Goal: Task Accomplishment & Management: Manage account settings

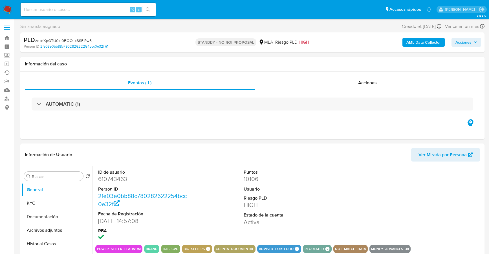
select select "10"
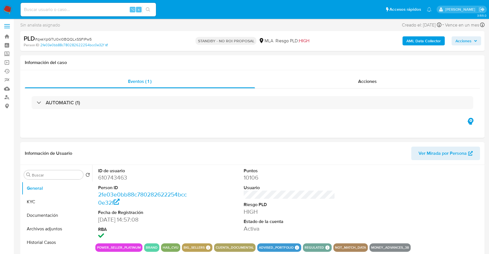
click at [100, 8] on input at bounding box center [88, 9] width 135 height 7
paste input "476249096"
type input "476249096"
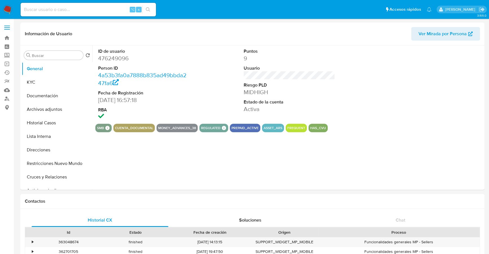
select select "10"
click at [44, 126] on button "Historial Casos" at bounding box center [55, 123] width 66 height 14
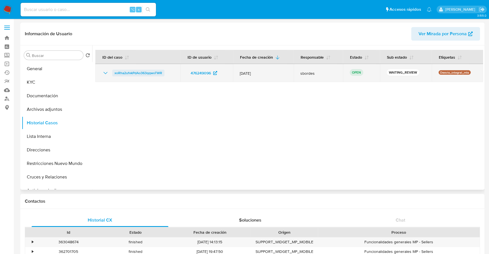
click at [153, 71] on span "xoRha2ufvkPdAo363qqwoTWR" at bounding box center [139, 73] width 48 height 7
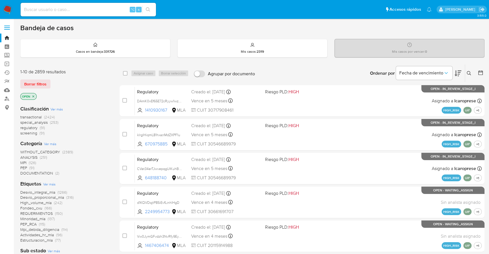
click at [469, 70] on button at bounding box center [469, 73] width 9 height 7
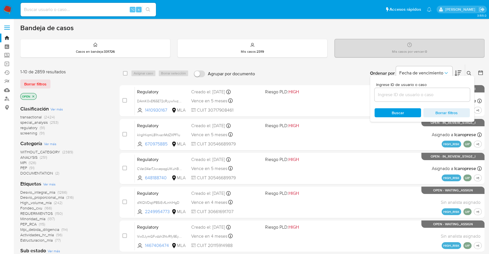
click at [433, 95] on input at bounding box center [422, 94] width 95 height 7
type input "xoRha2ufvkPdAo363qqwoTWR"
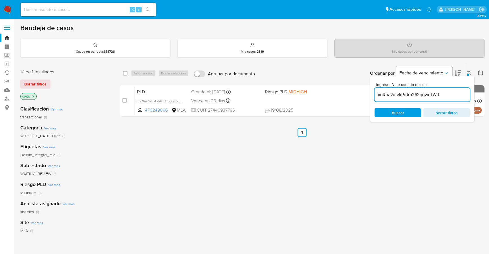
click at [473, 77] on div "Ingrese ID de usuario o caso xoRha2ufvkPdAo363qqwoTWR Buscar Borrar filtros" at bounding box center [422, 99] width 104 height 46
click at [470, 74] on icon at bounding box center [469, 73] width 5 height 5
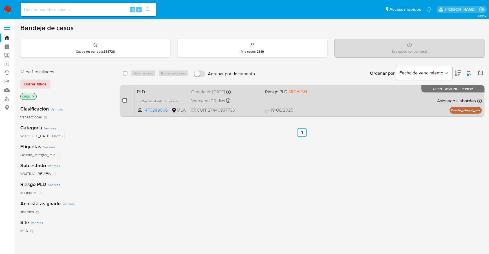
click at [124, 98] on input "checkbox" at bounding box center [124, 100] width 5 height 5
checkbox input "true"
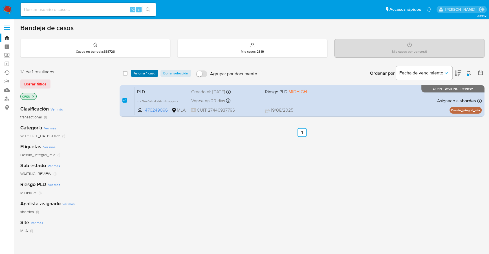
click at [149, 71] on span "Asignar 1 caso" at bounding box center [145, 74] width 22 height 6
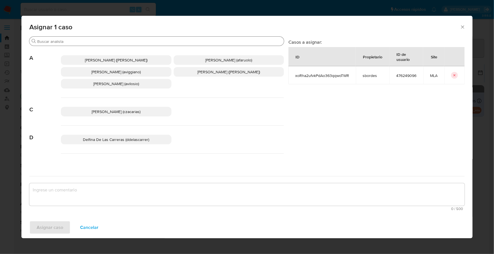
click at [134, 42] on input "Buscar" at bounding box center [159, 41] width 245 height 5
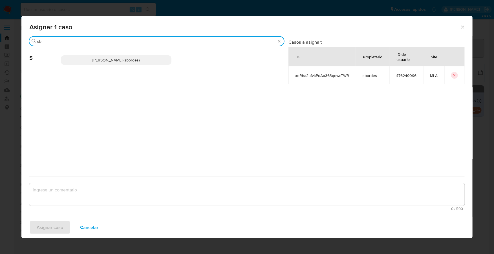
type input "sb"
click at [132, 65] on div "[PERSON_NAME] (sbordes)" at bounding box center [172, 60] width 223 height 28
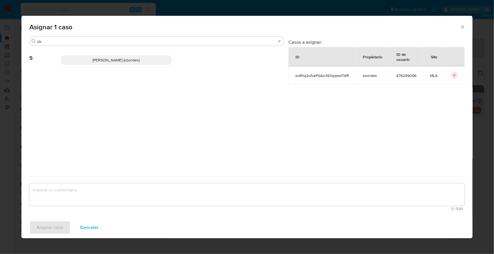
click at [132, 60] on span "[PERSON_NAME] (sbordes)" at bounding box center [116, 60] width 47 height 6
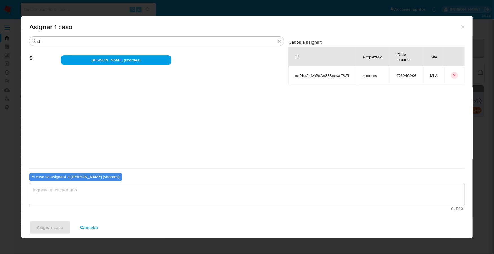
click at [125, 198] on textarea "assign-modal" at bounding box center [247, 194] width 436 height 23
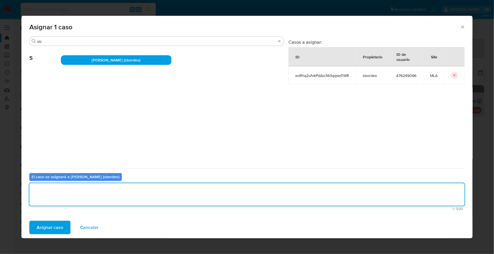
click at [46, 225] on span "Asignar caso" at bounding box center [50, 228] width 27 height 12
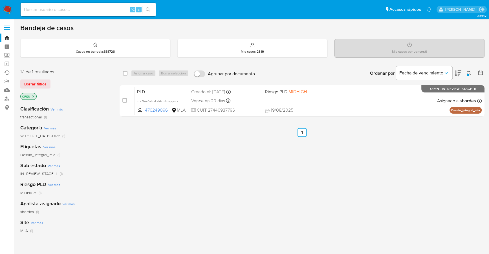
click at [4, 8] on img at bounding box center [8, 10] width 10 height 10
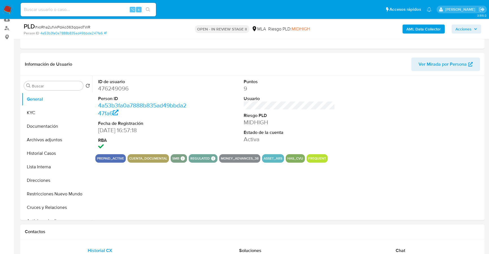
scroll to position [179, 0]
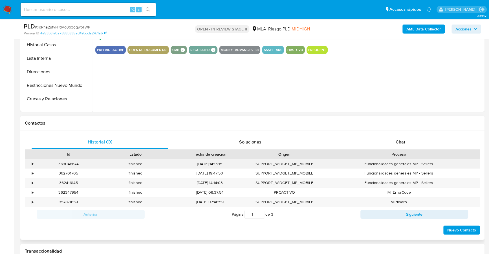
select select "10"
click at [411, 138] on div "Chat" at bounding box center [400, 142] width 137 height 14
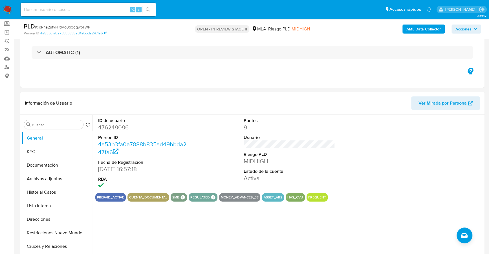
scroll to position [20, 0]
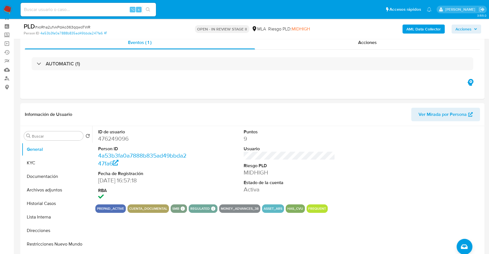
click at [76, 8] on input at bounding box center [88, 9] width 135 height 7
paste input "476249096"
type input "476249096"
click at [43, 164] on button "KYC" at bounding box center [55, 163] width 66 height 14
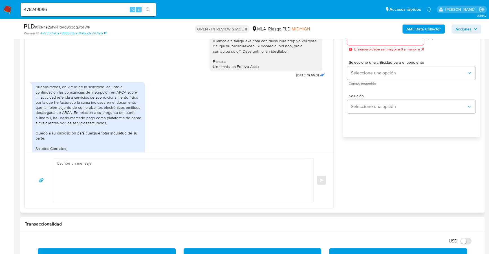
scroll to position [244, 0]
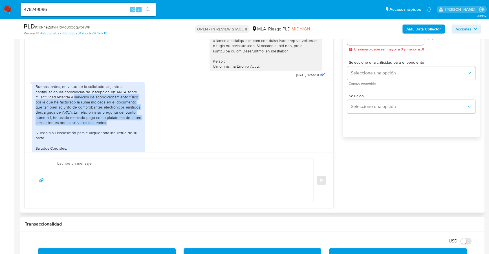
drag, startPoint x: 69, startPoint y: 107, endPoint x: 114, endPoint y: 133, distance: 51.8
click at [114, 133] on div "Buenas tardes, en virtud de lo solicitado, adjunto a continuación las constanci…" at bounding box center [89, 122] width 106 height 77
copy div "servicios de acondicionamiento físico por la que he facturado la suma indicada …"
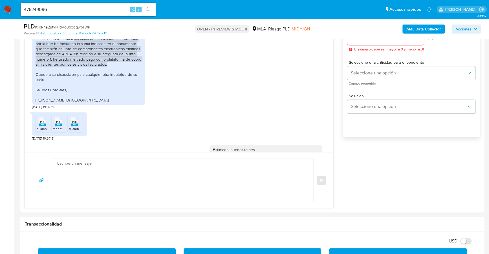
scroll to position [309, 0]
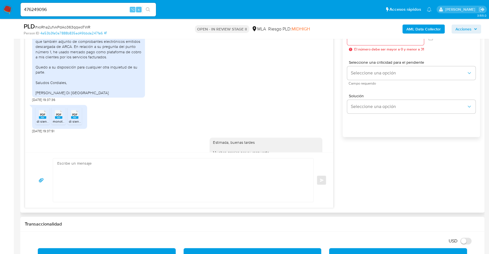
click at [42, 117] on span "PDF" at bounding box center [42, 115] width 5 height 4
click at [57, 124] on span "monotributo di siena.pdf" at bounding box center [80, 121] width 55 height 5
click at [78, 119] on rect at bounding box center [74, 117] width 7 height 3
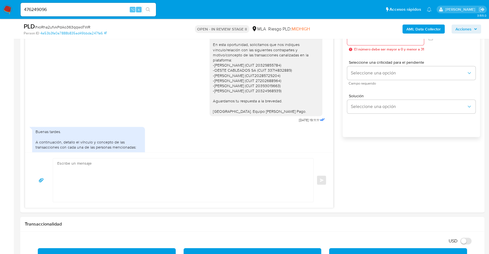
scroll to position [487, 0]
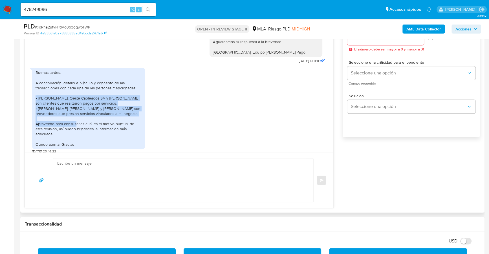
drag, startPoint x: 35, startPoint y: 108, endPoint x: 87, endPoint y: 129, distance: 55.7
click at [87, 129] on div "Buenas tardes. A continuación, detallo el vínculo y concepto de las transaccion…" at bounding box center [88, 109] width 113 height 82
copy div "• Pablo Bilbao, Oeste Cableados SA y Lucas Hernán Fernández son clientes que re…"
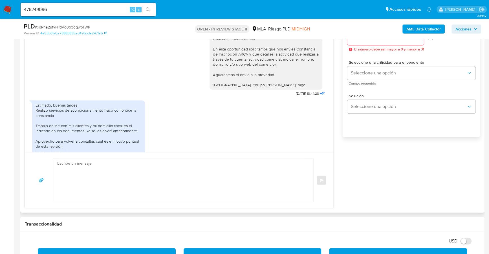
scroll to position [647, 0]
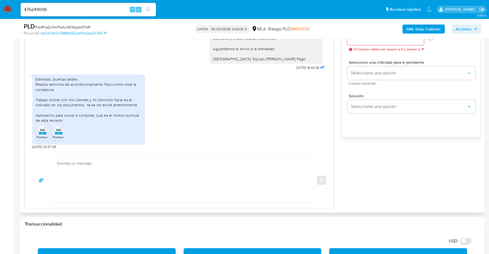
click at [47, 82] on div "Estimado, buenas tardes Realizo servicios de acondicionamiento físico como dice…" at bounding box center [89, 100] width 106 height 46
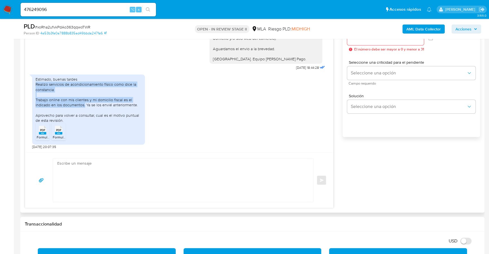
drag, startPoint x: 36, startPoint y: 84, endPoint x: 84, endPoint y: 105, distance: 52.9
click at [84, 105] on div "Estimado, buenas tardes Realizo servicios de acondicionamiento físico como dice…" at bounding box center [89, 100] width 106 height 46
copy div "Realizo servicios de acondicionamiento físico como dice la constancia Trabajo o…"
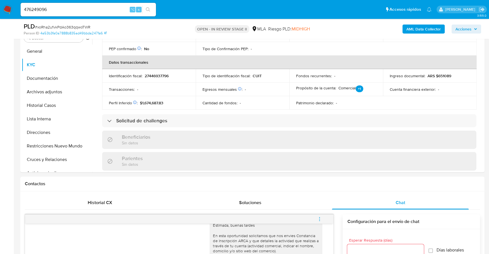
scroll to position [345, 0]
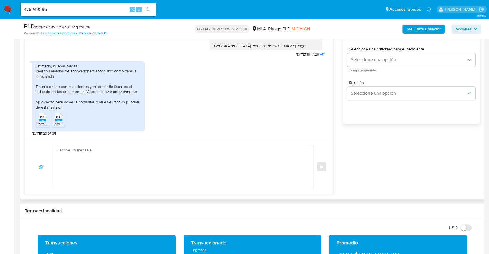
click at [57, 116] on span "PDF" at bounding box center [58, 117] width 5 height 4
click at [110, 152] on textarea at bounding box center [181, 166] width 249 height 43
paste textarea "Hola XXX, Muchas gracias por tu respuesta. Analizamos tu caso y verificamos que…"
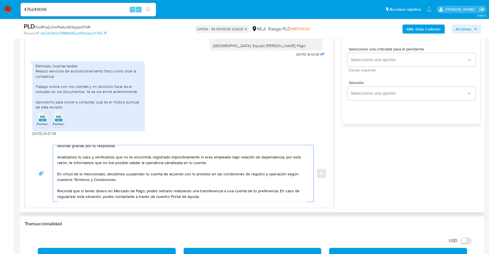
scroll to position [0, 0]
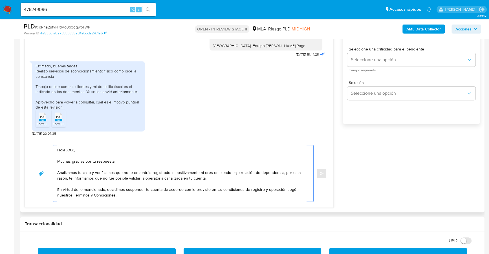
click at [78, 150] on textarea "Hola XXX, Muchas gracias por tu respuesta. Analizamos tu caso y verificamos que…" at bounding box center [181, 173] width 249 height 56
drag, startPoint x: 83, startPoint y: 157, endPoint x: 52, endPoint y: 139, distance: 35.1
click at [52, 139] on div "Hola XXX, Muchas gracias por tu respuesta. Analizamos tu caso y verificamos que…" at bounding box center [179, 173] width 308 height 69
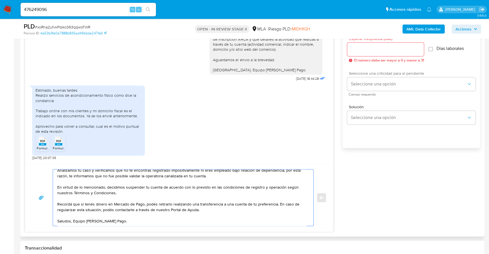
scroll to position [281, 0]
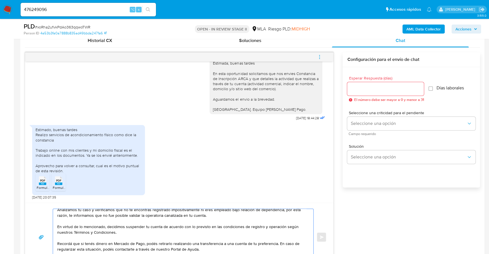
type textarea "Estimada, Muchas gracias por tu respuesta. Analizamos tu caso y verificamos que…"
click at [365, 90] on input "Esperar Respuesta (días)" at bounding box center [385, 88] width 77 height 7
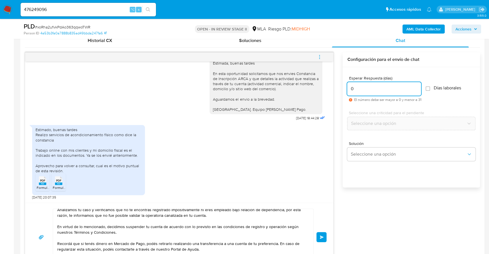
scroll to position [293, 0]
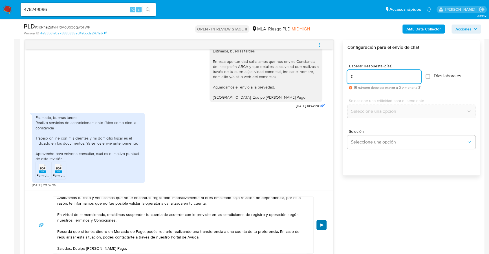
type input "0"
click at [319, 224] on button "Enviar" at bounding box center [322, 225] width 10 height 10
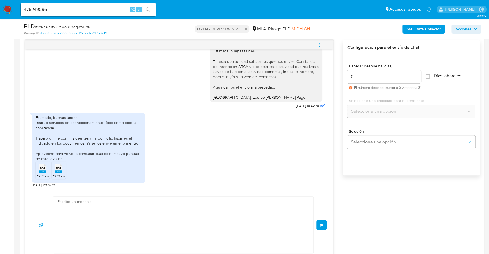
scroll to position [761, 0]
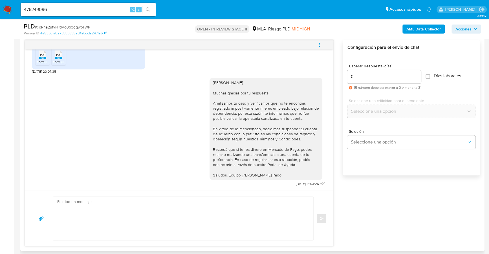
click at [318, 45] on icon "menu-action" at bounding box center [319, 44] width 5 height 5
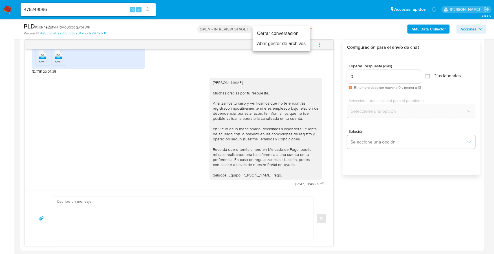
click at [300, 34] on li "Cerrar conversación" at bounding box center [282, 34] width 58 height 10
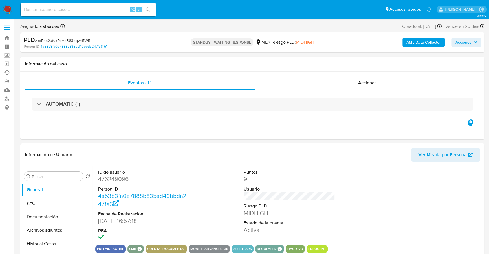
select select "10"
click at [379, 77] on div "Acciones" at bounding box center [367, 83] width 225 height 14
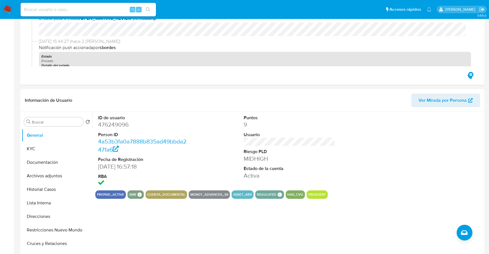
scroll to position [157, 0]
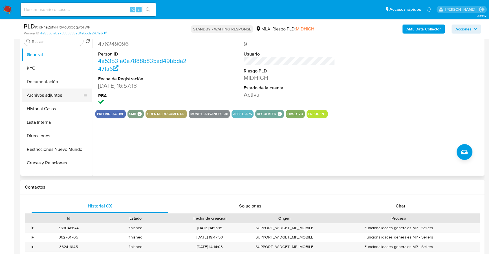
click at [52, 98] on button "Archivos adjuntos" at bounding box center [55, 96] width 66 height 14
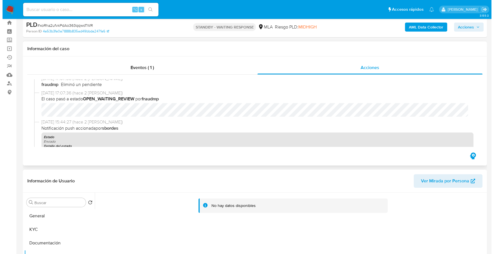
scroll to position [8, 0]
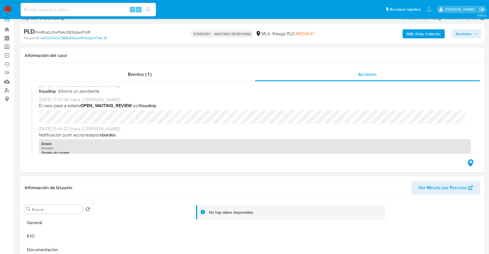
click at [413, 34] on b "AML Data Collector" at bounding box center [424, 33] width 34 height 9
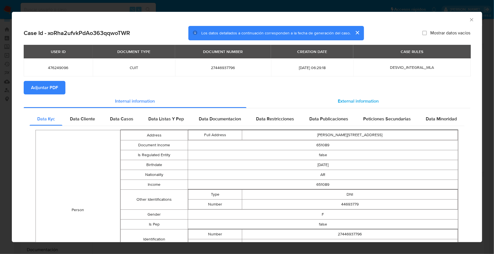
click at [356, 99] on span "External information" at bounding box center [358, 101] width 41 height 6
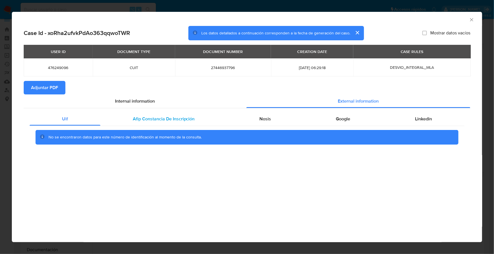
drag, startPoint x: 167, startPoint y: 117, endPoint x: 189, endPoint y: 123, distance: 23.1
click at [166, 117] on span "Afip Constancia De Inscripción" at bounding box center [164, 119] width 62 height 6
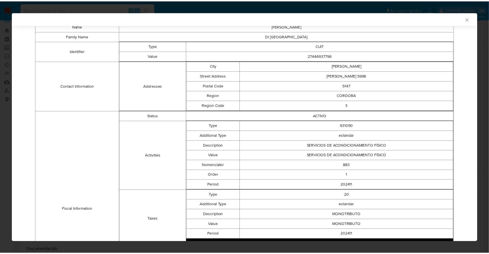
scroll to position [0, 0]
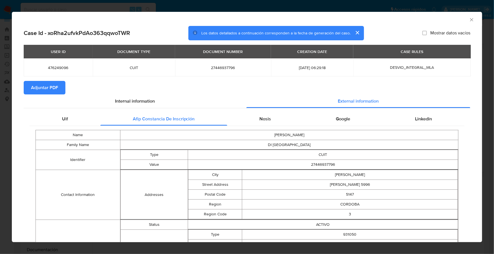
click at [45, 87] on span "Adjuntar PDF" at bounding box center [44, 88] width 27 height 12
click at [469, 20] on icon "Cerrar ventana" at bounding box center [472, 20] width 6 height 6
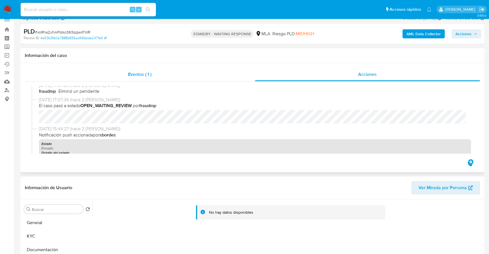
click at [149, 78] on div "Eventos ( 1 )" at bounding box center [140, 75] width 230 height 14
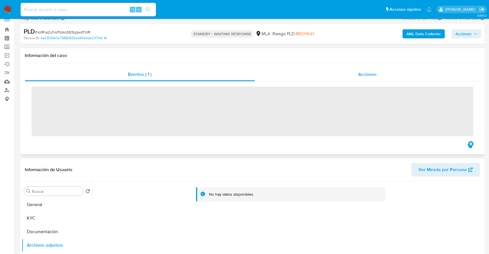
click at [348, 79] on div "Acciones" at bounding box center [367, 75] width 225 height 14
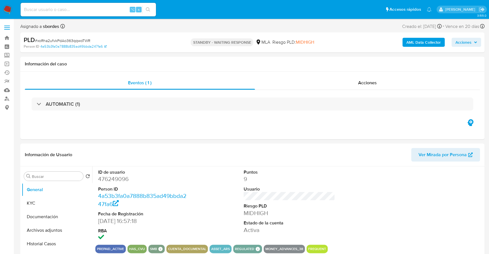
select select "10"
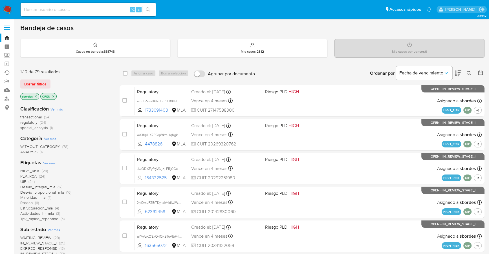
click at [36, 97] on icon "close-filter" at bounding box center [35, 96] width 3 height 3
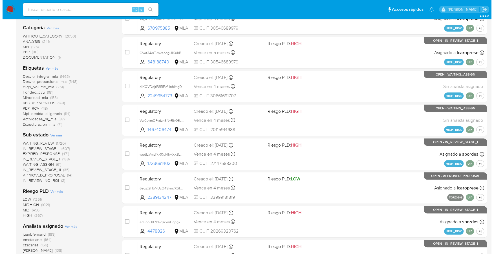
scroll to position [196, 0]
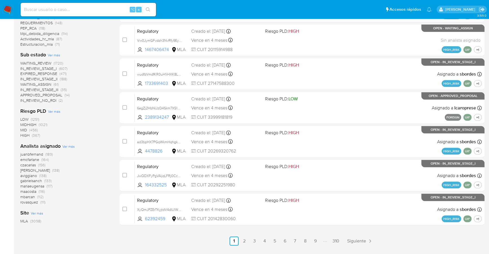
click at [74, 145] on div "Analista asignado Ver más juanbfernand (189) emcfarlane (164) czacarias (156) a…" at bounding box center [65, 174] width 90 height 62
click at [72, 146] on span "Ver más" at bounding box center [68, 146] width 12 height 5
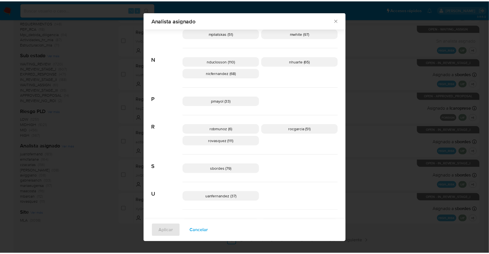
scroll to position [322, 0]
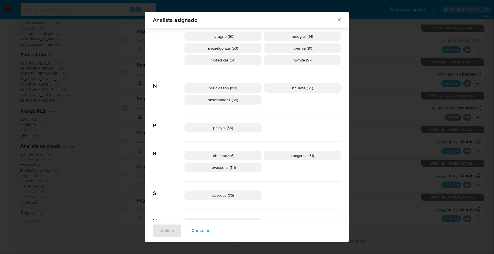
click at [338, 20] on icon "Cerrar" at bounding box center [339, 20] width 3 height 3
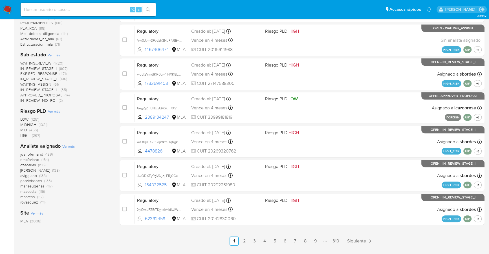
click at [76, 7] on input at bounding box center [88, 9] width 135 height 7
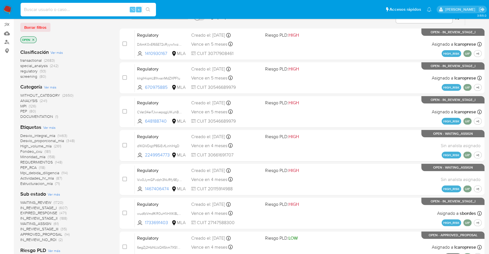
scroll to position [0, 0]
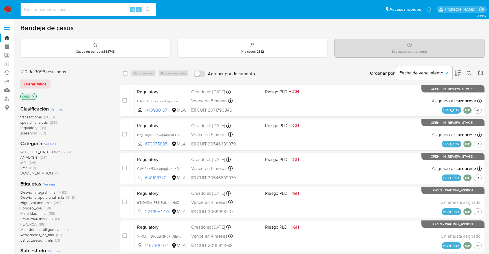
click at [469, 73] on icon at bounding box center [469, 73] width 5 height 5
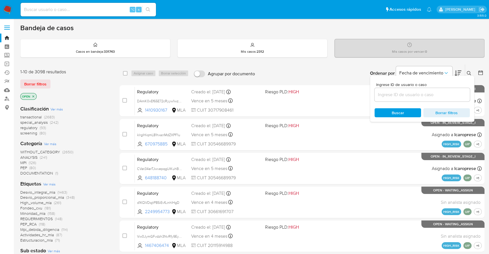
click at [415, 88] on div at bounding box center [422, 95] width 95 height 14
click at [411, 93] on input at bounding box center [422, 94] width 95 height 7
paste input "616822258"
type input "616822258"
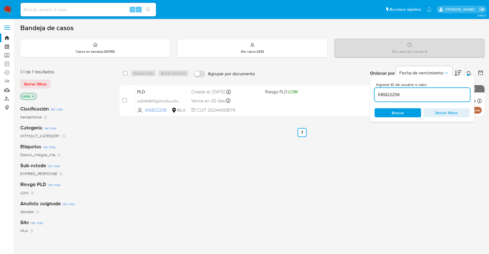
click at [463, 73] on div "Ordenar por Fecha de vencimiento" at bounding box center [415, 73] width 99 height 17
click at [470, 72] on icon at bounding box center [469, 73] width 5 height 5
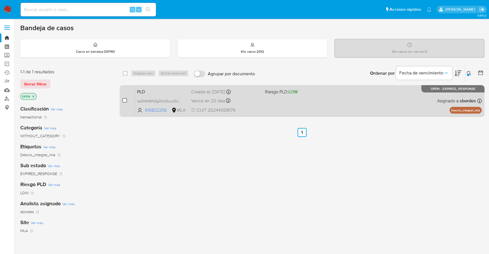
click at [125, 100] on input "checkbox" at bounding box center [124, 100] width 5 height 5
checkbox input "true"
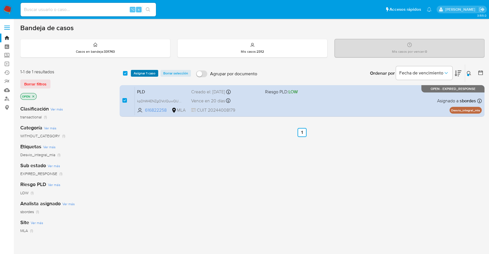
click at [143, 72] on span "Asignar 1 caso" at bounding box center [145, 74] width 22 height 6
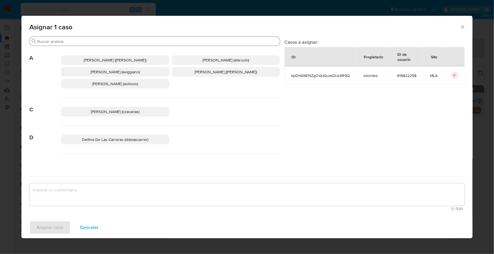
click at [80, 41] on input "Buscar" at bounding box center [157, 41] width 241 height 5
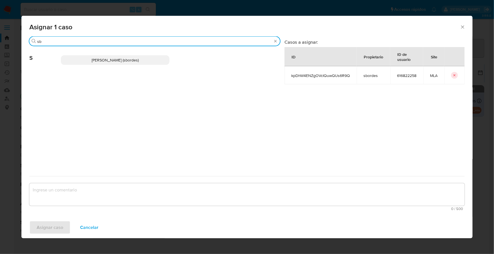
type input "sb"
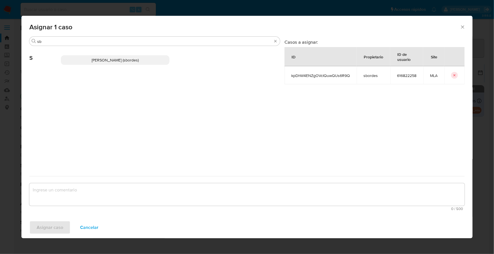
click at [120, 61] on span "Stefania Bordes (sbordes)" at bounding box center [115, 60] width 47 height 6
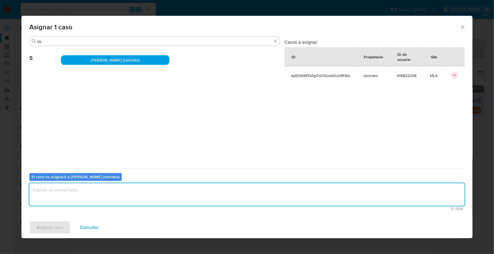
click at [113, 194] on textarea "assign-modal" at bounding box center [247, 194] width 436 height 23
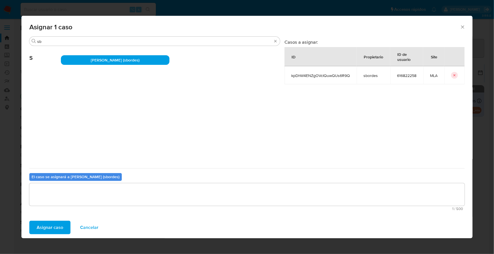
click at [43, 232] on span "Asignar caso" at bounding box center [50, 228] width 27 height 12
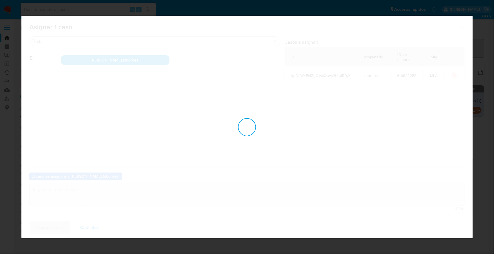
checkbox input "false"
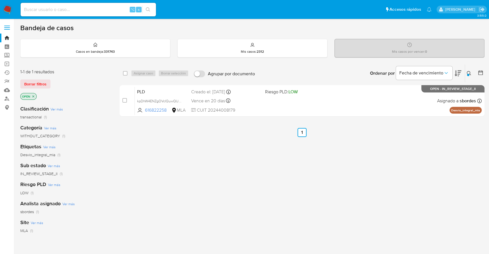
click at [470, 73] on icon at bounding box center [469, 73] width 5 height 5
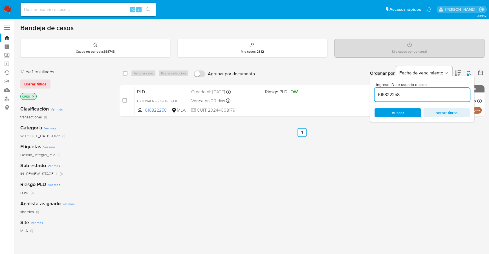
drag, startPoint x: 437, startPoint y: 93, endPoint x: 375, endPoint y: 94, distance: 63.0
click at [375, 94] on input "616822258" at bounding box center [422, 94] width 95 height 7
type input "xoRha2ufvkPdAo363qqwoTWR"
click at [468, 72] on icon at bounding box center [469, 73] width 5 height 5
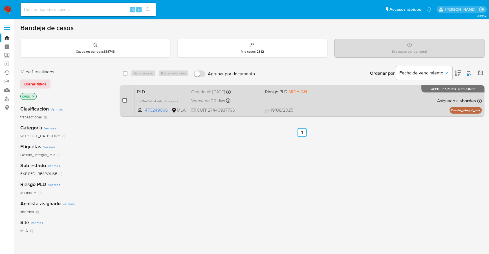
click at [125, 100] on input "checkbox" at bounding box center [124, 100] width 5 height 5
checkbox input "true"
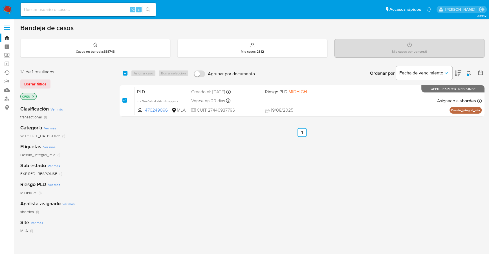
checkbox input "true"
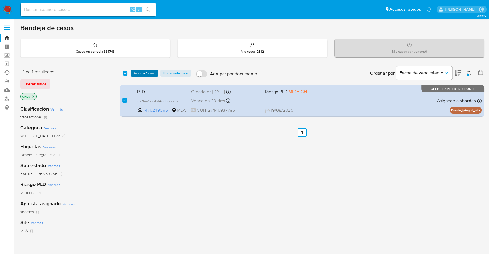
click at [141, 73] on span "Asignar 1 caso" at bounding box center [145, 74] width 22 height 6
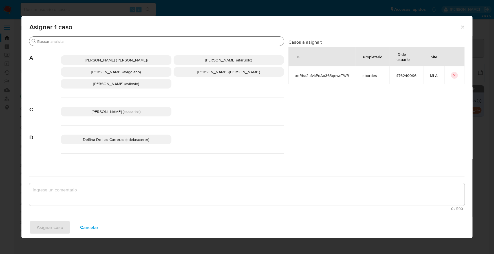
click at [72, 40] on input "Buscar" at bounding box center [159, 41] width 245 height 5
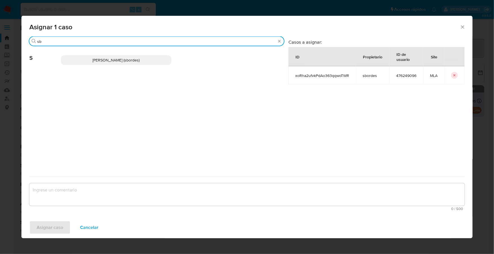
type input "sb"
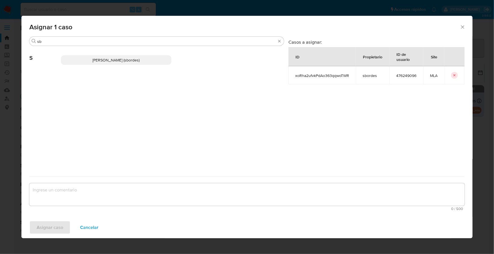
click at [96, 61] on span "Stefania Bordes (sbordes)" at bounding box center [116, 60] width 47 height 6
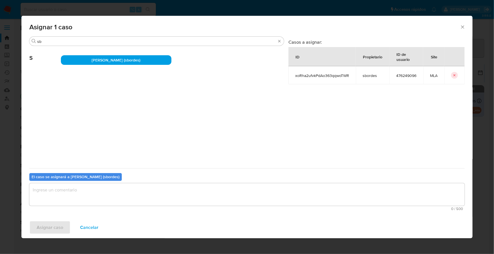
click at [81, 191] on textarea "assign-modal" at bounding box center [247, 194] width 436 height 23
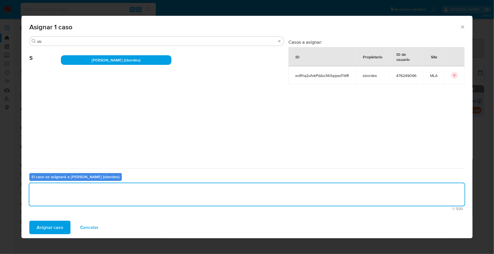
click at [58, 218] on div "Asignar caso Cancelar" at bounding box center [247, 227] width 452 height 21
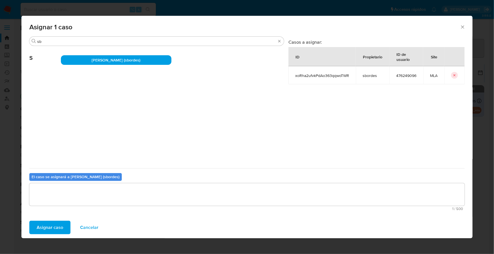
click at [58, 218] on div "Asignar caso Cancelar" at bounding box center [247, 227] width 452 height 21
click at [58, 234] on span "Asignar caso" at bounding box center [50, 228] width 27 height 12
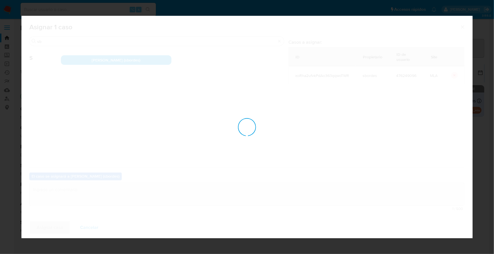
checkbox input "false"
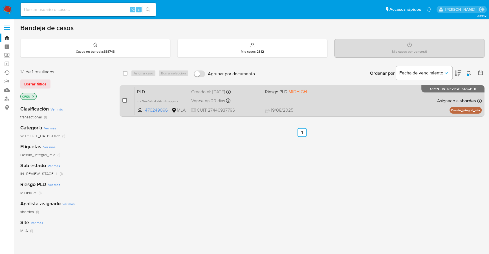
click at [125, 100] on input "checkbox" at bounding box center [124, 100] width 5 height 5
checkbox input "true"
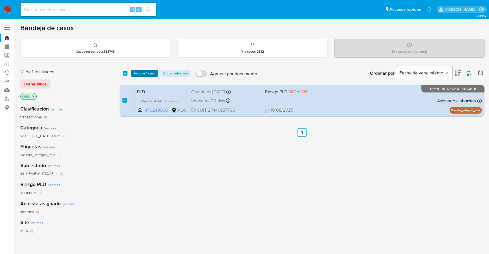
click at [139, 74] on span "Asignar 1 caso" at bounding box center [145, 74] width 22 height 6
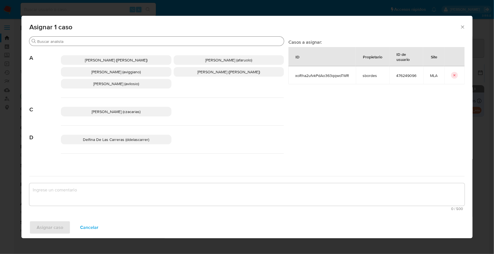
click at [109, 38] on div "Buscar" at bounding box center [156, 41] width 255 height 9
click at [105, 43] on input "Buscar" at bounding box center [159, 41] width 245 height 5
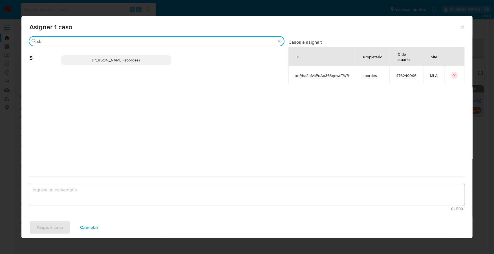
type input "sb"
click at [118, 57] on span "Stefania Bordes (sbordes)" at bounding box center [116, 60] width 47 height 6
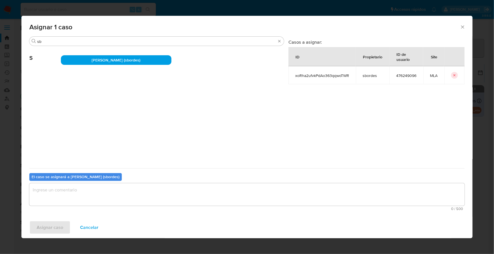
click at [84, 190] on textarea "assign-modal" at bounding box center [247, 194] width 436 height 23
click at [45, 229] on span "Asignar caso" at bounding box center [50, 228] width 27 height 12
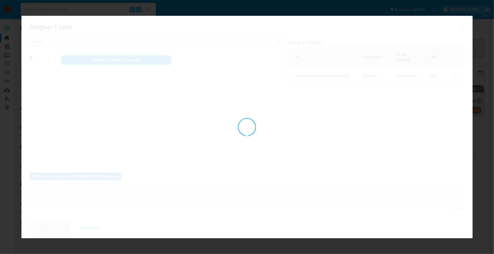
checkbox input "false"
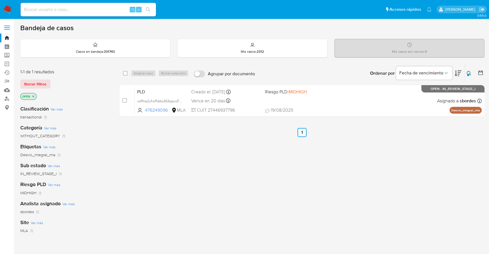
click at [470, 74] on icon at bounding box center [469, 73] width 5 height 5
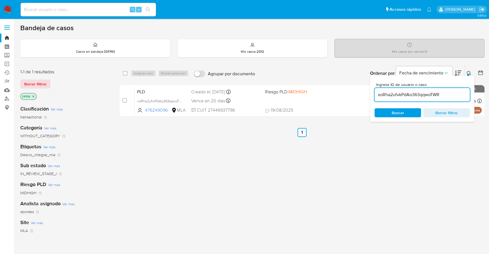
drag, startPoint x: 458, startPoint y: 96, endPoint x: 375, endPoint y: 94, distance: 83.3
click at [375, 94] on input "xoRha2ufvkPdAo363qqwoTWR" at bounding box center [422, 94] width 95 height 7
type input "kpDhW4ENZgOVcIQuwQUs6R9Q"
click at [468, 74] on div at bounding box center [468, 75] width 2 height 2
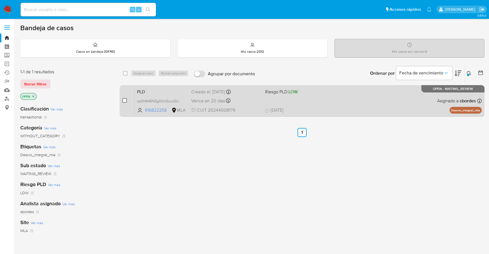
click at [123, 100] on input "checkbox" at bounding box center [124, 100] width 5 height 5
checkbox input "true"
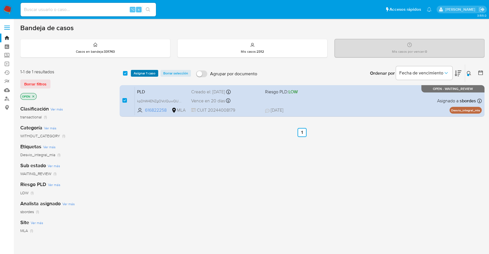
click at [137, 71] on span "Asignar 1 caso" at bounding box center [145, 74] width 22 height 6
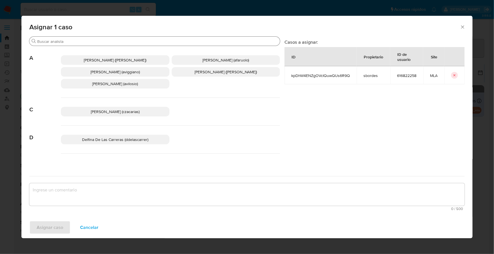
click at [106, 40] on input "Buscar" at bounding box center [157, 41] width 241 height 5
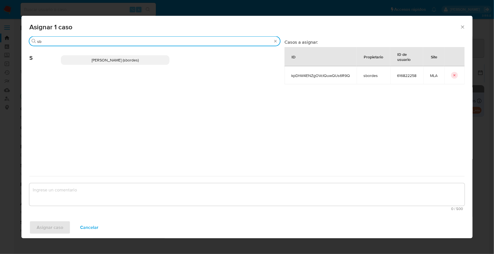
type input "sb"
click at [112, 56] on p "Stefania Bordes (sbordes)" at bounding box center [115, 60] width 109 height 10
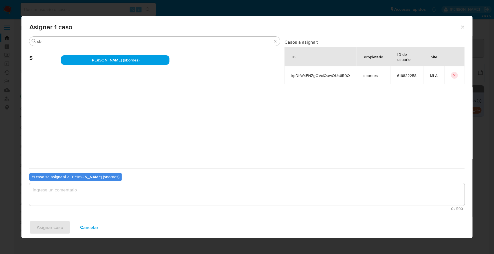
click at [74, 210] on span "0 / 500" at bounding box center [247, 209] width 432 height 4
click at [73, 197] on textarea "assign-modal" at bounding box center [247, 194] width 436 height 23
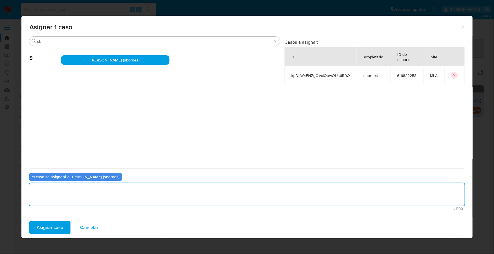
click at [54, 227] on span "Asignar caso" at bounding box center [50, 228] width 27 height 12
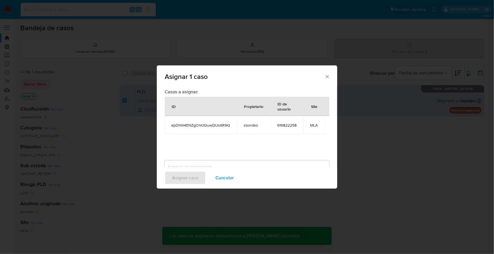
checkbox input "false"
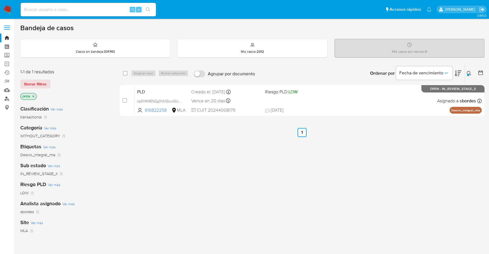
click at [7, 99] on link "Buscador de personas" at bounding box center [33, 99] width 67 height 9
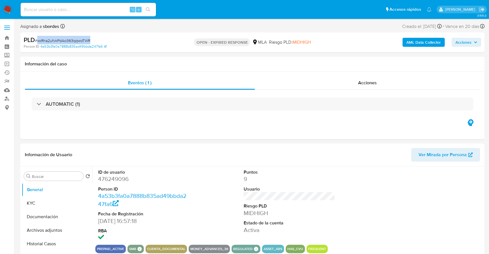
select select "10"
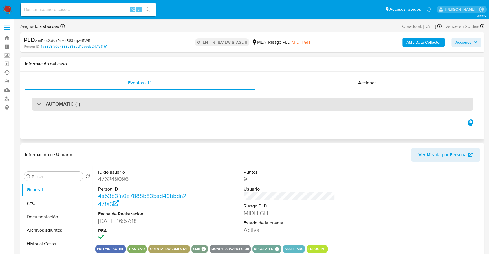
select select "10"
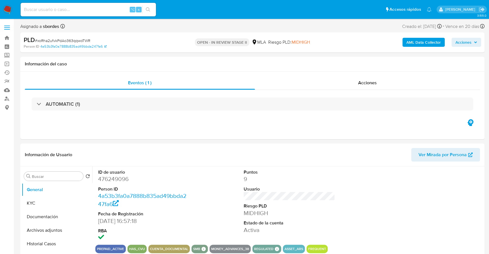
click at [476, 46] on span "Acciones" at bounding box center [467, 42] width 22 height 8
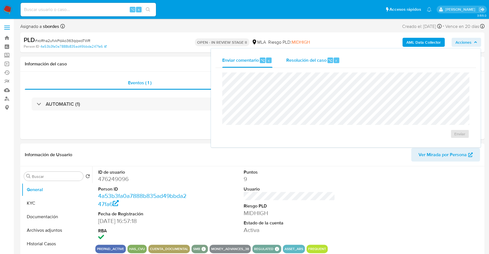
click at [288, 61] on span "Resolución del caso" at bounding box center [306, 60] width 40 height 6
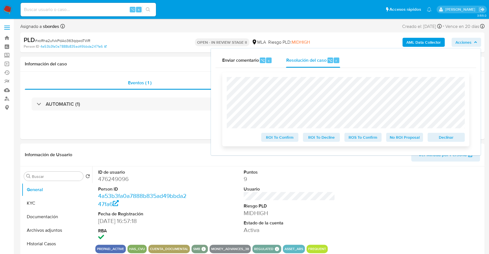
click at [444, 138] on span "Declinar" at bounding box center [446, 137] width 29 height 8
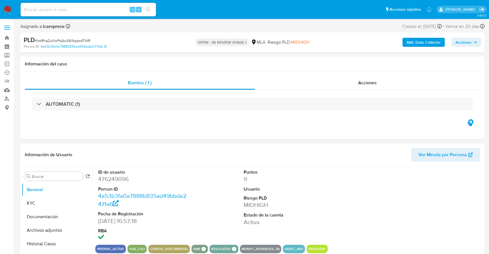
select select "10"
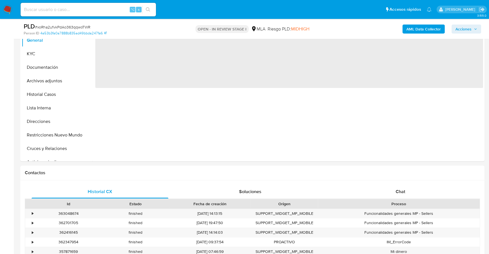
scroll to position [131, 0]
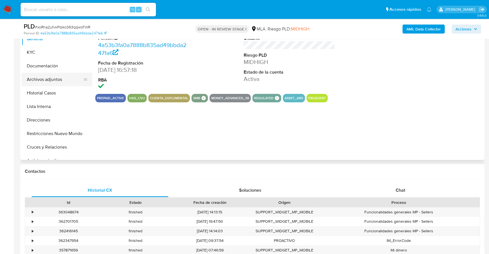
click at [55, 78] on button "Archivos adjuntos" at bounding box center [55, 80] width 66 height 14
select select "10"
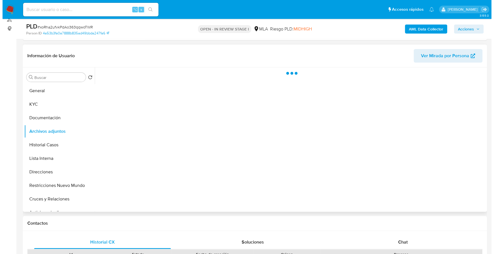
scroll to position [78, 0]
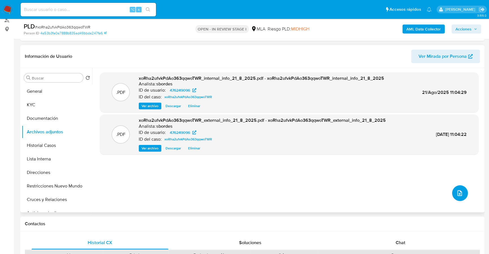
click at [457, 188] on button "upload-file" at bounding box center [460, 193] width 16 height 16
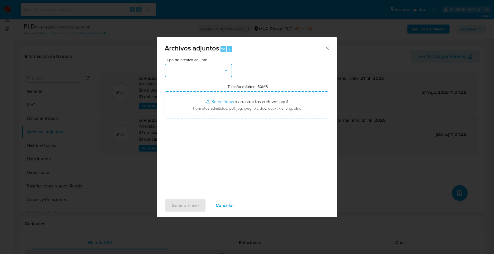
click at [197, 73] on button "button" at bounding box center [199, 71] width 68 height 14
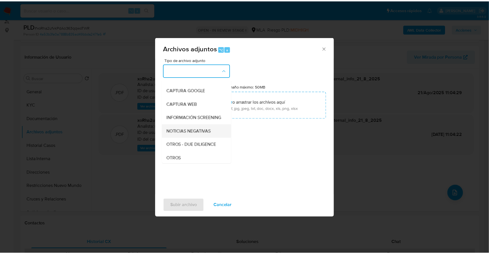
scroll to position [45, 0]
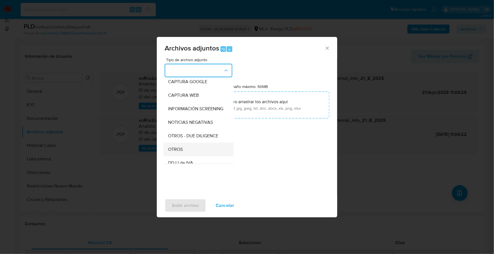
click at [179, 152] on span "OTROS" at bounding box center [175, 150] width 15 height 6
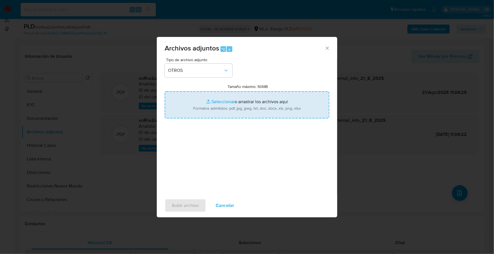
click at [216, 100] on input "Tamaño máximo: 50MB Seleccionar archivos" at bounding box center [247, 104] width 165 height 27
type input "C:\fakepath\AFIP - Administración Federal de Ingresos Públicos.pdf"
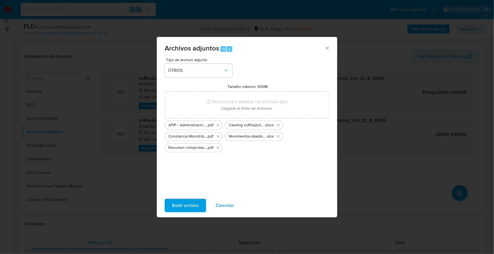
click at [182, 207] on span "Subir archivo" at bounding box center [185, 206] width 27 height 12
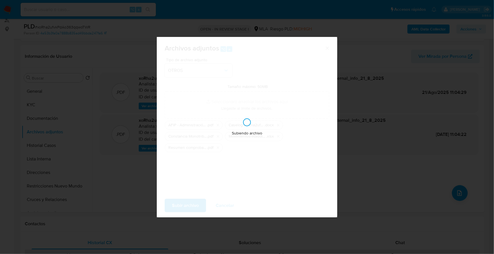
click at [212, 102] on div "Subiendo archivo" at bounding box center [247, 127] width 181 height 181
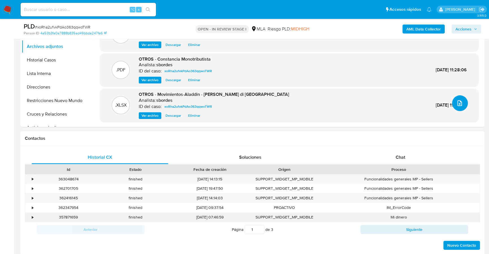
scroll to position [226, 0]
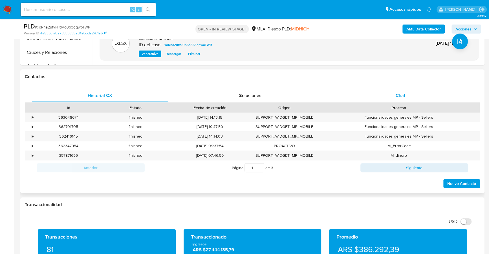
click at [421, 100] on div "Chat" at bounding box center [400, 96] width 137 height 14
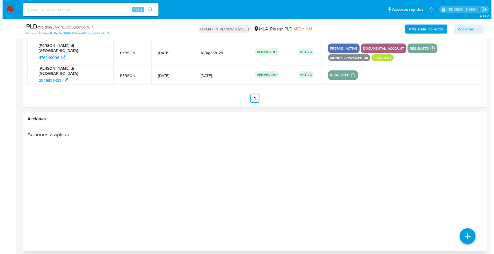
scroll to position [1022, 0]
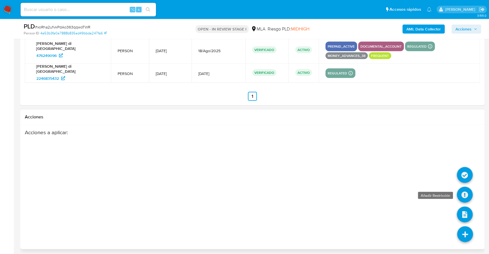
click at [467, 197] on icon at bounding box center [465, 195] width 16 height 16
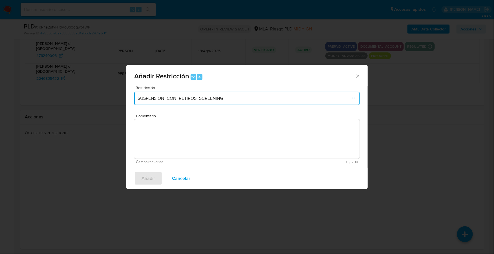
click at [199, 93] on button "SUSPENSION_CON_RETIROS_SCREENING" at bounding box center [247, 99] width 226 height 14
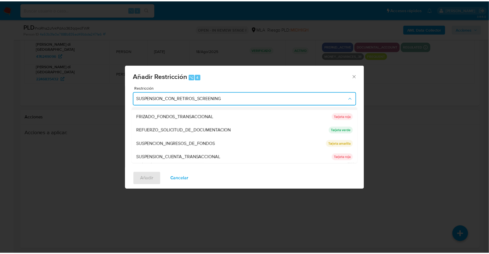
scroll to position [119, 0]
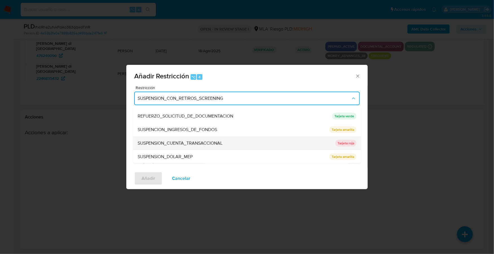
click at [191, 142] on span "SUSPENSION_CUENTA_TRANSACCIONAL" at bounding box center [180, 144] width 85 height 6
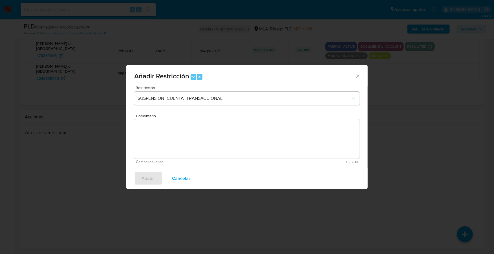
click at [213, 139] on textarea "Comentario" at bounding box center [247, 139] width 226 height 40
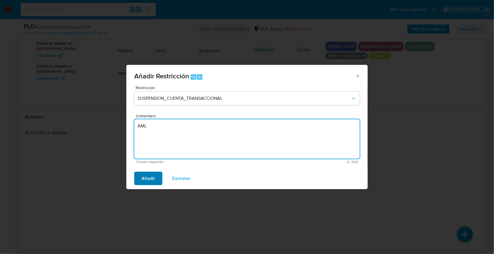
type textarea "AML"
click at [154, 180] on span "Añadir" at bounding box center [149, 178] width 14 height 12
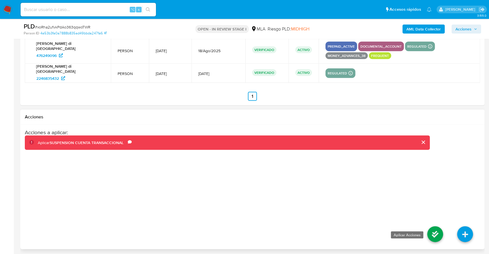
click at [435, 229] on icon at bounding box center [436, 235] width 16 height 16
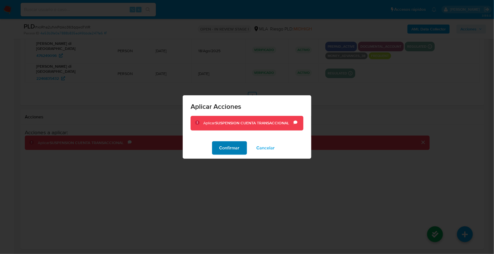
click at [224, 150] on span "Confirmar" at bounding box center [230, 148] width 20 height 12
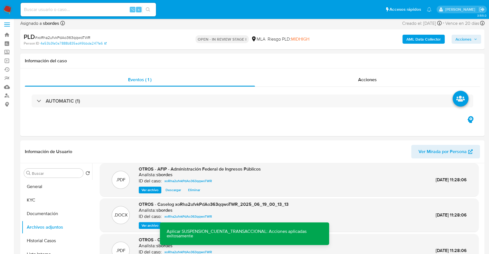
scroll to position [0, 0]
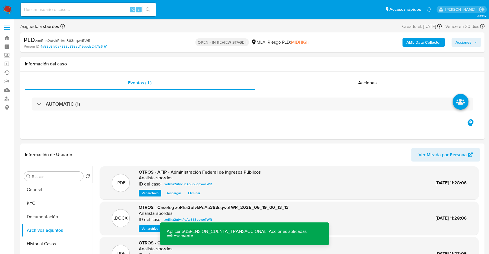
click at [476, 49] on div "PLD # xoRha2ufvkPdAo363qqwoTWR Person ID 4a53b3fa0a7888b835ad49bbda247fa6 OPEN …" at bounding box center [252, 42] width 465 height 20
click at [474, 42] on icon "button" at bounding box center [475, 42] width 3 height 3
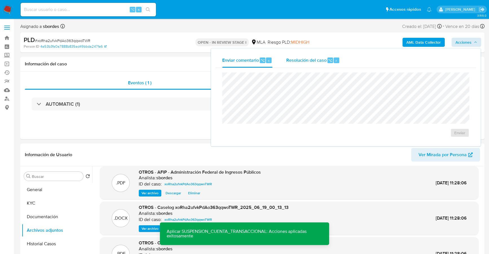
click at [308, 61] on span "Resolución del caso" at bounding box center [306, 60] width 40 height 6
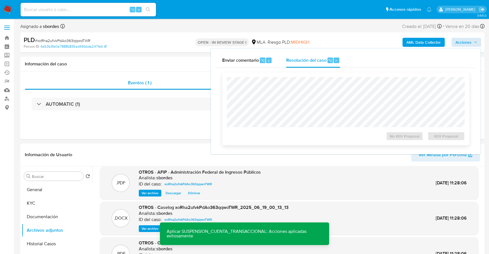
click at [310, 76] on div "No ROI Proposal ROI Proposal" at bounding box center [345, 109] width 247 height 73
click at [435, 137] on span "ROI Proposal" at bounding box center [446, 136] width 29 height 8
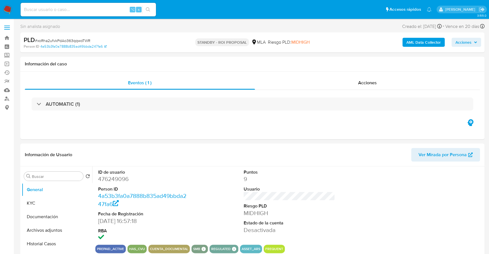
select select "10"
click at [93, 9] on input at bounding box center [88, 9] width 135 height 7
paste input "616822258"
type input "616822258"
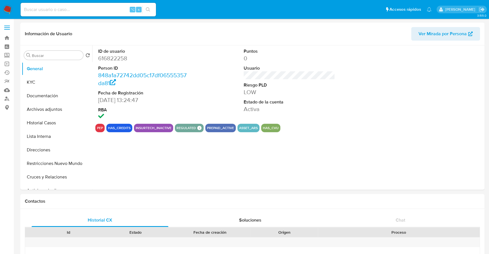
select select "10"
click at [51, 122] on button "Historial Casos" at bounding box center [55, 123] width 66 height 14
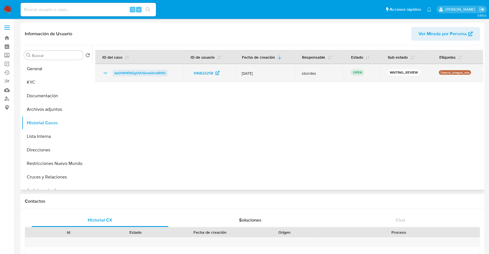
click at [134, 74] on span "kpDhW4ENZgOVcIQuwQUs6R9Q" at bounding box center [140, 73] width 51 height 7
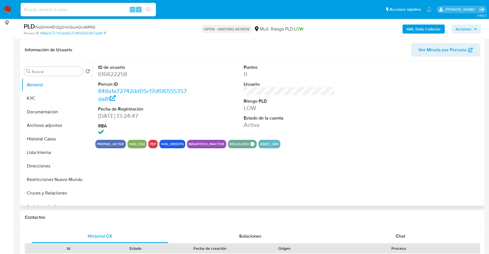
select select "10"
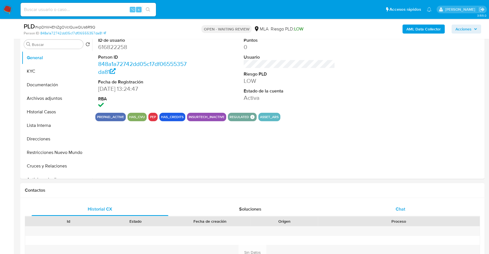
click at [401, 212] on span "Chat" at bounding box center [401, 209] width 10 height 6
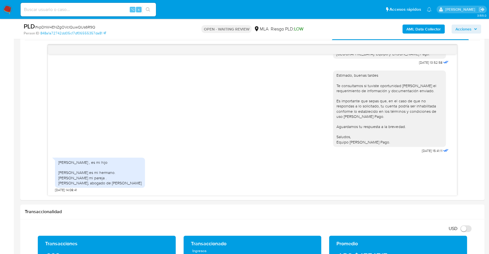
scroll to position [286, 0]
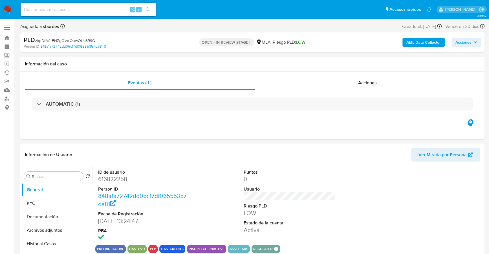
select select "10"
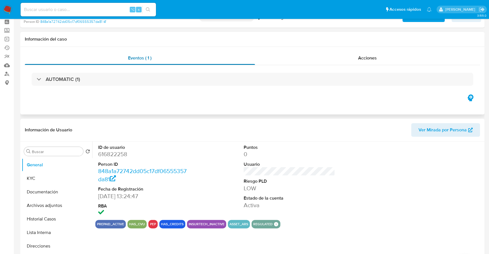
scroll to position [68, 0]
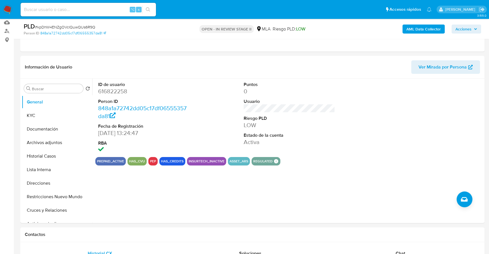
click at [87, 12] on input at bounding box center [88, 9] width 135 height 7
paste input "616822258"
type input "616822258"
click at [43, 116] on button "KYC" at bounding box center [55, 116] width 66 height 14
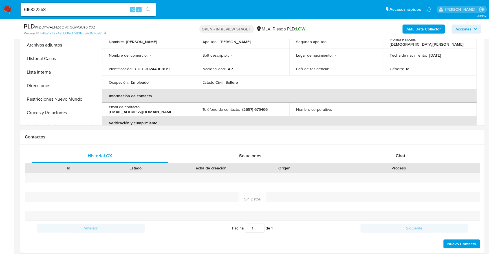
scroll to position [232, 0]
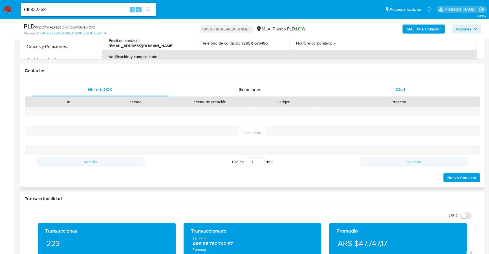
click at [399, 85] on div "Chat" at bounding box center [400, 90] width 137 height 14
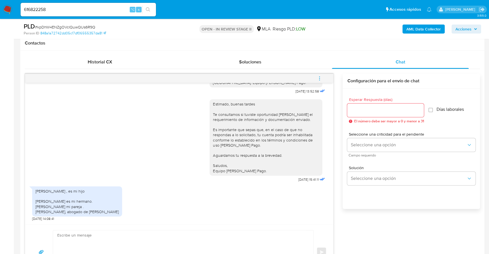
scroll to position [287, 0]
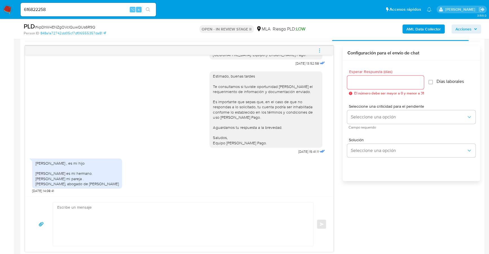
click at [122, 225] on textarea at bounding box center [181, 224] width 249 height 43
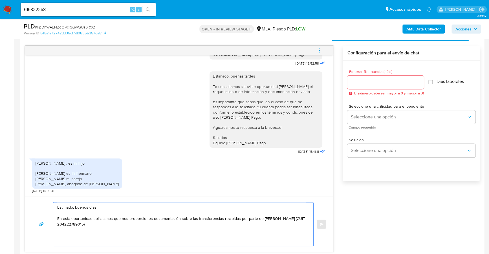
drag, startPoint x: 239, startPoint y: 218, endPoint x: 254, endPoint y: 219, distance: 15.0
click at [254, 219] on textarea "Estimado, buenos dias En esta oportunidad solicitamos que nos proporciones docu…" at bounding box center [181, 224] width 249 height 43
click at [183, 226] on textarea "Estimado, buenos dias En esta oportunidad solicitamos que nos proporciones docu…" at bounding box center [181, 224] width 249 height 43
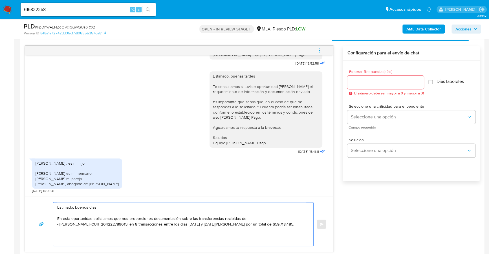
click at [179, 218] on textarea "Estimado, buenos dias En esta oportunidad solicitamos que nos proporciones docu…" at bounding box center [181, 224] width 249 height 43
click at [292, 225] on textarea "Estimado, buenos dias En esta oportunidad solicitamos que nos proporciones docu…" at bounding box center [181, 224] width 249 height 43
drag, startPoint x: 133, startPoint y: 243, endPoint x: 41, endPoint y: 205, distance: 100.3
click at [41, 205] on div "Estimado, buenos dias En esta oportunidad solicitamos que nos proporciones docu…" at bounding box center [179, 229] width 295 height 55
click at [98, 220] on textarea "Estimado, buenos dias En esta oportunidad solicitamos que nos proporciones docu…" at bounding box center [181, 230] width 249 height 55
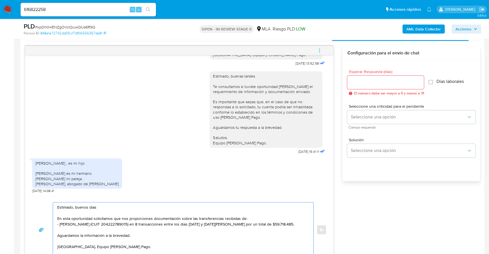
drag, startPoint x: 126, startPoint y: 248, endPoint x: 35, endPoint y: 198, distance: 104.2
click at [35, 198] on div "Estimado, buenos dias En esta oportunidad solicitamos que nos proporciones docu…" at bounding box center [179, 229] width 308 height 67
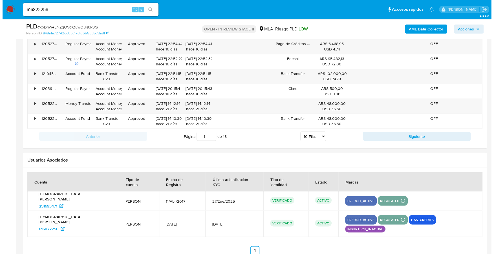
scroll to position [1019, 0]
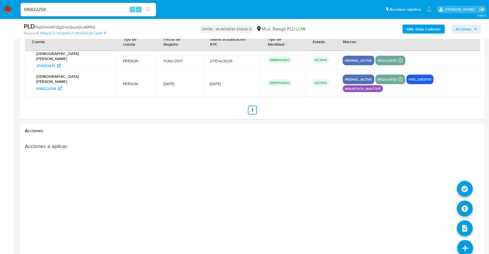
type textarea "Estimado, buenos dias En esta oportunidad solicitamos que nos proporciones docu…"
click at [465, 240] on icon at bounding box center [465, 248] width 16 height 16
click at [466, 201] on icon at bounding box center [465, 209] width 16 height 16
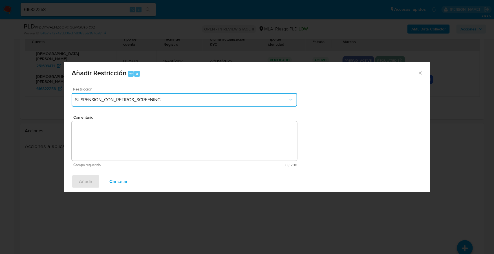
click at [147, 96] on button "SUSPENSION_CON_RETIROS_SCREENING" at bounding box center [185, 100] width 226 height 14
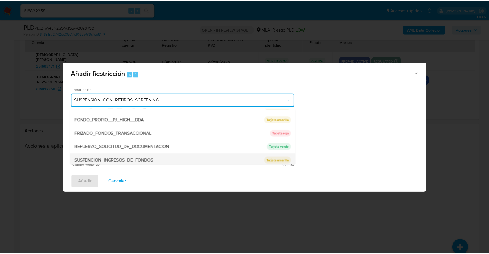
scroll to position [119, 0]
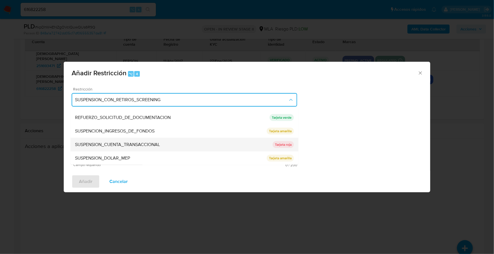
click at [126, 144] on span "SUSPENSION_CUENTA_TRANSACCIONAL" at bounding box center [117, 145] width 85 height 6
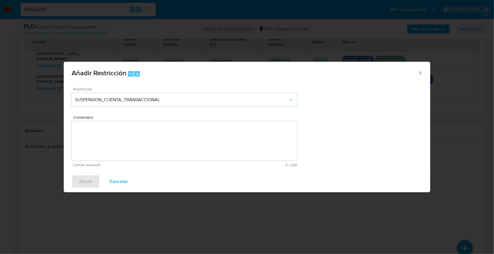
click at [178, 145] on textarea "Comentario" at bounding box center [185, 141] width 226 height 40
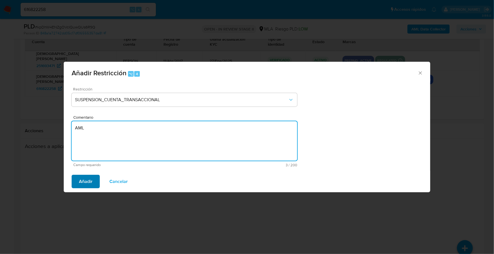
type textarea "AML"
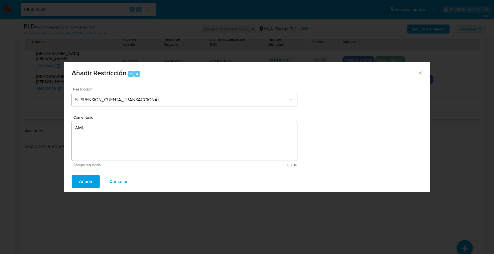
click at [87, 186] on span "Añadir" at bounding box center [86, 182] width 14 height 12
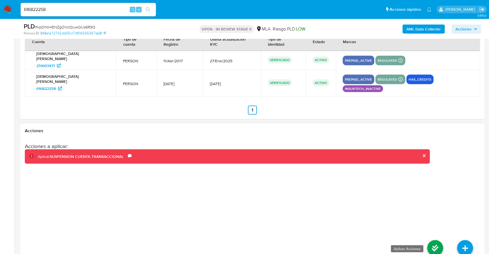
click at [434, 240] on icon at bounding box center [436, 248] width 16 height 16
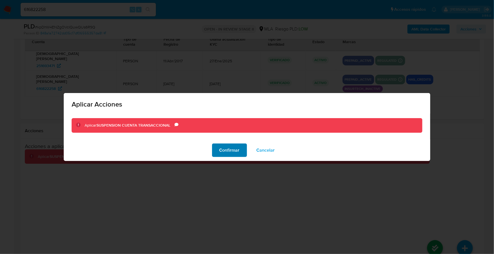
click at [227, 147] on span "Confirmar" at bounding box center [230, 150] width 20 height 12
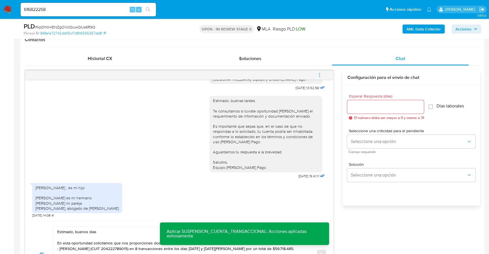
scroll to position [263, 0]
click at [356, 111] on div at bounding box center [385, 107] width 77 height 14
click at [358, 106] on input "Esperar Respuesta (días)" at bounding box center [385, 106] width 77 height 7
type input "1"
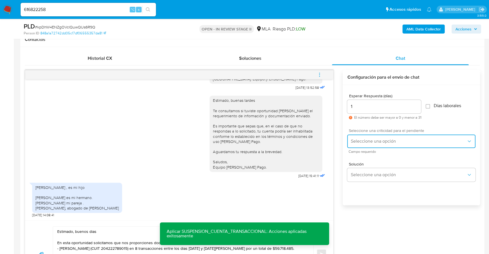
click at [360, 137] on button "Seleccione una opción" at bounding box center [411, 142] width 128 height 14
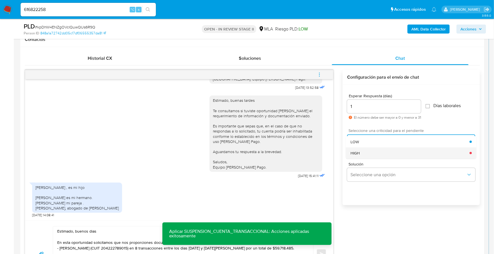
click at [366, 153] on div "HIGH" at bounding box center [410, 153] width 119 height 11
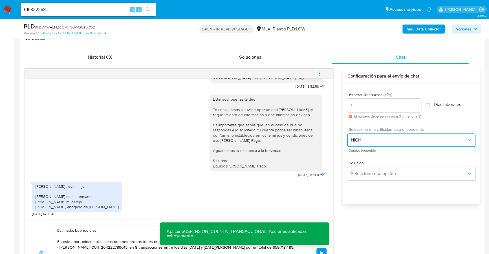
scroll to position [393, 0]
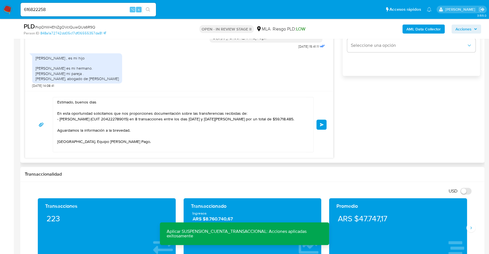
click at [323, 124] on span "Enviar" at bounding box center [322, 124] width 4 height 3
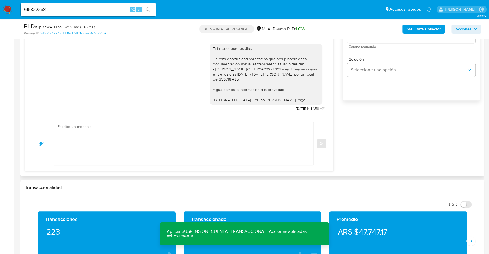
scroll to position [332, 0]
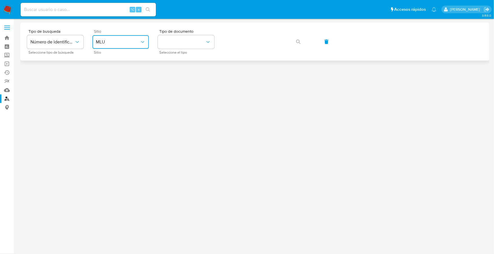
click at [143, 41] on icon "site_id" at bounding box center [143, 42] width 6 height 6
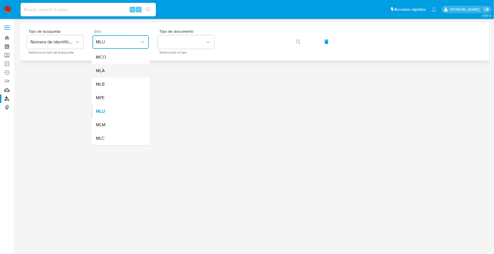
click at [123, 69] on div "MLA" at bounding box center [119, 71] width 46 height 14
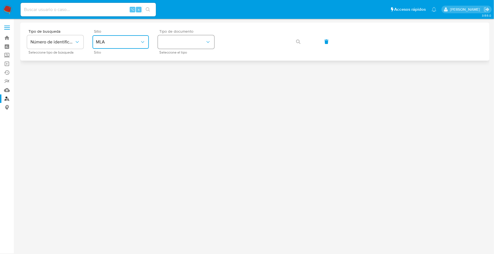
click at [190, 44] on button "identificationType" at bounding box center [186, 42] width 56 height 14
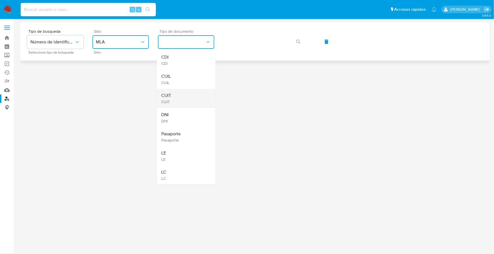
click at [178, 102] on div "CUIT CUIT" at bounding box center [184, 98] width 46 height 19
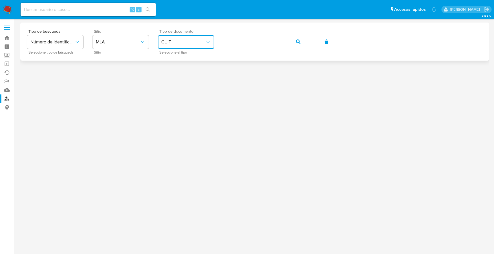
click at [285, 40] on div "Tipo de busqueda Número de identificación Seleccione tipo de búsqueda Sitio MLA…" at bounding box center [255, 41] width 456 height 25
click at [301, 41] on button "button" at bounding box center [298, 42] width 19 height 14
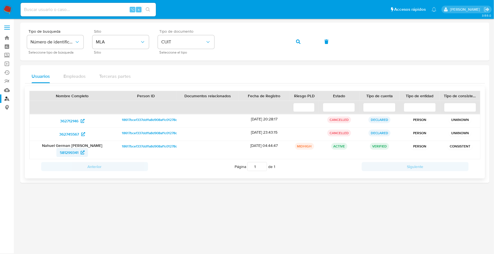
click at [69, 150] on span "581299341" at bounding box center [69, 152] width 19 height 9
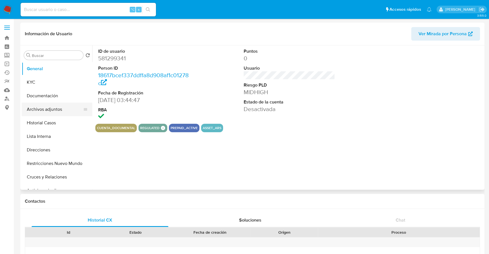
select select "10"
click at [41, 123] on button "Historial Casos" at bounding box center [55, 123] width 66 height 14
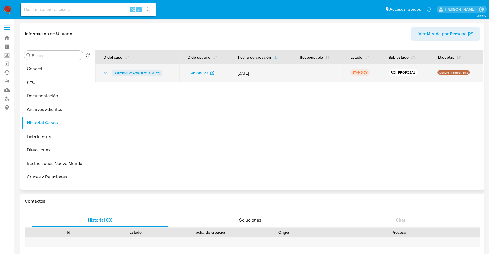
click at [128, 73] on span "A1uYkpLLvn7oWLu2xue5KPfq" at bounding box center [137, 73] width 45 height 7
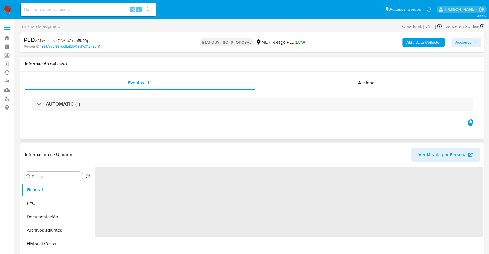
scroll to position [138, 0]
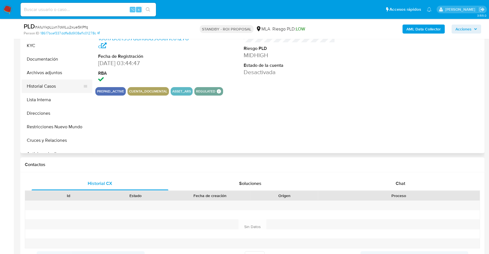
select select "10"
click at [54, 72] on button "Archivos adjuntos" at bounding box center [55, 73] width 66 height 14
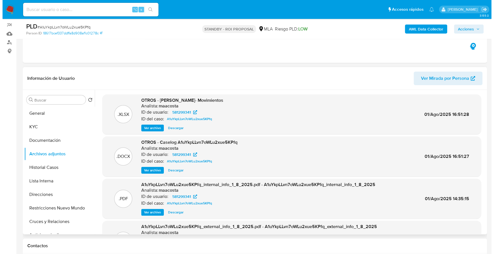
scroll to position [70, 0]
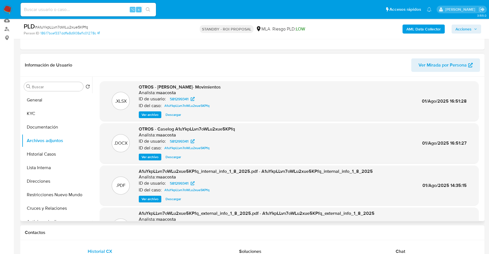
click at [146, 154] on span "Ver archivo" at bounding box center [150, 157] width 17 height 6
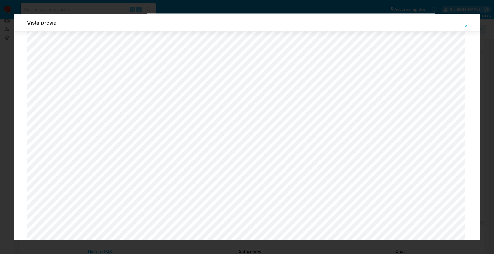
scroll to position [468, 0]
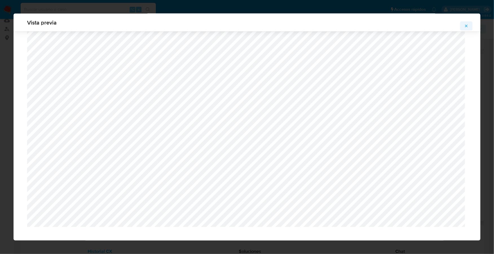
click at [467, 25] on icon "Attachment preview" at bounding box center [467, 26] width 5 height 5
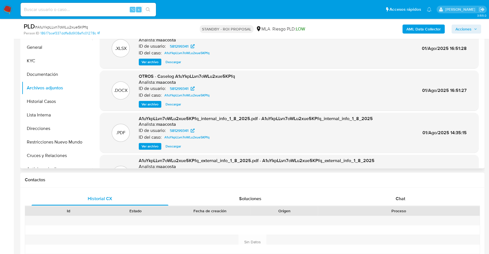
scroll to position [124, 0]
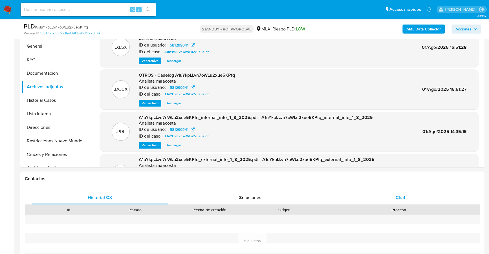
click at [375, 199] on div "Chat" at bounding box center [400, 198] width 137 height 14
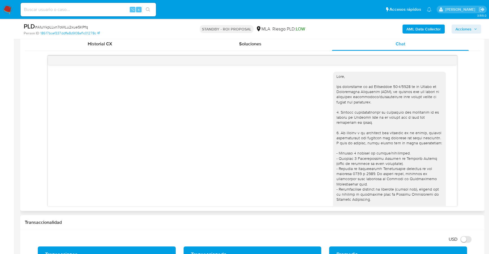
scroll to position [241, 0]
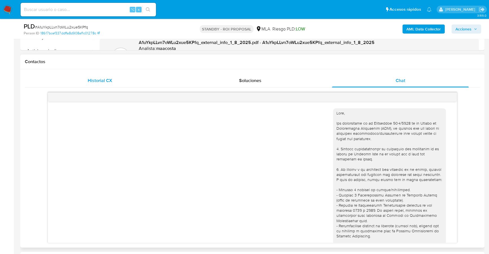
click at [79, 78] on div "Historial CX" at bounding box center [100, 81] width 137 height 14
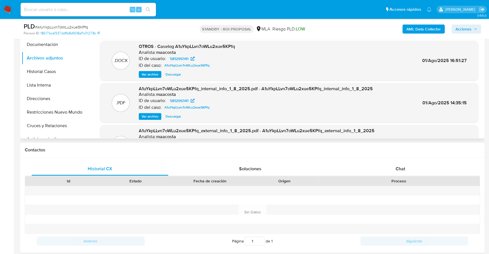
scroll to position [105, 0]
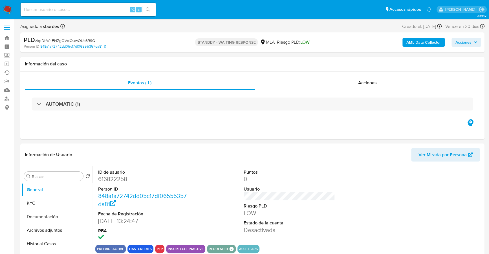
select select "10"
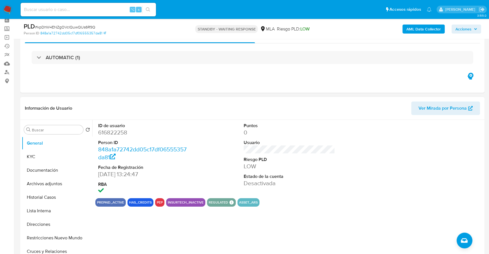
scroll to position [67, 0]
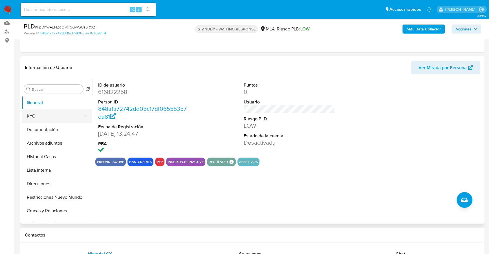
click at [52, 117] on button "KYC" at bounding box center [55, 117] width 66 height 14
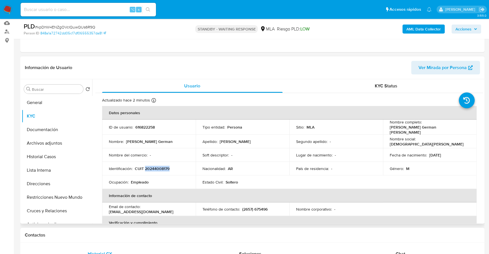
copy p "20244008179"
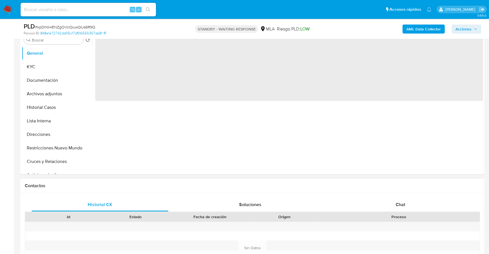
scroll to position [222, 0]
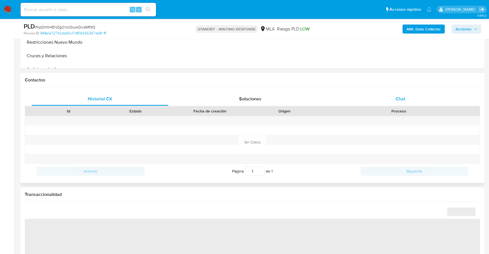
click at [398, 105] on div "Chat" at bounding box center [400, 99] width 137 height 14
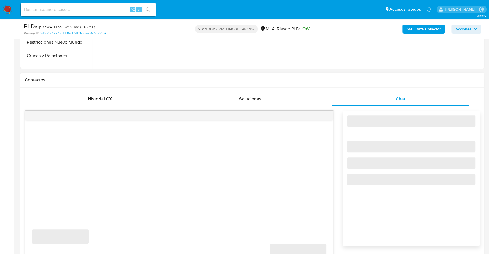
select select "10"
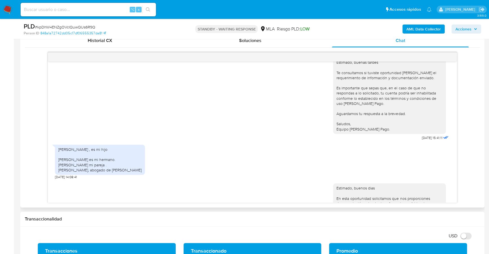
scroll to position [523, 0]
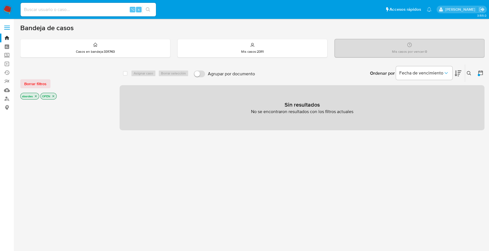
click at [76, 8] on input at bounding box center [88, 9] width 135 height 7
paste input "178588408"
type input "178588408"
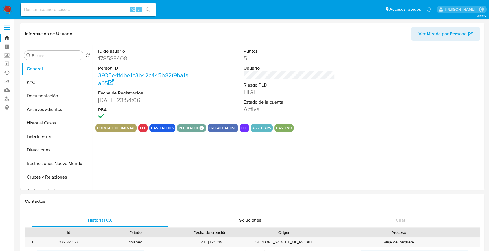
select select "10"
click at [43, 124] on button "Historial Casos" at bounding box center [55, 123] width 66 height 14
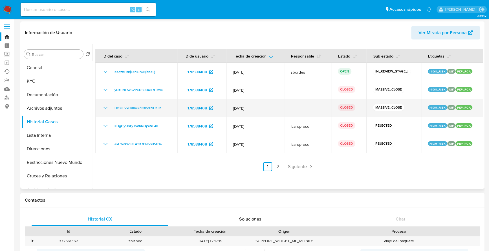
scroll to position [1, 0]
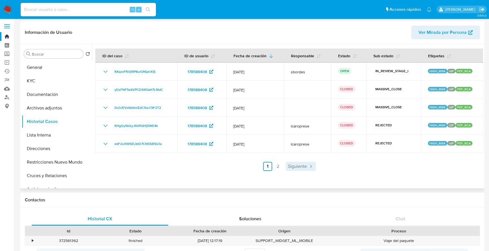
click at [290, 165] on span "Siguiente" at bounding box center [297, 166] width 19 height 5
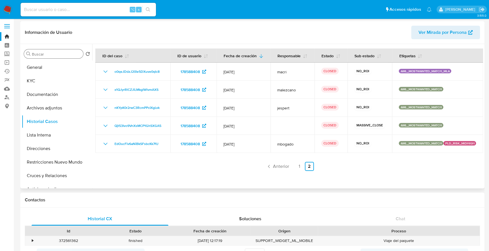
click at [30, 58] on div "Buscar" at bounding box center [53, 53] width 59 height 9
click at [38, 68] on button "General" at bounding box center [55, 68] width 66 height 14
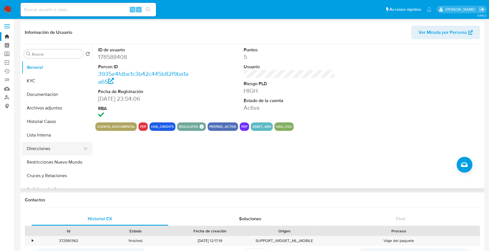
click at [54, 147] on button "Direcciones" at bounding box center [55, 149] width 66 height 14
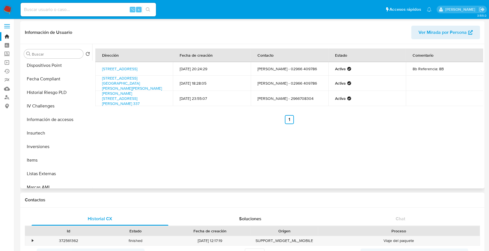
scroll to position [0, 0]
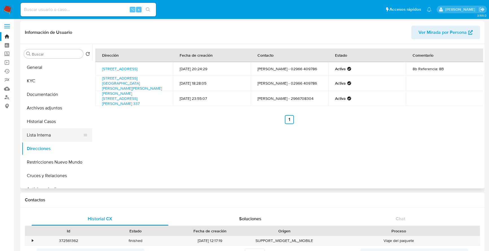
click at [54, 132] on button "Lista Interna" at bounding box center [55, 135] width 66 height 14
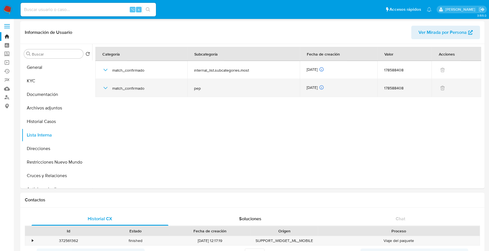
click at [103, 86] on icon "button" at bounding box center [105, 88] width 7 height 7
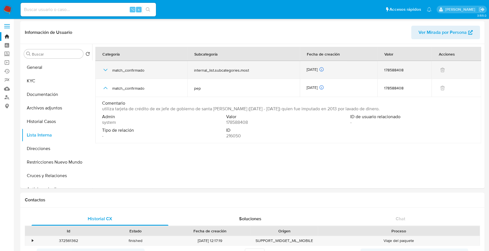
click at [106, 69] on icon "button" at bounding box center [105, 70] width 7 height 7
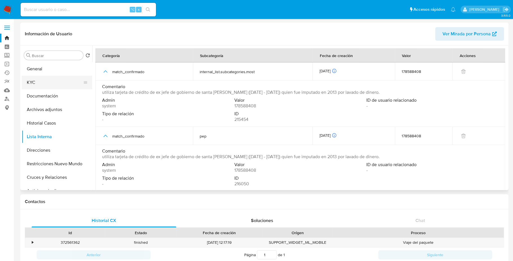
click at [45, 82] on button "KYC" at bounding box center [55, 83] width 66 height 14
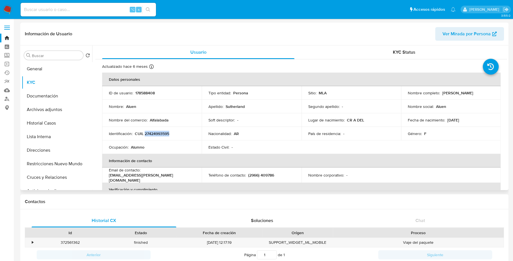
copy p "27424993595"
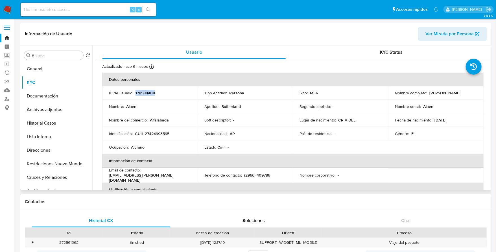
copy p "178588408"
click at [47, 71] on button "General" at bounding box center [55, 69] width 66 height 14
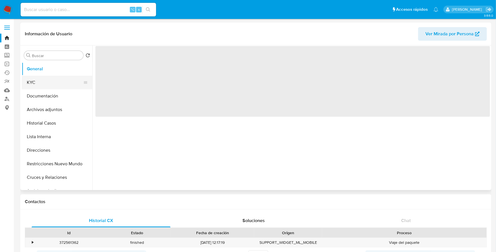
click at [42, 84] on button "KYC" at bounding box center [55, 83] width 66 height 14
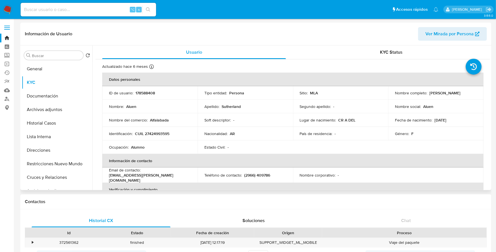
drag, startPoint x: 427, startPoint y: 93, endPoint x: 466, endPoint y: 93, distance: 38.9
click at [466, 93] on div "Nombre completo : Aluen Sutherland" at bounding box center [436, 92] width 82 height 5
copy div "[PERSON_NAME]"
click at [42, 139] on button "Lista Interna" at bounding box center [55, 137] width 66 height 14
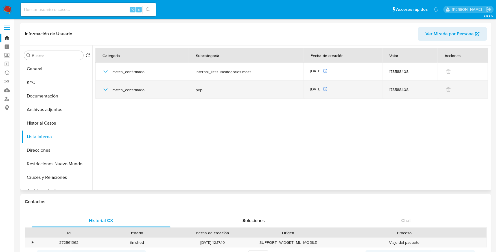
click at [106, 88] on icon "button" at bounding box center [105, 89] width 7 height 7
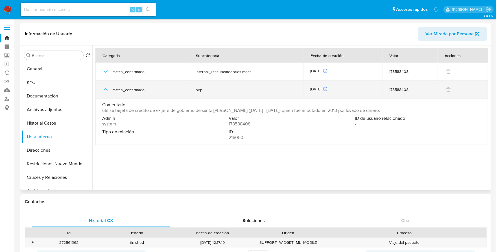
click at [104, 91] on icon "button" at bounding box center [105, 89] width 7 height 7
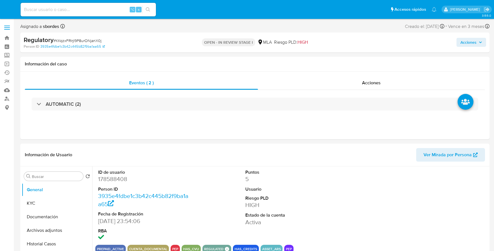
select select "10"
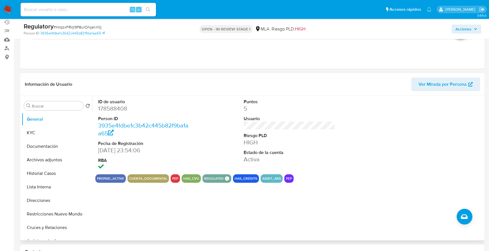
scroll to position [66, 0]
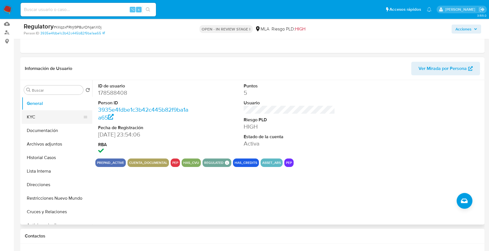
click at [53, 115] on button "KYC" at bounding box center [55, 117] width 66 height 14
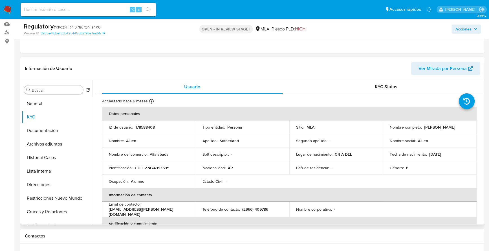
drag, startPoint x: 423, startPoint y: 127, endPoint x: 458, endPoint y: 128, distance: 34.7
click at [458, 128] on div "Nombre completo : Aluen Sutherland" at bounding box center [430, 127] width 80 height 5
copy p "[PERSON_NAME]"
click at [43, 130] on button "Documentación" at bounding box center [55, 131] width 66 height 14
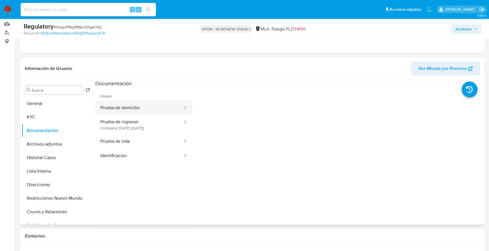
click at [127, 102] on button "Prueba de domicilio" at bounding box center [139, 108] width 88 height 14
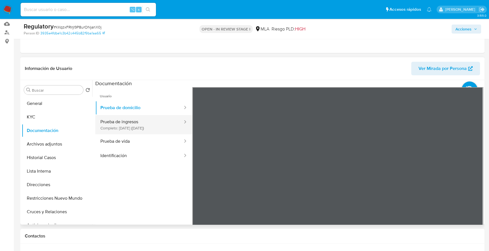
click at [149, 123] on button "Prueba de ingresos Completo: 04/11/2024 (hace 10 meses)" at bounding box center [139, 124] width 88 height 19
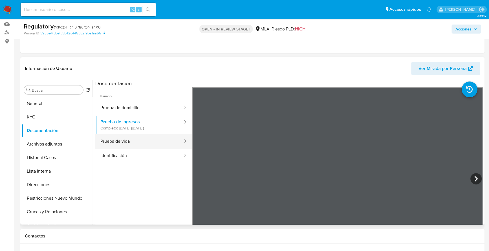
click at [133, 138] on button "Prueba de vida" at bounding box center [139, 141] width 88 height 14
click at [131, 154] on button "Identificación" at bounding box center [139, 156] width 88 height 14
click at [475, 179] on icon at bounding box center [476, 179] width 3 height 6
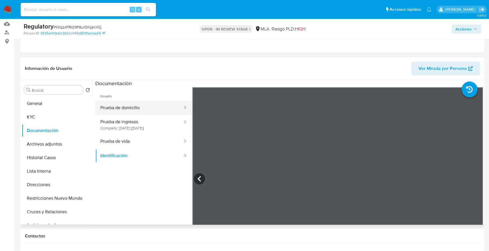
click at [135, 107] on button "Prueba de domicilio" at bounding box center [139, 108] width 88 height 14
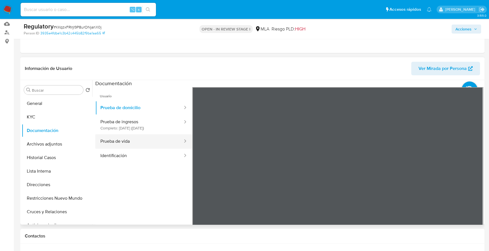
click at [126, 142] on button "Prueba de vida" at bounding box center [139, 141] width 88 height 14
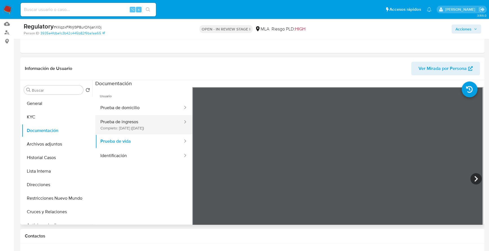
click at [130, 122] on button "Prueba de ingresos Completo: 04/11/2024 (hace 10 meses)" at bounding box center [139, 124] width 88 height 19
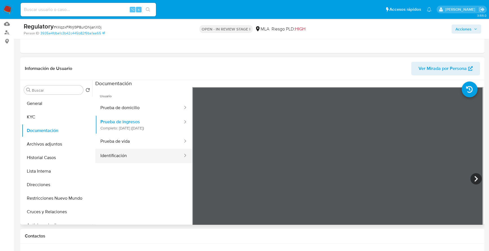
click at [128, 158] on button "Identificación" at bounding box center [139, 156] width 88 height 14
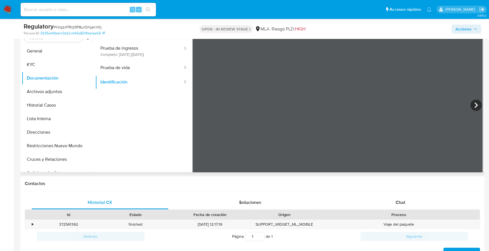
scroll to position [47, 0]
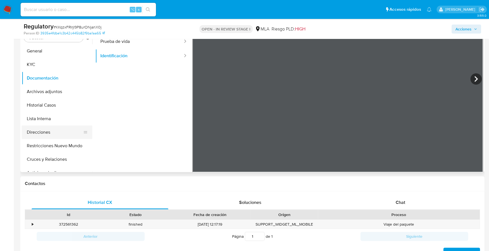
click at [43, 134] on button "Direcciones" at bounding box center [55, 133] width 66 height 14
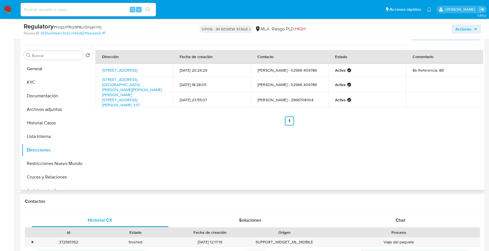
scroll to position [59, 0]
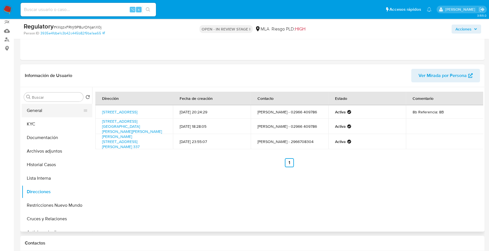
click at [50, 108] on button "General" at bounding box center [55, 111] width 66 height 14
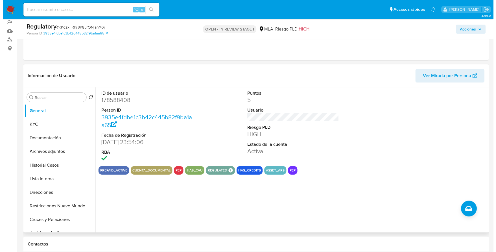
scroll to position [74, 0]
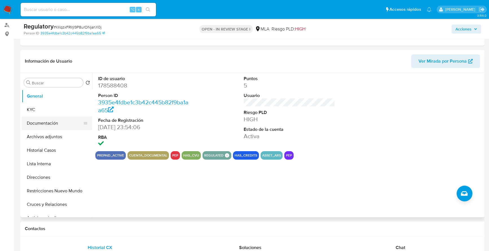
click at [33, 120] on button "Documentación" at bounding box center [55, 124] width 66 height 14
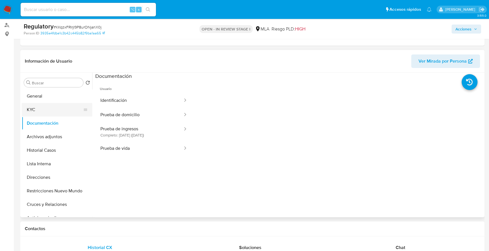
click at [46, 106] on button "KYC" at bounding box center [55, 110] width 66 height 14
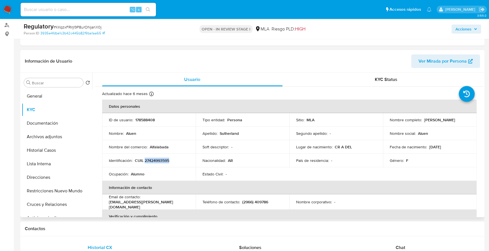
copy p "27424993595"
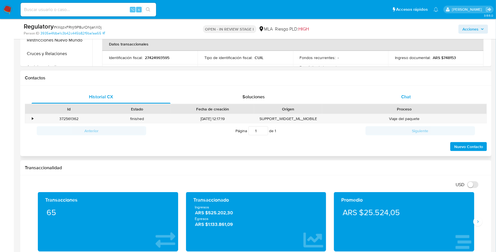
scroll to position [225, 0]
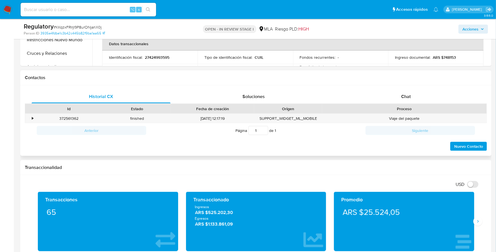
click at [424, 87] on div "Historial CX Soluciones Chat Id Estado Fecha de creación Origen Proceso • 37256…" at bounding box center [255, 120] width 471 height 71
click at [422, 100] on div "Chat" at bounding box center [405, 97] width 139 height 14
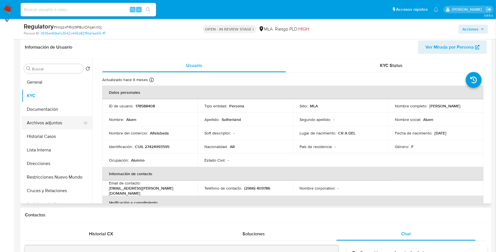
scroll to position [47, 0]
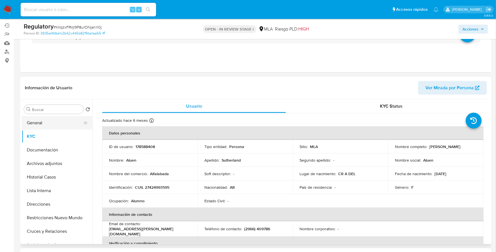
click at [53, 128] on button "General" at bounding box center [55, 123] width 66 height 14
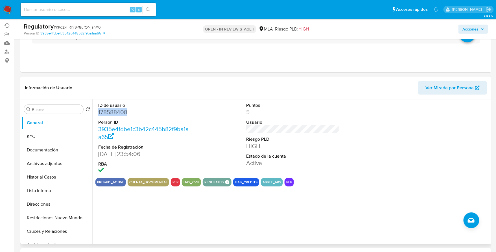
copy dd "178588408"
click at [40, 141] on button "KYC" at bounding box center [57, 137] width 71 height 14
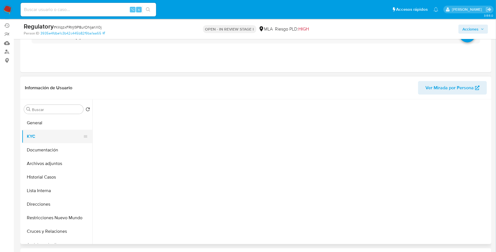
click at [39, 134] on button "KYC" at bounding box center [55, 137] width 66 height 14
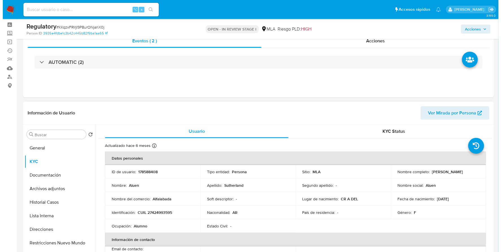
scroll to position [60, 0]
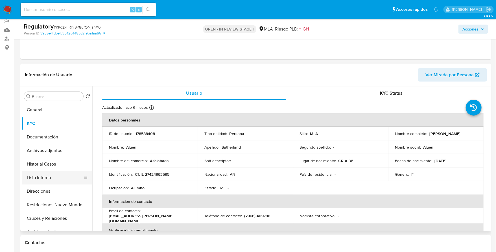
click at [38, 181] on button "Lista Interna" at bounding box center [55, 178] width 66 height 14
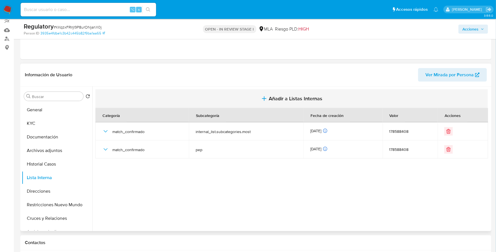
click at [285, 97] on span "Añadir a Listas Internas" at bounding box center [296, 98] width 54 height 6
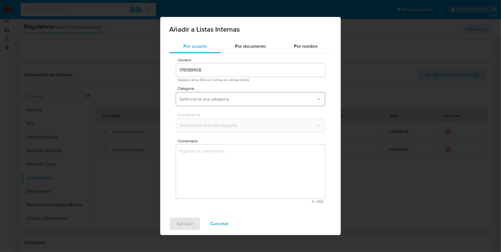
click at [214, 104] on button "Seleccioná una categoría" at bounding box center [250, 99] width 149 height 14
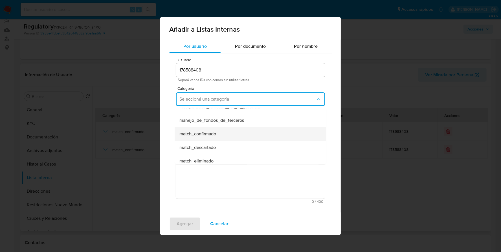
scroll to position [21, 0]
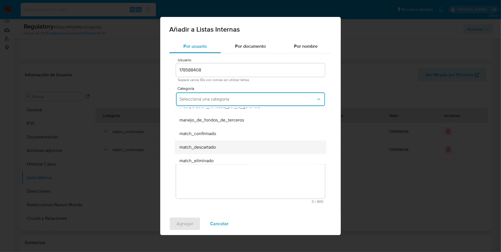
click at [211, 147] on span "match_descartado" at bounding box center [197, 147] width 36 height 6
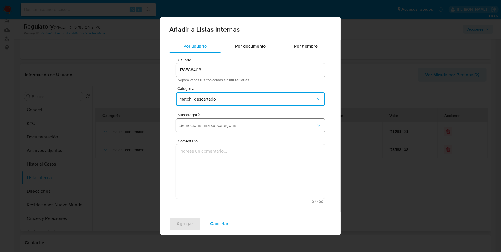
click at [214, 127] on span "Seleccioná una subcategoría" at bounding box center [247, 125] width 137 height 6
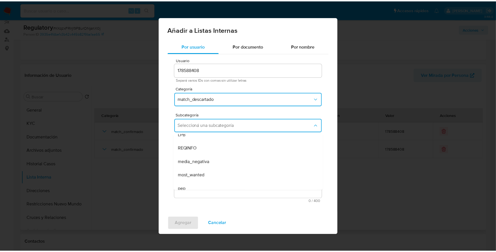
scroll to position [38, 0]
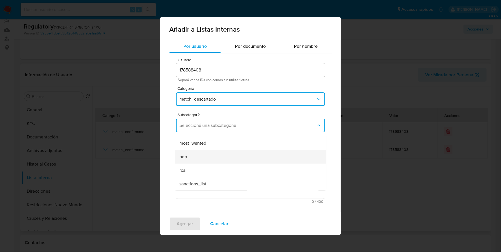
click at [194, 158] on div "pep" at bounding box center [248, 157] width 139 height 14
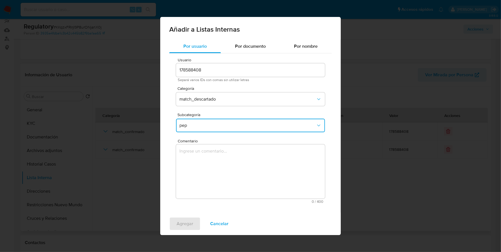
click at [214, 166] on textarea "Comentario" at bounding box center [250, 171] width 149 height 54
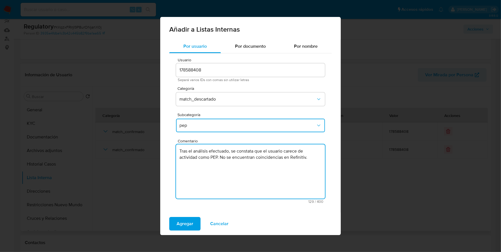
type textarea "Tras el análisis efectuado, se constata que el usuario carece de actividad como…"
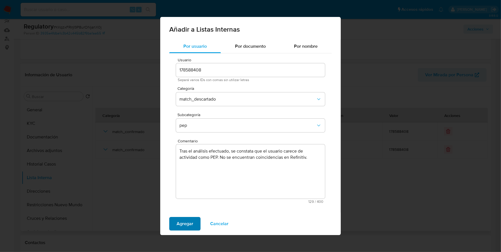
click at [183, 225] on span "Agregar" at bounding box center [185, 223] width 17 height 12
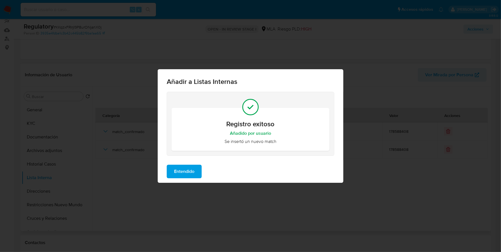
click at [182, 171] on span "Entendido" at bounding box center [184, 171] width 20 height 12
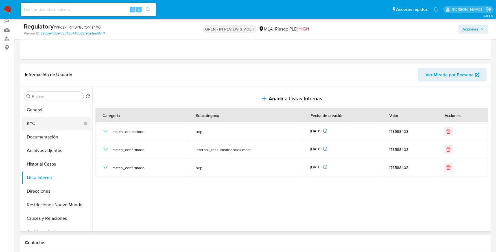
click at [52, 124] on button "KYC" at bounding box center [55, 124] width 66 height 14
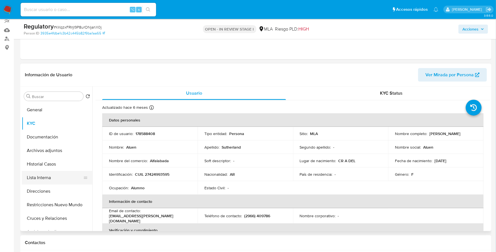
click at [46, 178] on button "Lista Interna" at bounding box center [55, 178] width 66 height 14
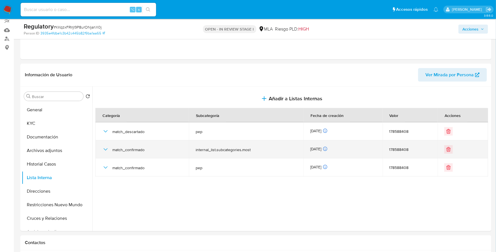
click at [104, 148] on icon "button" at bounding box center [105, 149] width 7 height 7
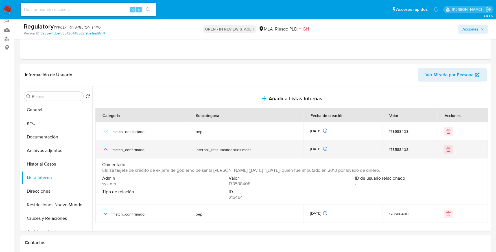
click at [104, 148] on icon "button" at bounding box center [106, 149] width 4 height 2
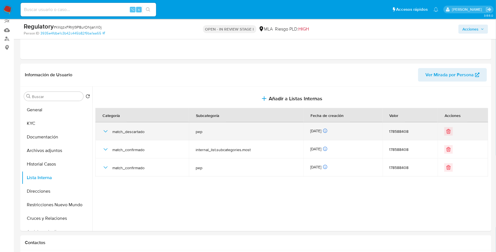
click at [106, 128] on icon "button" at bounding box center [105, 131] width 7 height 7
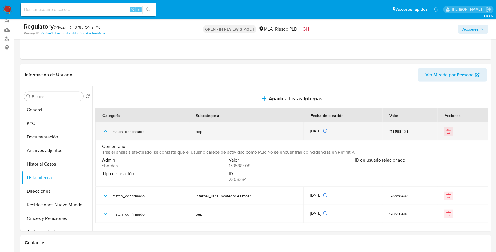
click at [106, 128] on icon "button" at bounding box center [105, 131] width 7 height 7
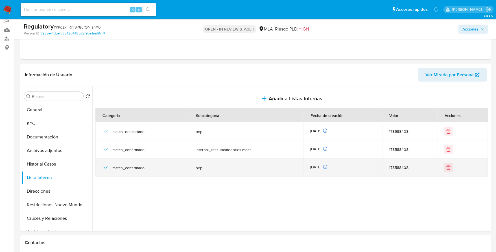
click at [106, 166] on icon "button" at bounding box center [106, 167] width 4 height 2
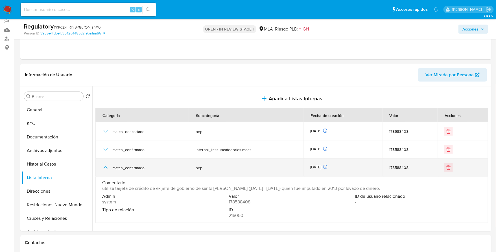
click at [106, 166] on icon "button" at bounding box center [106, 167] width 4 height 2
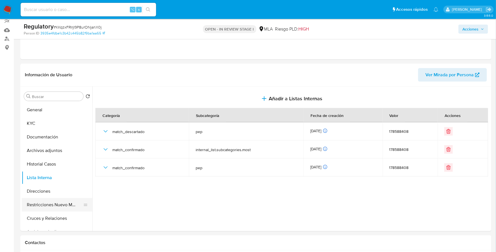
click at [45, 206] on button "Restricciones Nuevo Mundo" at bounding box center [55, 205] width 66 height 14
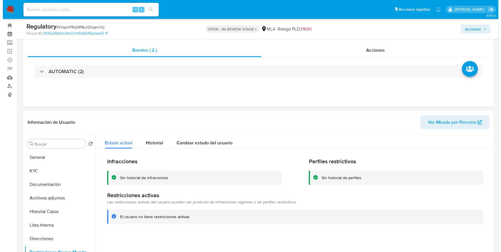
scroll to position [0, 0]
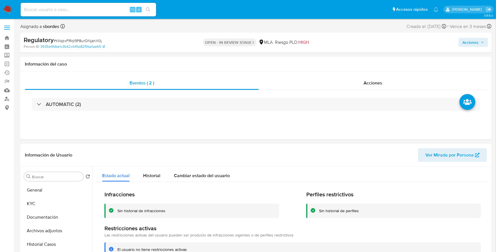
click at [473, 39] on span "Acciones" at bounding box center [470, 42] width 16 height 9
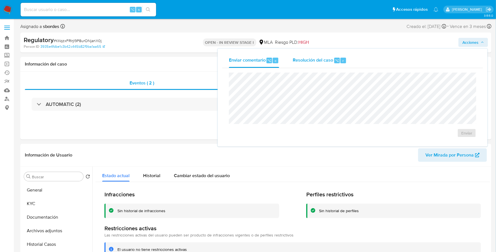
click at [331, 58] on span "Resolución del caso" at bounding box center [313, 60] width 40 height 6
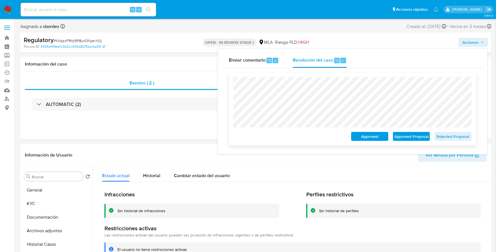
click at [455, 139] on span "Rejected Proposal" at bounding box center [452, 136] width 29 height 8
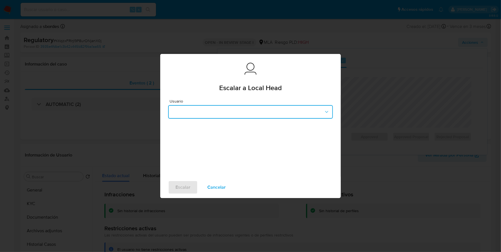
click at [218, 112] on button "button" at bounding box center [250, 112] width 165 height 14
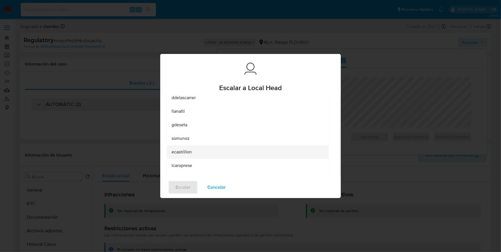
scroll to position [35, 0]
click at [194, 157] on div "lcaroprese" at bounding box center [246, 157] width 149 height 14
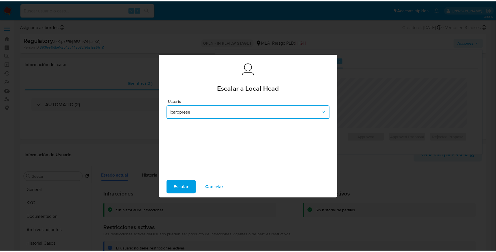
scroll to position [0, 0]
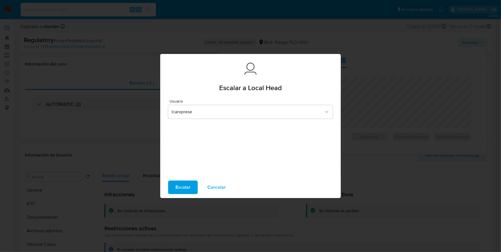
click at [180, 184] on span "Escalar" at bounding box center [183, 187] width 15 height 12
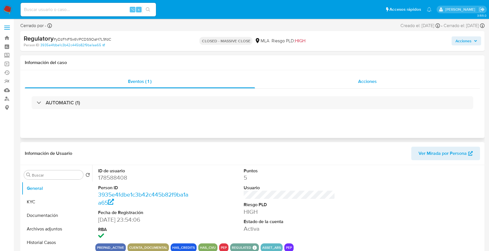
select select "10"
click at [381, 78] on div "Acciones" at bounding box center [367, 82] width 225 height 14
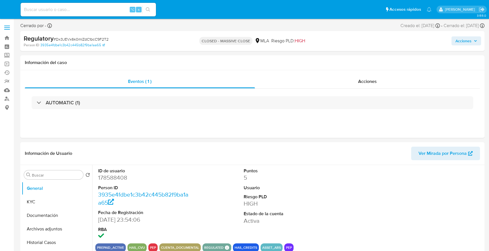
select select "10"
click at [333, 84] on div "Acciones" at bounding box center [367, 82] width 225 height 14
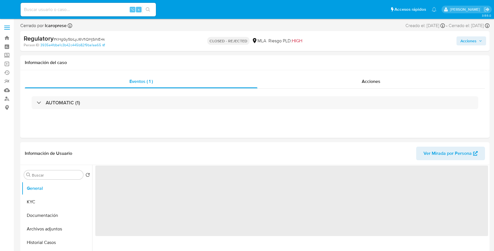
select select "10"
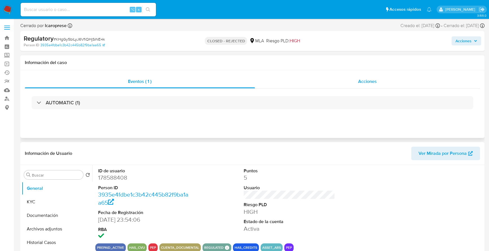
click at [355, 87] on div "Acciones" at bounding box center [367, 82] width 225 height 14
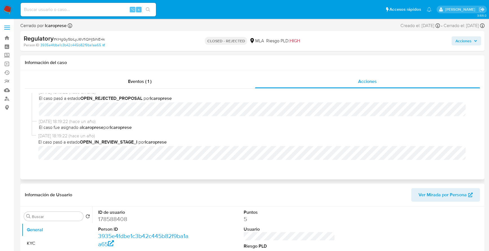
scroll to position [78, 0]
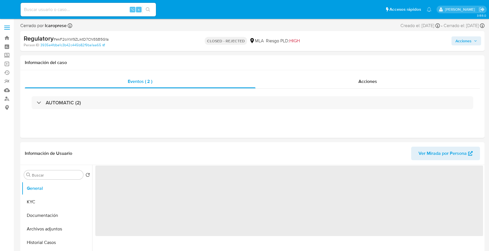
select select "10"
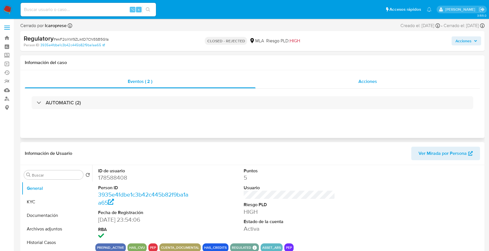
click at [373, 81] on span "Acciones" at bounding box center [368, 81] width 19 height 6
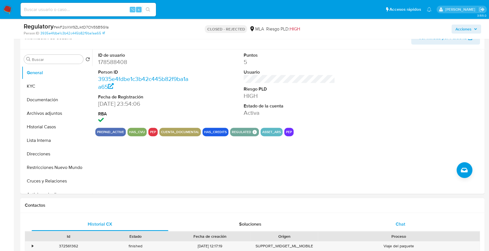
scroll to position [169, 0]
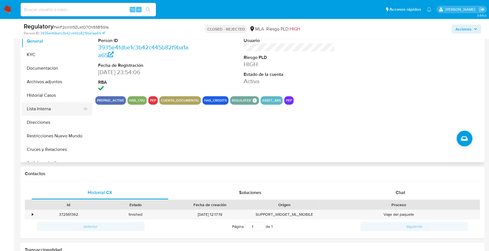
click at [51, 106] on button "Lista Interna" at bounding box center [55, 109] width 66 height 14
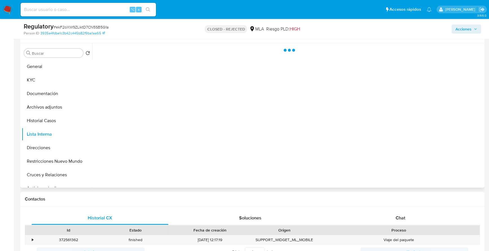
scroll to position [108, 0]
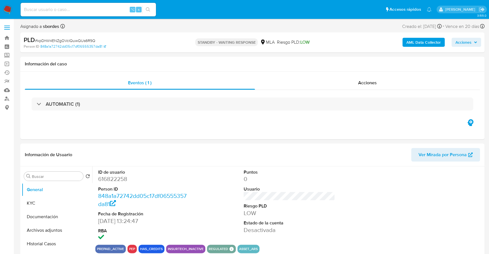
select select "10"
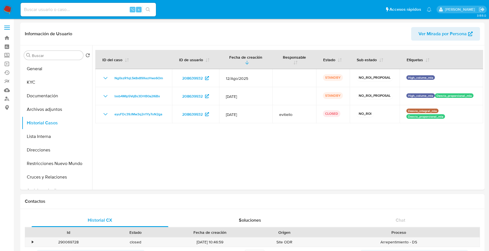
select select "10"
click at [93, 12] on input at bounding box center [88, 9] width 135 height 7
paste input "242720489"
type input "242720489"
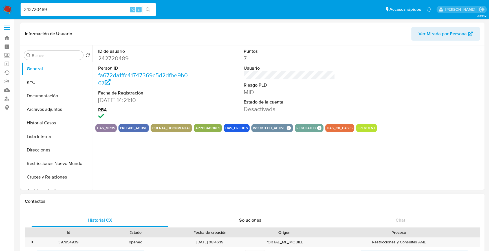
select select "10"
click at [56, 117] on button "Historial Casos" at bounding box center [55, 123] width 66 height 14
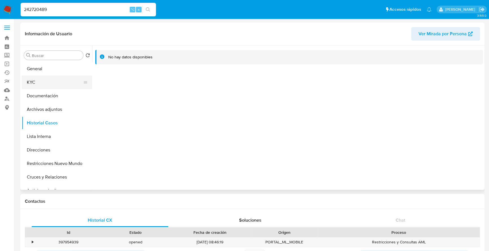
click at [44, 82] on button "KYC" at bounding box center [55, 83] width 66 height 14
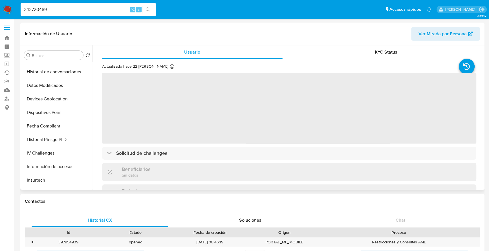
scroll to position [279, 0]
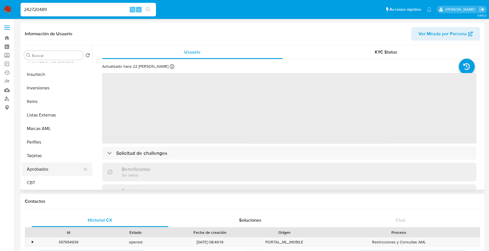
click at [49, 168] on button "Aprobados" at bounding box center [55, 170] width 66 height 14
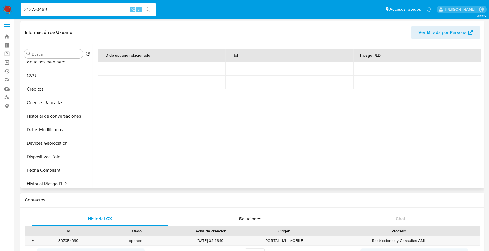
scroll to position [0, 0]
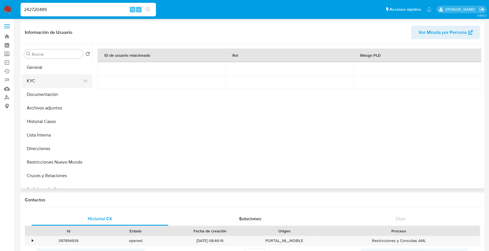
click at [51, 76] on button "KYC" at bounding box center [55, 81] width 66 height 14
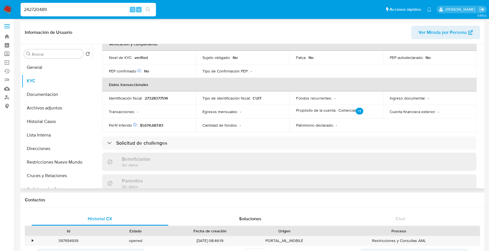
scroll to position [302, 0]
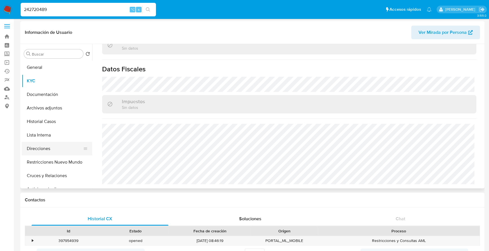
click at [35, 147] on button "Direcciones" at bounding box center [55, 149] width 66 height 14
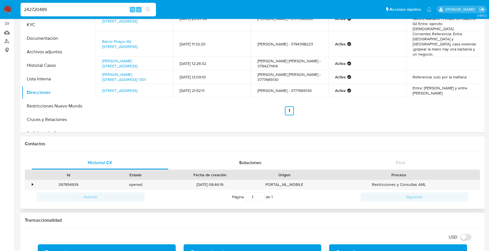
scroll to position [2, 0]
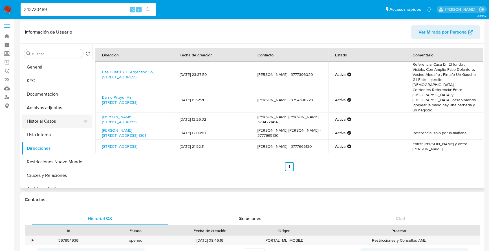
click at [40, 123] on button "Historial Casos" at bounding box center [55, 122] width 66 height 14
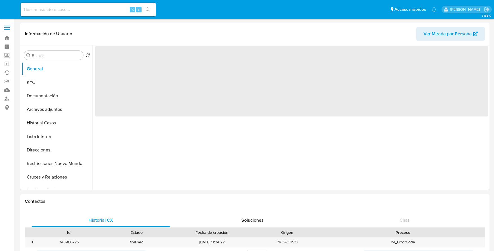
select select "10"
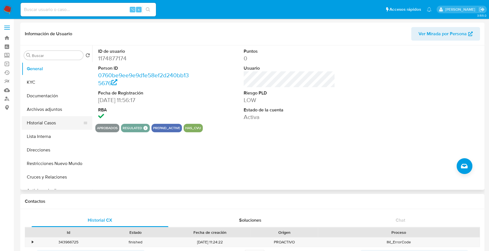
click at [47, 121] on button "Historial Casos" at bounding box center [55, 123] width 66 height 14
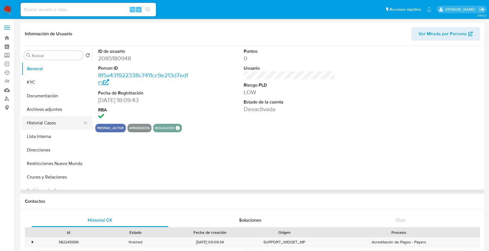
click at [38, 123] on button "Historial Casos" at bounding box center [55, 123] width 66 height 14
select select "10"
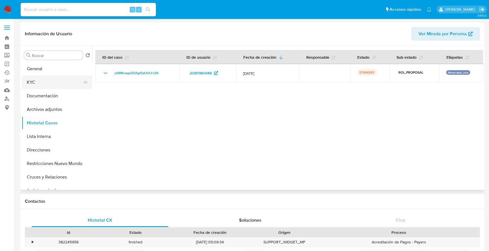
click at [43, 87] on button "KYC" at bounding box center [55, 83] width 66 height 14
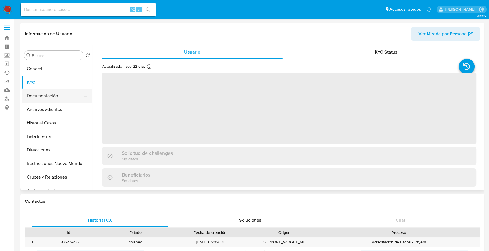
click at [42, 99] on button "Documentación" at bounding box center [55, 96] width 66 height 14
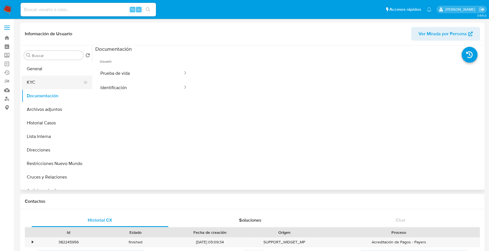
click at [61, 81] on button "KYC" at bounding box center [55, 83] width 66 height 14
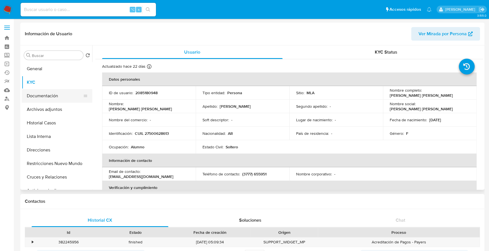
click at [57, 98] on button "Documentación" at bounding box center [55, 96] width 66 height 14
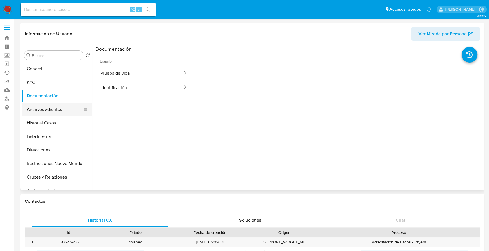
click at [58, 111] on button "Archivos adjuntos" at bounding box center [55, 110] width 66 height 14
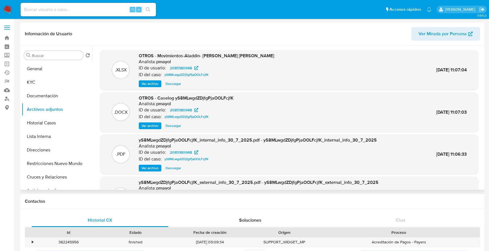
click at [175, 84] on span "Descargar" at bounding box center [174, 84] width 16 height 6
click at [156, 126] on span "Ver archivo" at bounding box center [150, 126] width 17 height 6
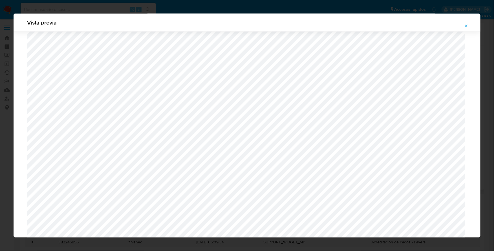
scroll to position [287, 0]
click at [468, 28] on icon "Attachment preview" at bounding box center [467, 26] width 5 height 5
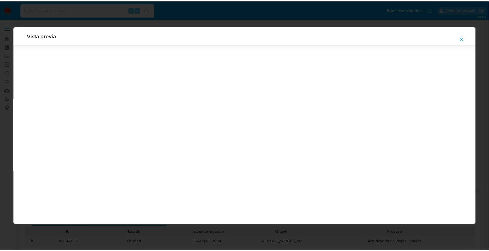
scroll to position [0, 0]
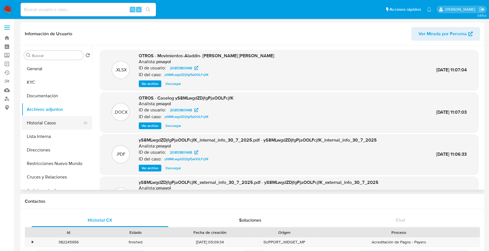
click at [37, 118] on button "Historial Casos" at bounding box center [55, 123] width 66 height 14
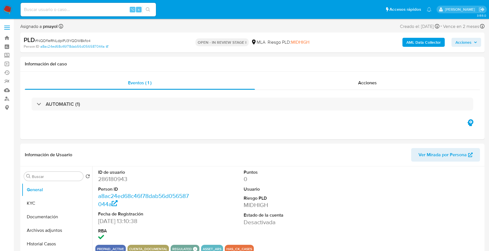
select select "10"
click at [8, 8] on img at bounding box center [8, 10] width 10 height 10
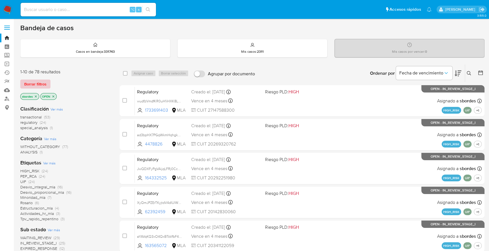
click at [39, 80] on span "Borrar filtros" at bounding box center [35, 84] width 22 height 8
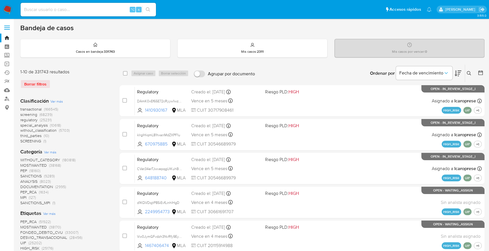
click at [469, 74] on icon at bounding box center [469, 73] width 5 height 5
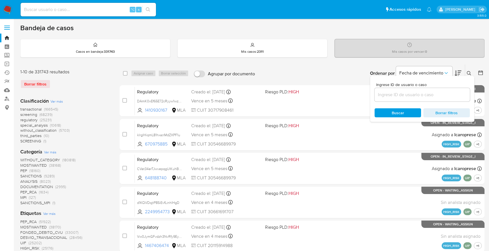
click at [438, 96] on input at bounding box center [422, 94] width 95 height 7
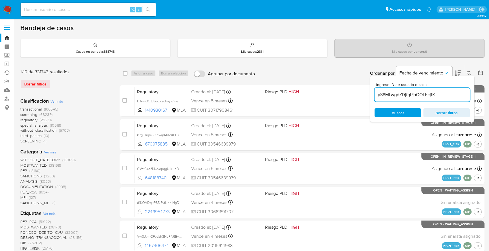
type input "yS8MLwgdZDjfgPjaOOLFcjfK"
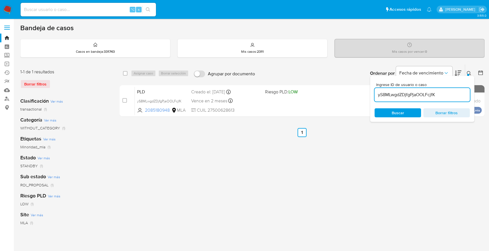
click at [468, 73] on icon at bounding box center [469, 73] width 5 height 5
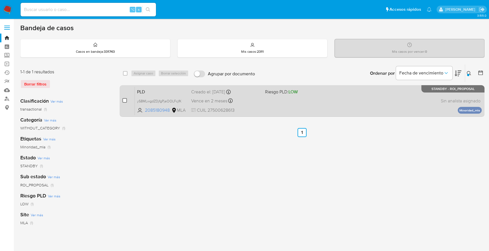
click at [124, 98] on input "checkbox" at bounding box center [124, 100] width 5 height 5
checkbox input "true"
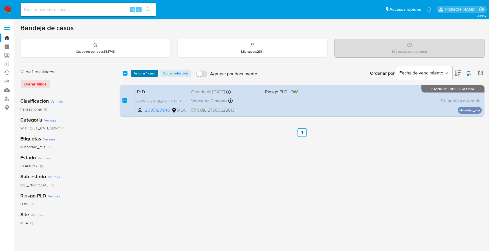
click at [138, 73] on span "Asignar 1 caso" at bounding box center [145, 74] width 22 height 6
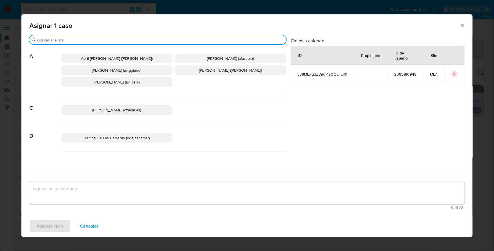
click at [67, 38] on input "Buscar" at bounding box center [160, 40] width 247 height 5
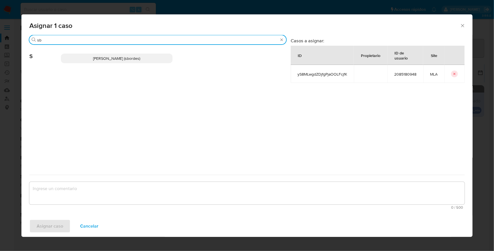
type input "sb"
click at [76, 57] on p "Stefania Bordes (sbordes)" at bounding box center [117, 59] width 112 height 10
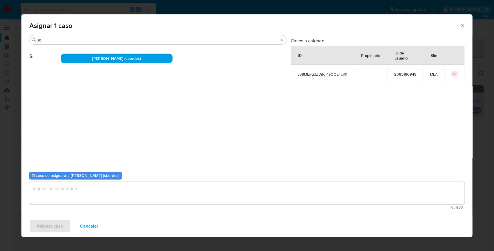
click at [95, 205] on div "0 / 500 500 caracteres restantes" at bounding box center [247, 195] width 436 height 27
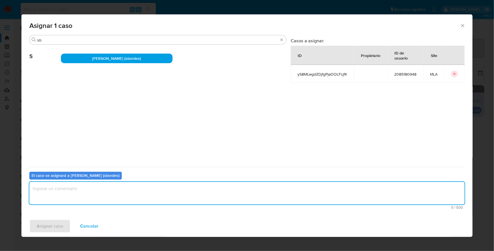
click at [86, 199] on textarea "assign-modal" at bounding box center [247, 193] width 436 height 23
click at [64, 218] on div "Asignar caso Cancelar" at bounding box center [247, 226] width 452 height 21
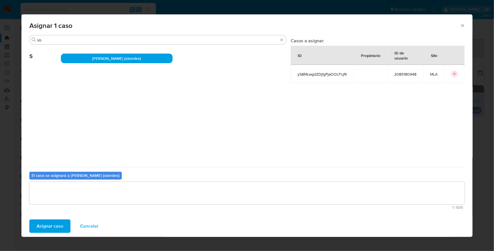
click at [64, 224] on button "Asignar caso" at bounding box center [49, 227] width 41 height 14
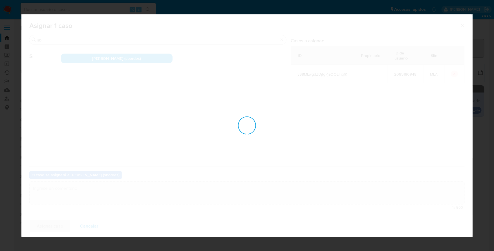
checkbox input "false"
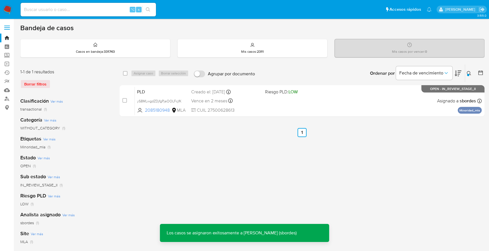
click at [253, 104] on div "PLD yS8MLwgdZDjfgPjaOOLFcjfK 2085180948 MLA Riesgo PLD: LOW Creado el: 12/07/20…" at bounding box center [308, 101] width 347 height 29
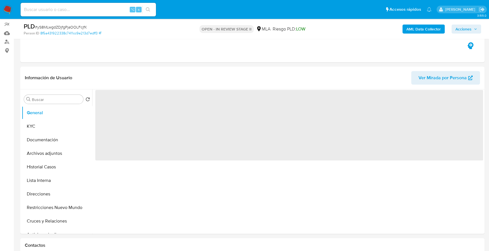
select select "10"
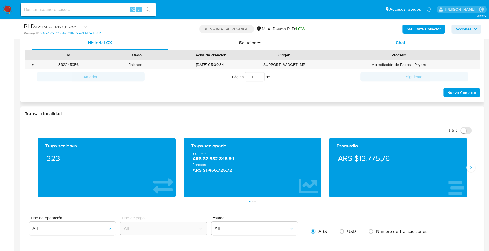
scroll to position [239, 0]
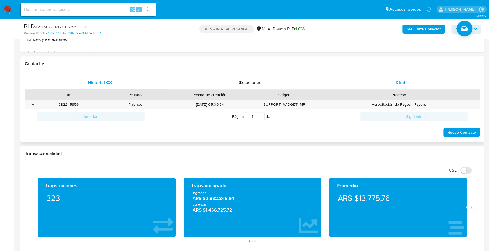
click at [407, 82] on div "Chat" at bounding box center [400, 83] width 137 height 14
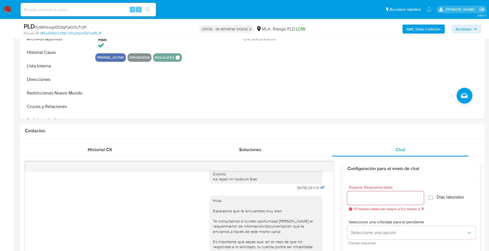
scroll to position [0, 0]
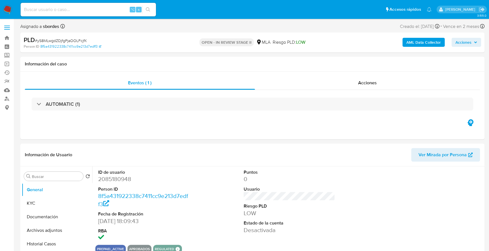
click at [465, 45] on span "Acciones" at bounding box center [464, 42] width 16 height 9
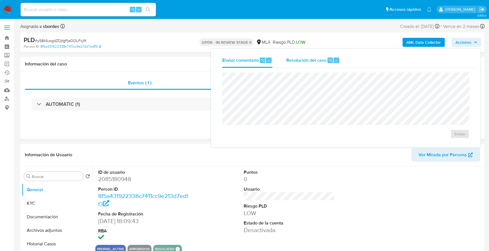
click at [315, 58] on span "Resolución del caso" at bounding box center [306, 60] width 40 height 6
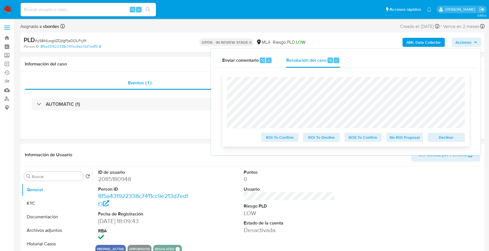
click at [445, 138] on span "Declinar" at bounding box center [446, 137] width 29 height 8
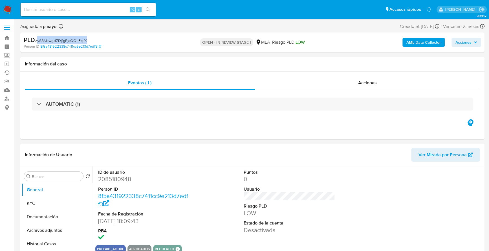
select select "10"
click at [75, 13] on div "⌥ s" at bounding box center [88, 10] width 135 height 14
click at [76, 8] on input at bounding box center [88, 9] width 135 height 7
paste input "NQDf1eRNLdplPJ3YQDW8kfo4"
type input "NQDf1eRNLdplPJ3YQDW8kfo4"
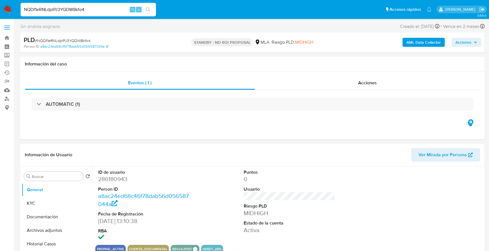
select select "10"
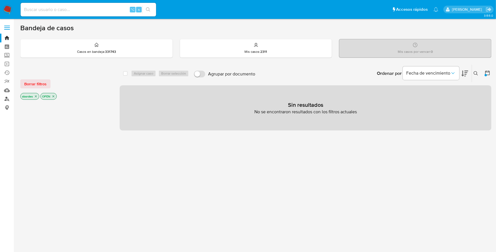
click at [6, 100] on link "Buscador de personas" at bounding box center [33, 99] width 67 height 9
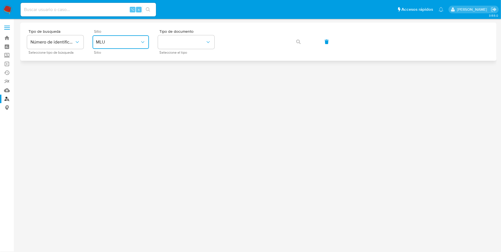
click at [115, 45] on button "MLU" at bounding box center [121, 42] width 56 height 14
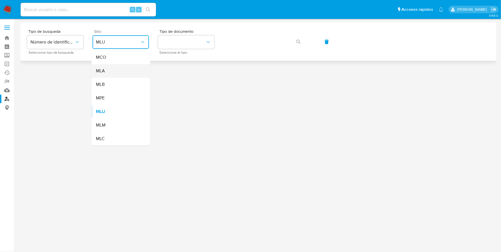
click at [107, 66] on div "MLA" at bounding box center [119, 71] width 46 height 14
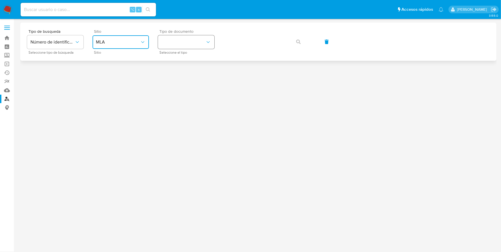
click at [189, 39] on button "identificationType" at bounding box center [186, 42] width 56 height 14
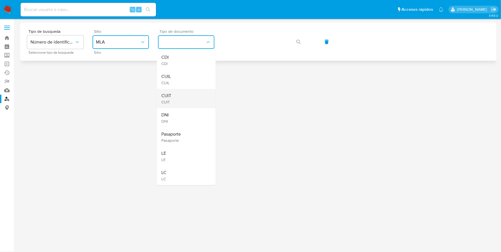
click at [175, 99] on div "CUIT CUIT" at bounding box center [184, 98] width 46 height 19
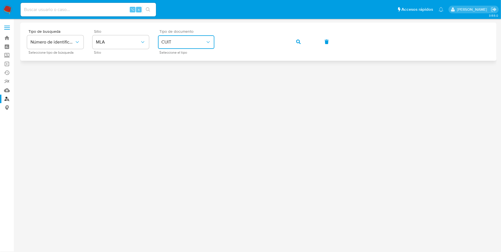
click at [304, 40] on button "button" at bounding box center [298, 42] width 19 height 14
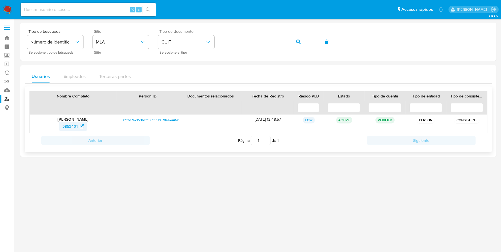
click at [67, 125] on span "5853401" at bounding box center [69, 126] width 15 height 9
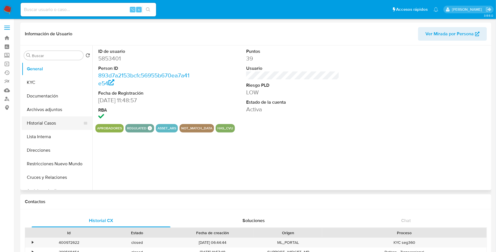
click at [45, 124] on button "Historial Casos" at bounding box center [55, 123] width 66 height 14
select select "10"
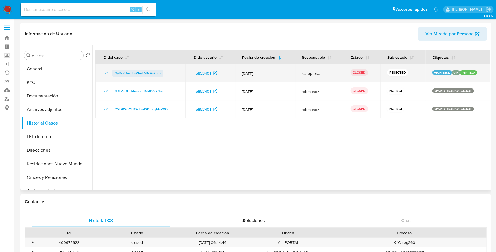
click at [143, 71] on span "GyBcsUovJLxVbaE6DcVxkgpz" at bounding box center [138, 73] width 47 height 7
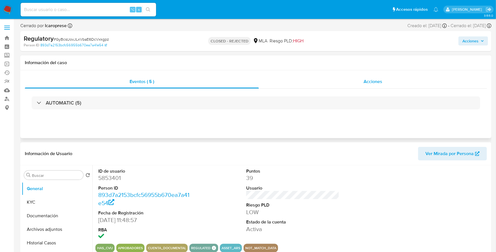
click at [371, 76] on div "Acciones" at bounding box center [373, 82] width 228 height 14
select select "10"
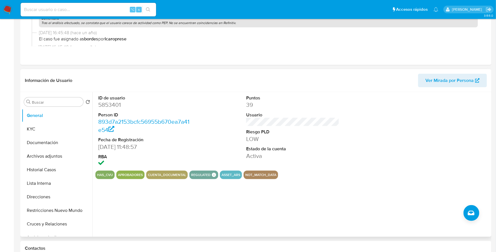
scroll to position [139, 0]
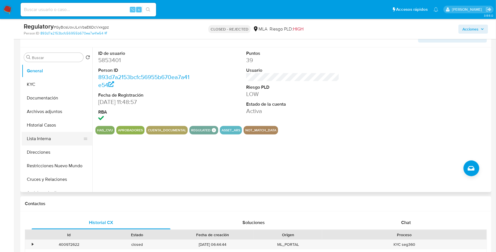
click at [45, 139] on button "Lista Interna" at bounding box center [55, 139] width 66 height 14
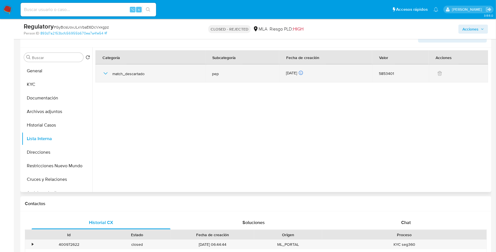
click at [104, 70] on icon "button" at bounding box center [105, 73] width 7 height 7
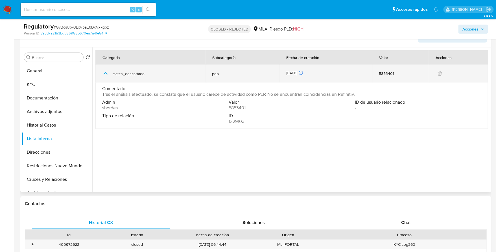
click at [104, 71] on icon "button" at bounding box center [105, 73] width 7 height 7
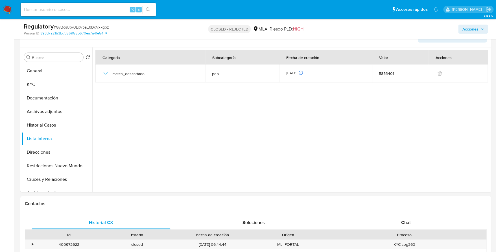
click at [87, 11] on input at bounding box center [88, 9] width 135 height 7
paste input "274041650"
type input "274041650"
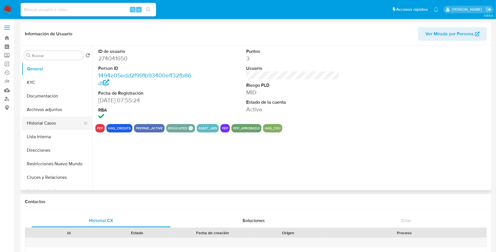
click at [42, 124] on button "Historial Casos" at bounding box center [55, 123] width 66 height 14
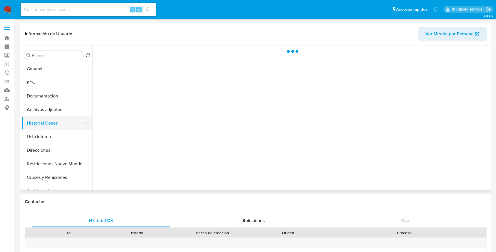
select select "10"
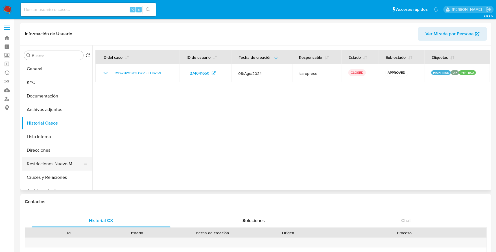
click at [55, 163] on button "Restricciones Nuevo Mundo" at bounding box center [55, 164] width 66 height 14
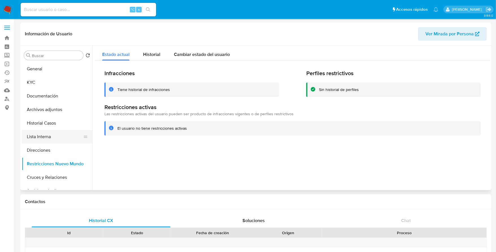
click at [43, 137] on button "Lista Interna" at bounding box center [55, 137] width 66 height 14
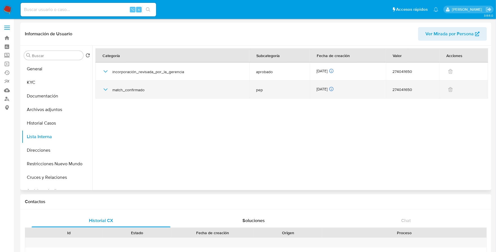
click at [105, 88] on icon "button" at bounding box center [105, 89] width 7 height 7
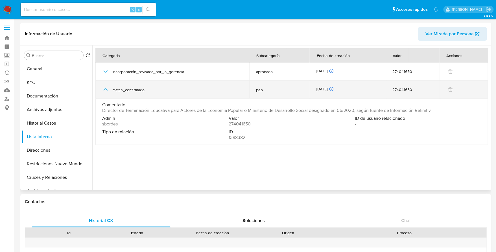
click at [105, 88] on icon "button" at bounding box center [106, 89] width 4 height 2
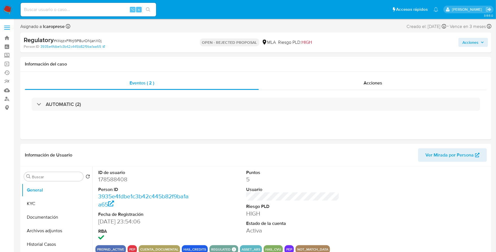
select select "10"
click at [69, 8] on input at bounding box center [88, 9] width 135 height 7
paste input "1954469835"
type input "1954469835"
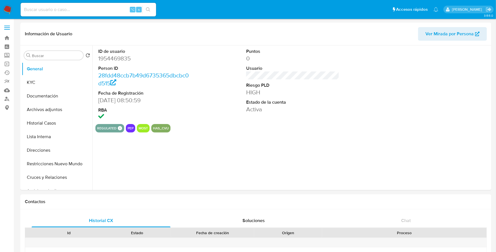
select select "10"
click at [44, 126] on button "Historial Casos" at bounding box center [55, 123] width 66 height 14
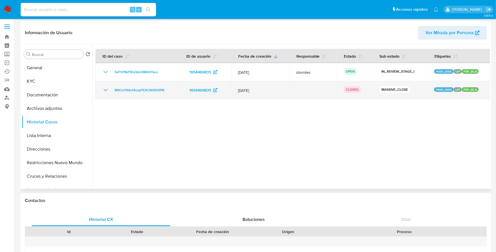
scroll to position [1, 0]
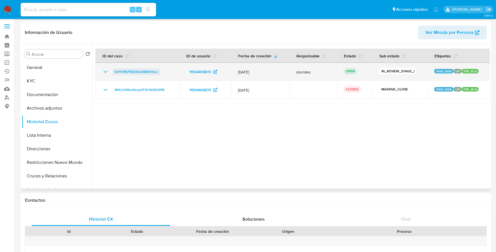
click at [127, 69] on span "5xFS79bFBGiSxIJ086StYeLz" at bounding box center [136, 71] width 43 height 7
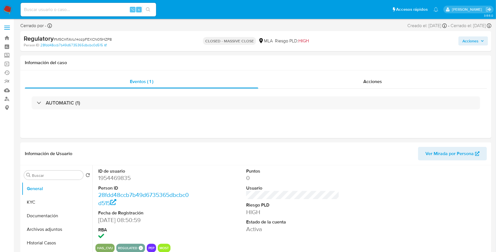
select select "10"
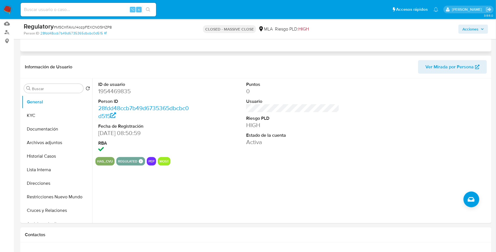
scroll to position [103, 0]
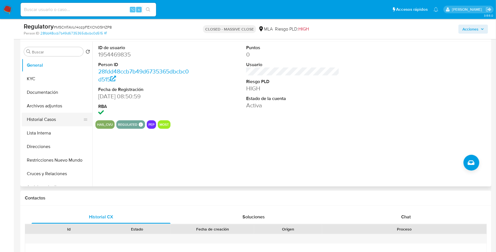
click at [43, 122] on button "Historial Casos" at bounding box center [55, 120] width 66 height 14
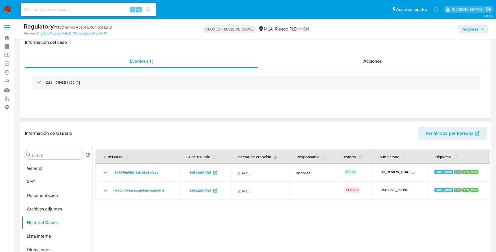
scroll to position [0, 0]
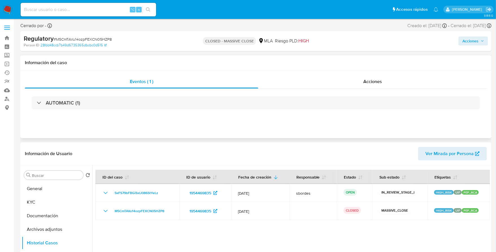
click at [363, 68] on div "Información del caso" at bounding box center [255, 62] width 471 height 15
click at [365, 76] on div "Acciones" at bounding box center [372, 82] width 229 height 14
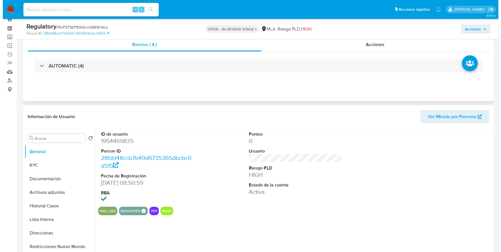
scroll to position [62, 0]
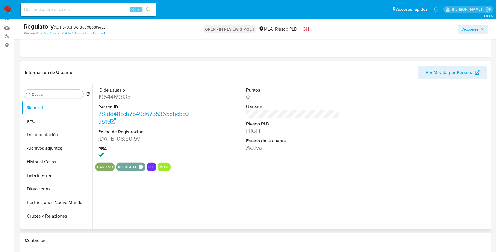
select select "10"
click at [33, 121] on button "KYC" at bounding box center [55, 121] width 66 height 14
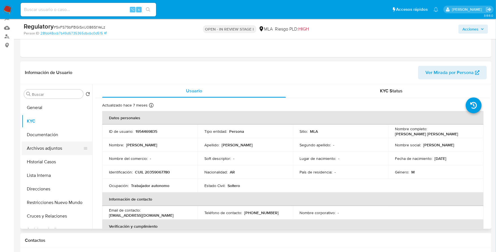
click at [43, 146] on button "Archivos adjuntos" at bounding box center [55, 148] width 66 height 14
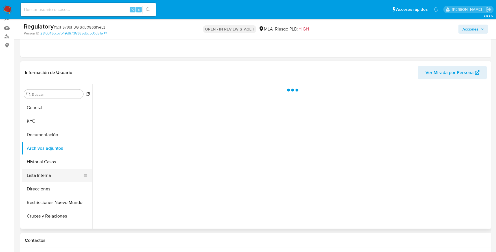
click at [41, 176] on button "Lista Interna" at bounding box center [55, 175] width 66 height 14
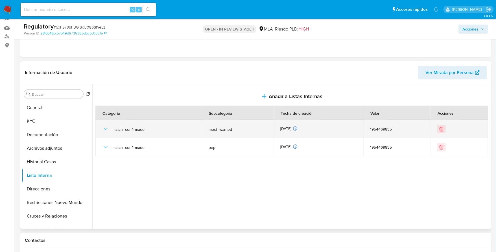
click at [104, 124] on div "match_confirmado" at bounding box center [148, 129] width 93 height 18
click at [104, 127] on icon "button" at bounding box center [105, 129] width 7 height 7
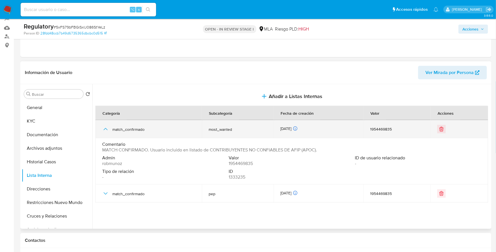
click at [104, 127] on icon "button" at bounding box center [105, 129] width 7 height 7
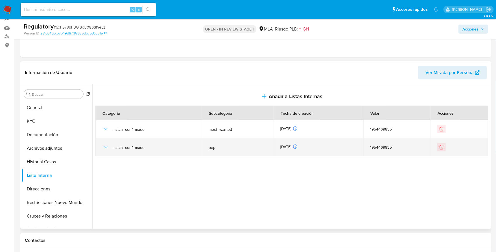
click at [106, 146] on icon "button" at bounding box center [105, 147] width 7 height 7
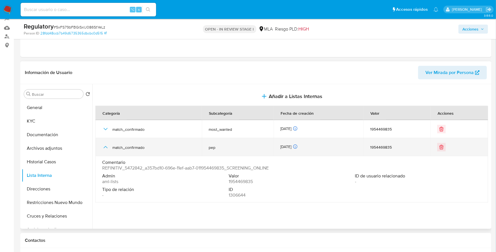
click at [105, 145] on icon "button" at bounding box center [105, 147] width 7 height 7
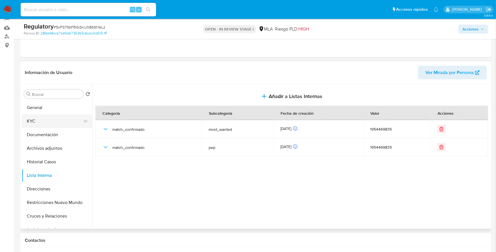
click at [41, 122] on button "KYC" at bounding box center [55, 121] width 66 height 14
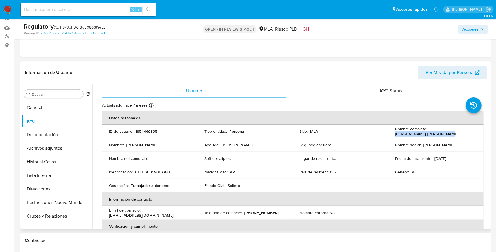
drag, startPoint x: 394, startPoint y: 134, endPoint x: 450, endPoint y: 136, distance: 56.2
click at [450, 136] on td "Nombre completo : Cristian Emanuel Gonzalez" at bounding box center [435, 131] width 95 height 14
copy p "Cristian Emanuel Gonzalez"
click at [43, 134] on button "Documentación" at bounding box center [55, 135] width 66 height 14
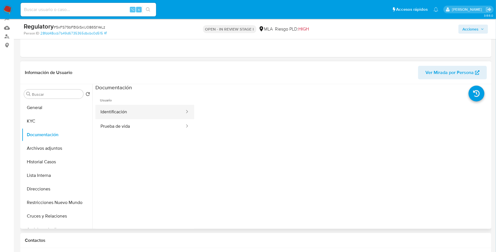
click at [132, 113] on button "Identificación" at bounding box center [140, 112] width 90 height 14
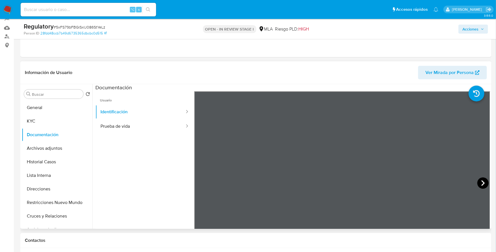
click at [482, 184] on icon at bounding box center [482, 182] width 11 height 11
click at [60, 113] on button "General" at bounding box center [55, 108] width 66 height 14
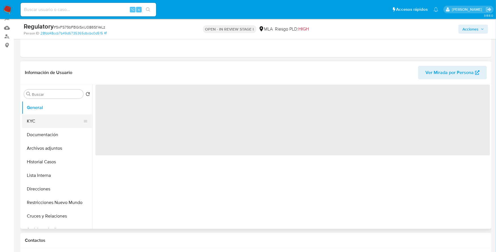
click at [65, 122] on button "KYC" at bounding box center [55, 121] width 66 height 14
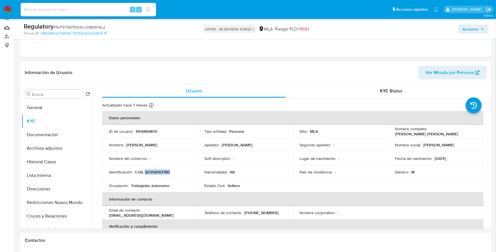
copy p "20359067780"
drag, startPoint x: 394, startPoint y: 133, endPoint x: 446, endPoint y: 133, distance: 51.9
click at [446, 133] on div "Nombre completo : Cristian Emanuel Gonzalez" at bounding box center [436, 131] width 82 height 10
copy p "Cristian Emanuel Gonzalez"
copy p "20359067780"
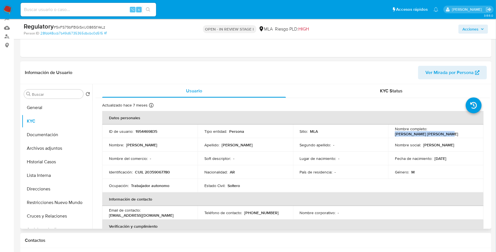
drag, startPoint x: 394, startPoint y: 133, endPoint x: 449, endPoint y: 133, distance: 55.0
click at [449, 133] on div "Nombre completo : Cristian Emanuel Gonzalez" at bounding box center [436, 131] width 82 height 10
copy p "Cristian Emanuel Gonzalez"
copy p "20359067780"
click at [44, 108] on button "General" at bounding box center [55, 108] width 66 height 14
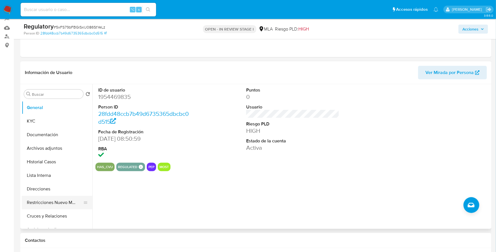
click at [54, 196] on button "Restricciones Nuevo Mundo" at bounding box center [55, 203] width 66 height 14
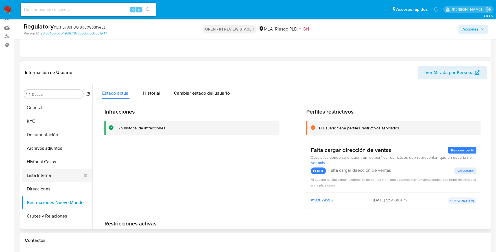
click at [47, 176] on button "Lista Interna" at bounding box center [55, 175] width 66 height 14
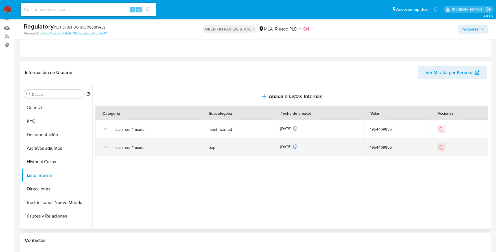
click at [103, 146] on icon "button" at bounding box center [105, 147] width 7 height 7
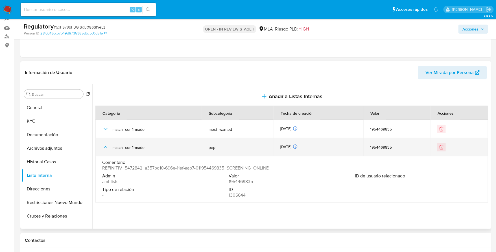
click at [103, 146] on icon "button" at bounding box center [105, 147] width 7 height 7
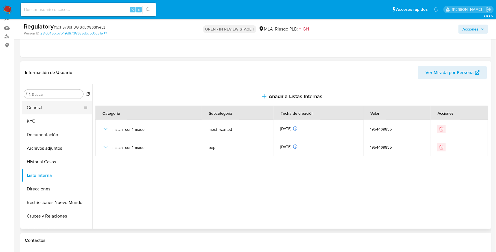
click at [47, 104] on button "General" at bounding box center [55, 108] width 66 height 14
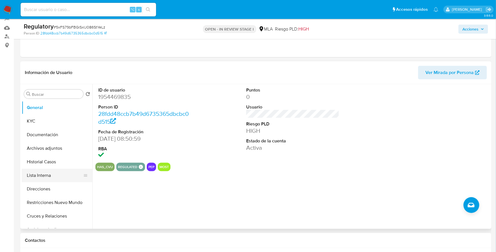
click at [40, 173] on button "Lista Interna" at bounding box center [55, 175] width 66 height 14
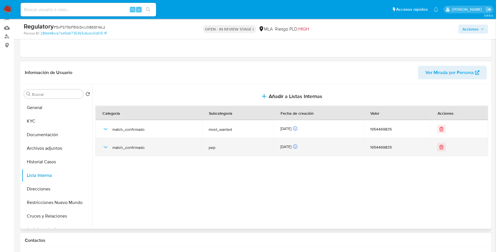
click at [105, 146] on icon "button" at bounding box center [106, 147] width 4 height 2
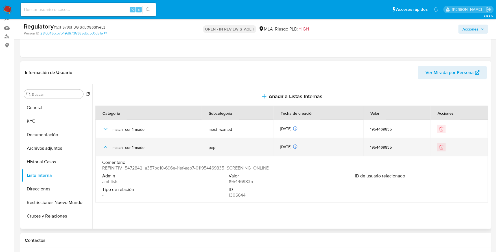
click at [105, 146] on icon "button" at bounding box center [105, 147] width 7 height 7
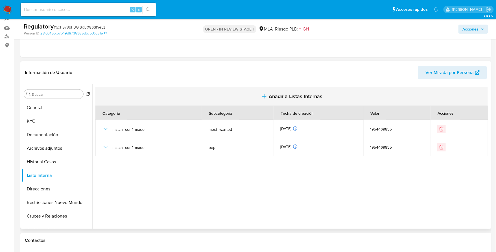
click at [273, 93] on span "Añadir a Listas Internas" at bounding box center [296, 96] width 54 height 6
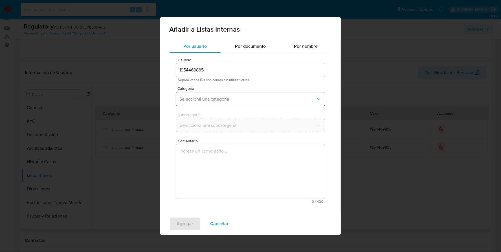
click at [199, 99] on span "Seleccioná una categoría" at bounding box center [247, 99] width 137 height 6
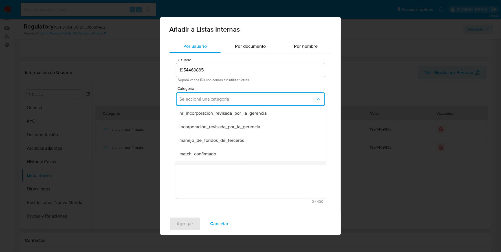
scroll to position [1, 0]
click at [206, 156] on span "match_confirmado" at bounding box center [197, 154] width 37 height 6
click at [212, 126] on span "Seleccioná una subcategoría" at bounding box center [247, 125] width 137 height 6
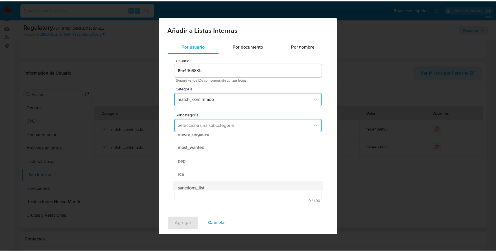
scroll to position [38, 0]
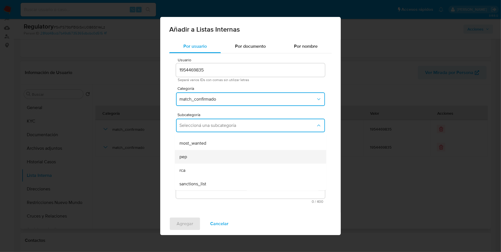
click at [191, 158] on div "pep" at bounding box center [248, 157] width 139 height 14
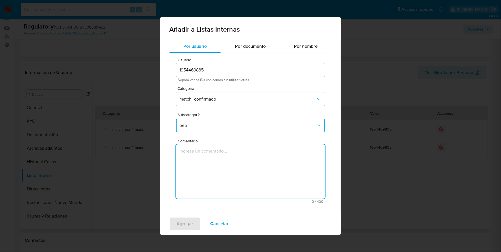
click at [199, 169] on textarea "Comentario" at bounding box center [250, 171] width 149 height 54
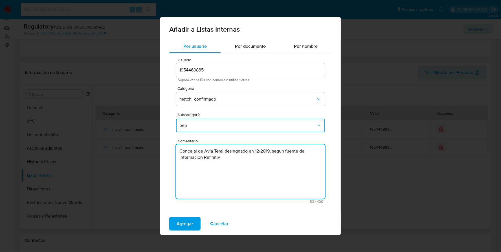
click at [240, 151] on textarea "Concejal de Avia Terai desingnado en 12/2019, segun fuente de Informacion Refin…" at bounding box center [250, 171] width 149 height 54
click at [277, 151] on textarea "Concejal de Avia Terai designado en 12/2019, segun fuente de Información Refini…" at bounding box center [250, 171] width 149 height 54
type textarea "Concejal de Avia Terai designado en 12/2019, según fuente de Información Refini…"
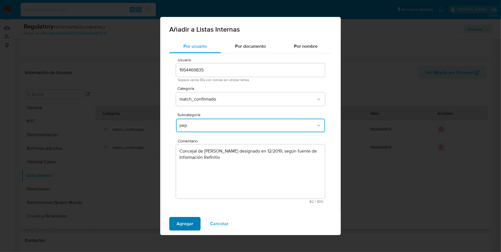
click at [186, 222] on span "Agregar" at bounding box center [185, 223] width 17 height 12
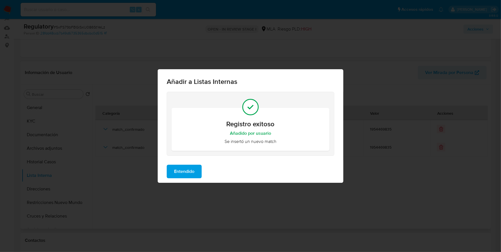
click at [182, 174] on span "Entendido" at bounding box center [184, 171] width 20 height 12
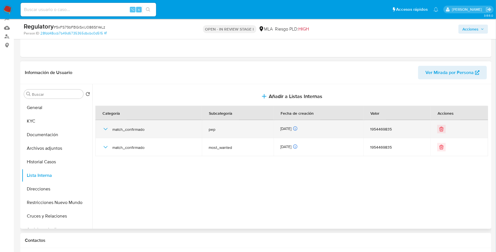
click at [104, 128] on icon "button" at bounding box center [105, 129] width 7 height 7
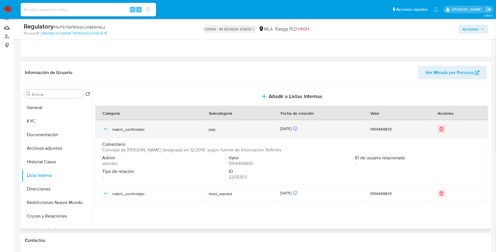
click at [104, 128] on icon "button" at bounding box center [105, 129] width 7 height 7
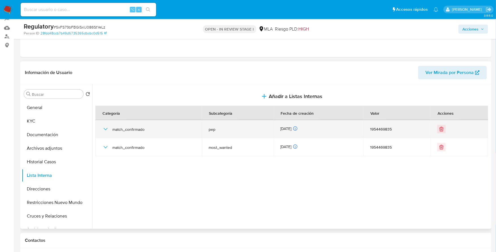
click at [104, 128] on icon "button" at bounding box center [105, 129] width 7 height 7
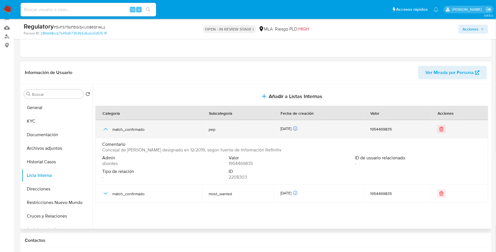
click at [104, 128] on icon "button" at bounding box center [105, 129] width 7 height 7
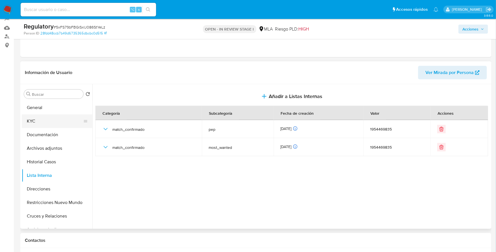
click at [38, 121] on button "KYC" at bounding box center [55, 121] width 66 height 14
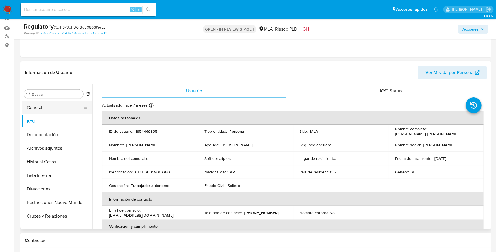
click at [61, 105] on button "General" at bounding box center [55, 108] width 66 height 14
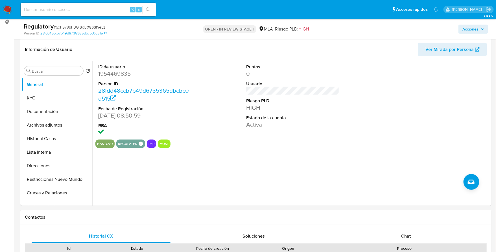
scroll to position [0, 0]
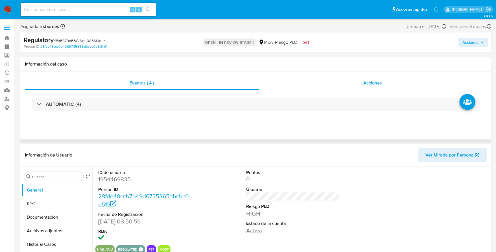
click at [387, 86] on div "Acciones" at bounding box center [373, 83] width 228 height 14
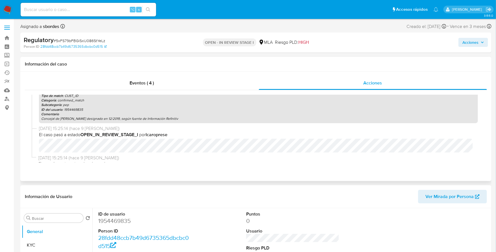
scroll to position [23, 0]
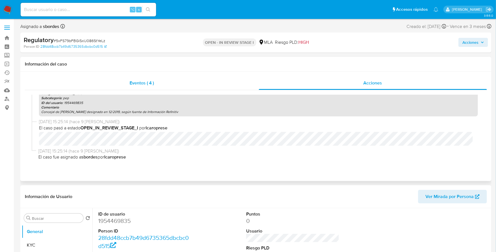
click at [144, 84] on span "Eventos ( 4 )" at bounding box center [142, 83] width 24 height 6
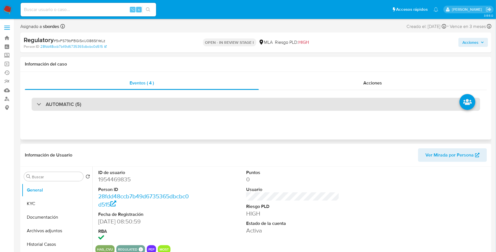
click at [167, 107] on div "AUTOMATIC (5)" at bounding box center [256, 104] width 448 height 13
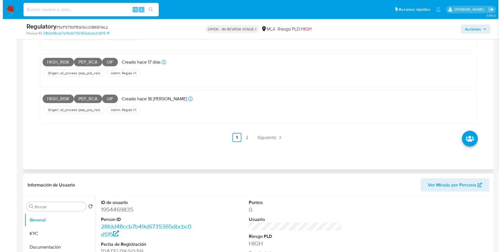
scroll to position [0, 0]
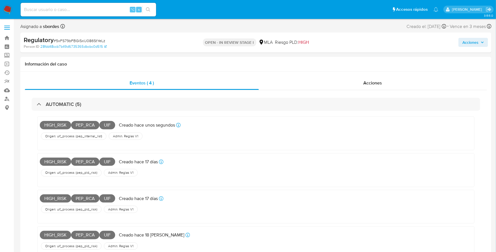
click at [473, 40] on span "Acciones" at bounding box center [470, 42] width 16 height 9
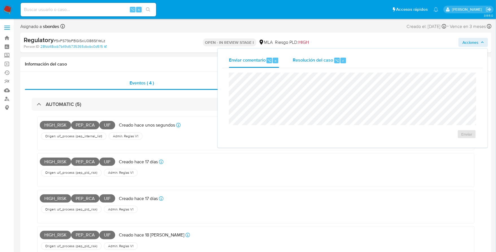
click at [320, 60] on span "Resolución del caso" at bounding box center [313, 60] width 40 height 6
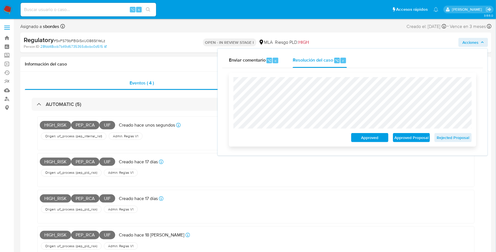
click at [419, 139] on span "Approved Proposal" at bounding box center [411, 137] width 29 height 8
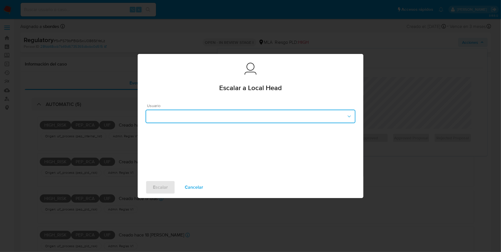
click at [178, 118] on button "button" at bounding box center [251, 117] width 210 height 14
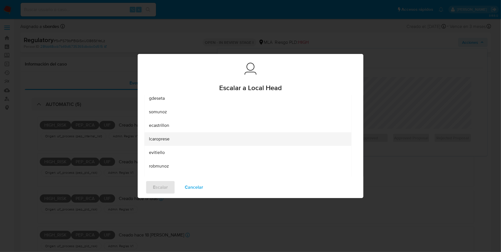
click at [174, 135] on div "lcaroprese" at bounding box center [248, 139] width 198 height 14
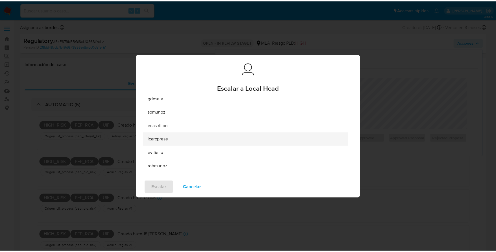
scroll to position [8, 0]
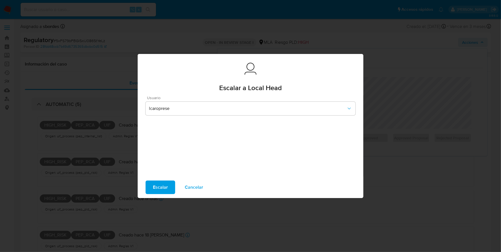
click at [153, 188] on button "Escalar" at bounding box center [161, 187] width 30 height 14
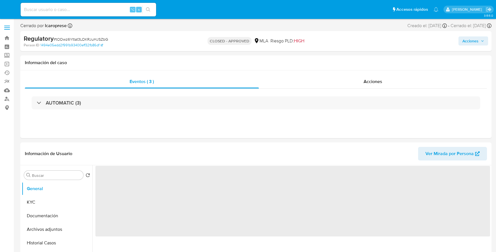
select select "10"
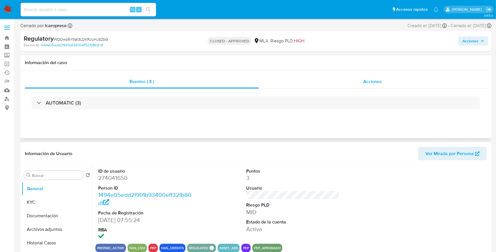
click at [367, 80] on span "Acciones" at bounding box center [373, 81] width 19 height 6
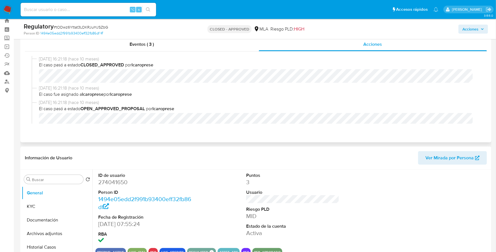
scroll to position [17, 0]
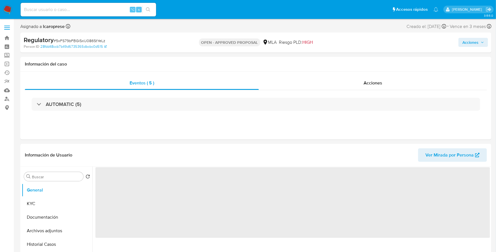
select select "10"
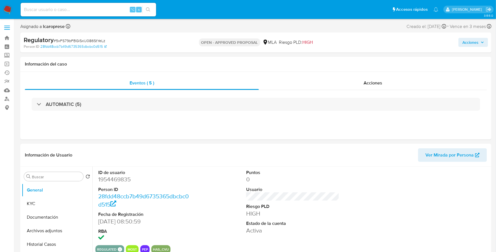
click at [94, 7] on input at bounding box center [88, 9] width 135 height 7
paste input "167914945"
type input "167914945"
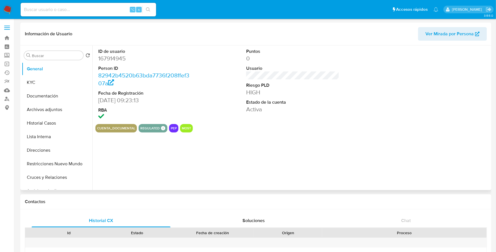
select select "10"
click at [41, 80] on button "KYC" at bounding box center [55, 83] width 66 height 14
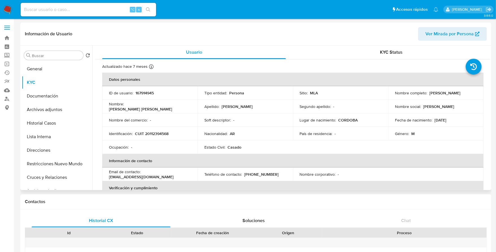
drag, startPoint x: 428, startPoint y: 91, endPoint x: 475, endPoint y: 91, distance: 47.1
click at [475, 91] on td "Nombre completo : [PERSON_NAME]" at bounding box center [435, 93] width 95 height 14
copy p "[PERSON_NAME]"
click at [39, 130] on button "Lista Interna" at bounding box center [55, 137] width 66 height 14
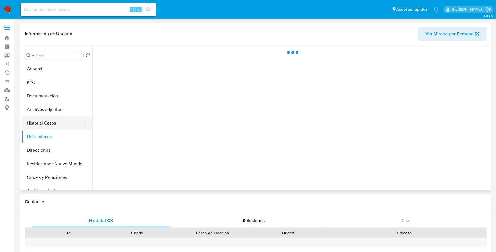
click at [43, 119] on button "Historial Casos" at bounding box center [55, 123] width 66 height 14
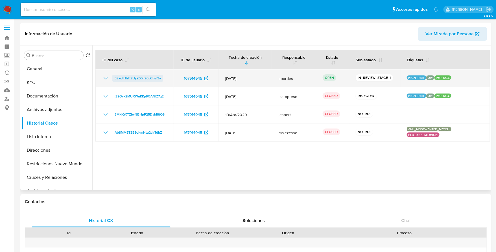
click at [139, 79] on span "32kqtHhHZUyZ00n9EcCneI3v" at bounding box center [138, 78] width 46 height 7
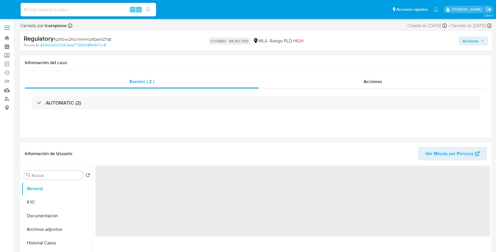
select select "10"
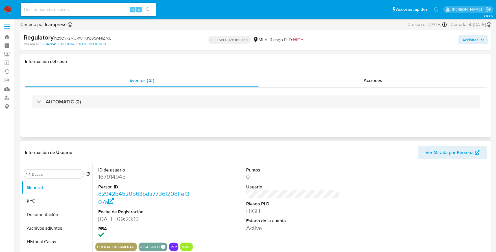
scroll to position [1, 0]
click at [364, 82] on span "Acciones" at bounding box center [373, 80] width 19 height 6
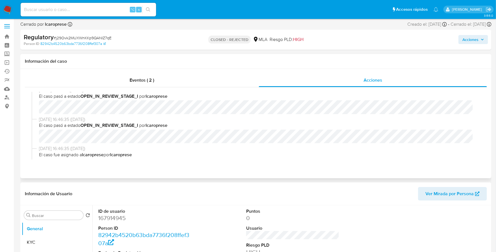
scroll to position [296, 0]
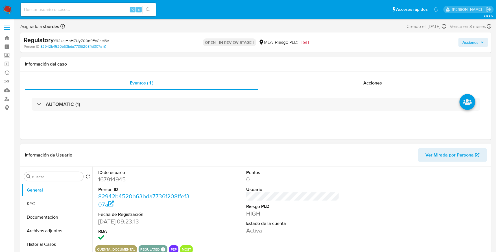
select select "10"
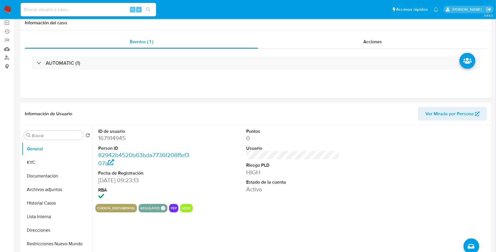
scroll to position [42, 0]
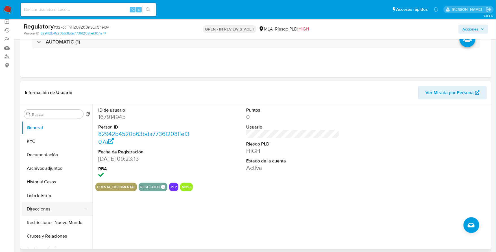
click at [42, 202] on button "Direcciones" at bounding box center [55, 209] width 66 height 14
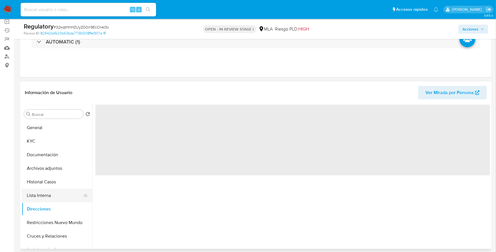
click at [43, 195] on button "Lista Interna" at bounding box center [55, 196] width 66 height 14
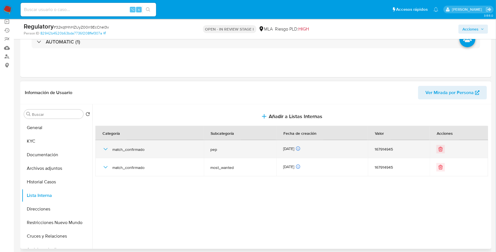
click at [108, 148] on icon "button" at bounding box center [105, 149] width 7 height 7
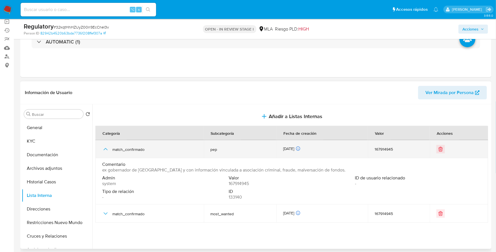
click at [108, 148] on icon "button" at bounding box center [105, 149] width 7 height 7
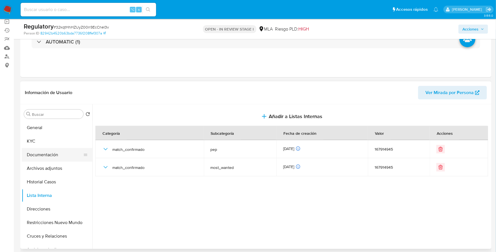
click at [39, 157] on button "Documentación" at bounding box center [55, 155] width 66 height 14
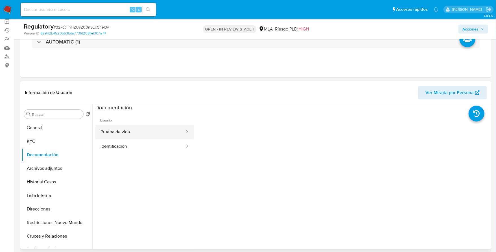
click at [130, 130] on button "Prueba de vida" at bounding box center [140, 132] width 90 height 14
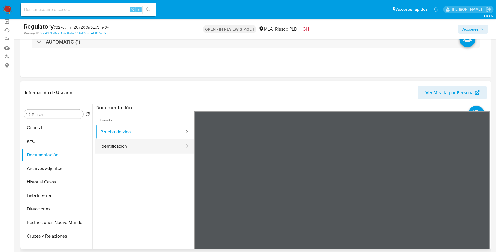
click at [154, 145] on button "Identificación" at bounding box center [140, 146] width 90 height 14
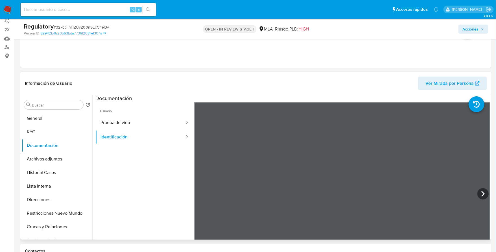
scroll to position [52, 0]
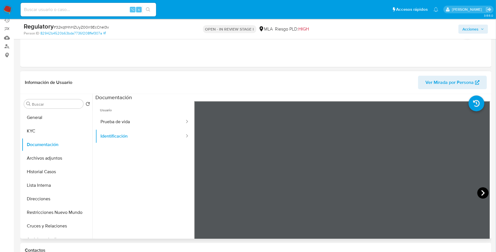
click at [478, 190] on icon at bounding box center [482, 192] width 11 height 11
click at [201, 193] on icon at bounding box center [201, 192] width 11 height 11
click at [48, 188] on button "Lista Interna" at bounding box center [55, 185] width 66 height 14
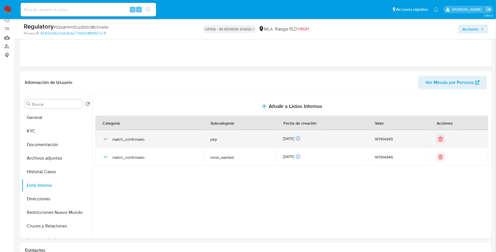
click at [106, 134] on div "match_confirmado" at bounding box center [149, 139] width 95 height 18
click at [105, 140] on icon "button" at bounding box center [105, 138] width 7 height 7
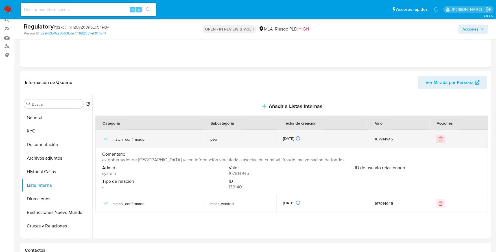
click at [105, 135] on icon "button" at bounding box center [105, 138] width 7 height 7
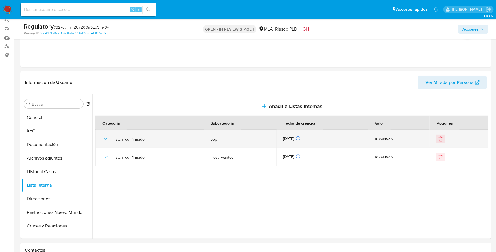
click at [105, 135] on icon "button" at bounding box center [105, 138] width 7 height 7
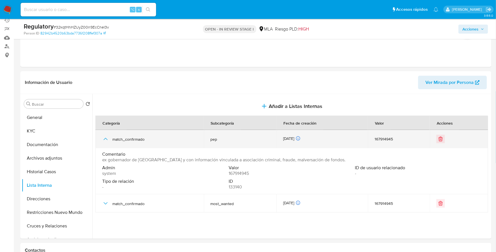
click at [105, 135] on icon "button" at bounding box center [105, 138] width 7 height 7
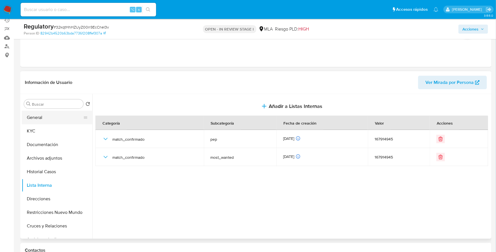
click at [54, 116] on button "General" at bounding box center [55, 118] width 66 height 14
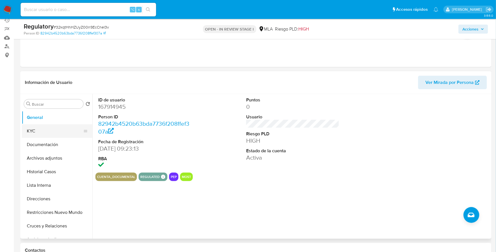
click at [38, 126] on button "KYC" at bounding box center [55, 131] width 66 height 14
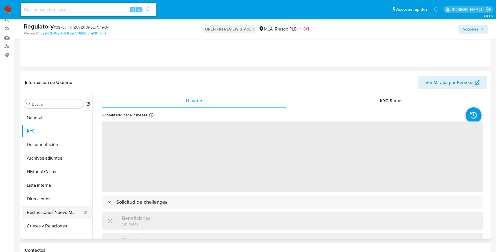
click at [45, 206] on button "Restricciones Nuevo Mundo" at bounding box center [55, 212] width 66 height 14
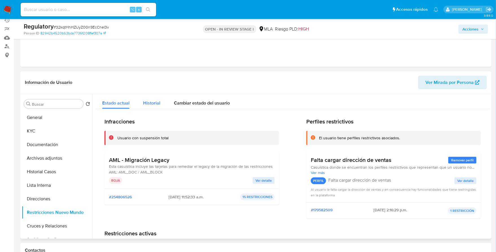
click at [150, 101] on span "Historial" at bounding box center [151, 103] width 17 height 6
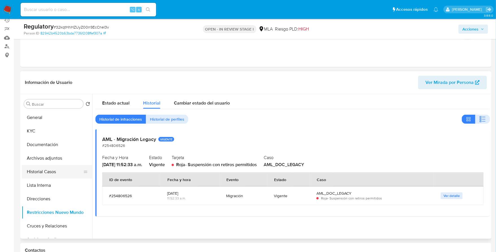
click at [36, 174] on button "Historial Casos" at bounding box center [55, 172] width 66 height 14
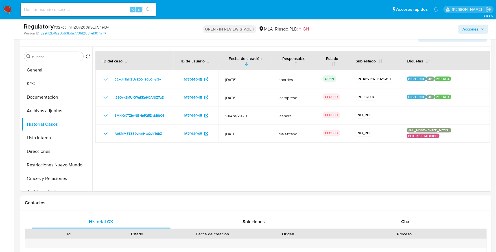
scroll to position [0, 0]
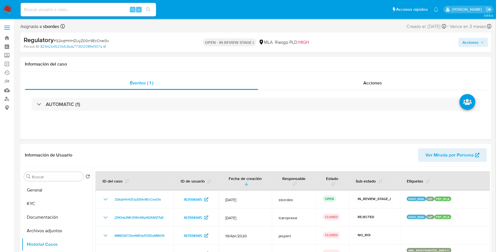
click at [77, 9] on input at bounding box center [88, 9] width 135 height 7
paste input "257532522"
type input "257532522"
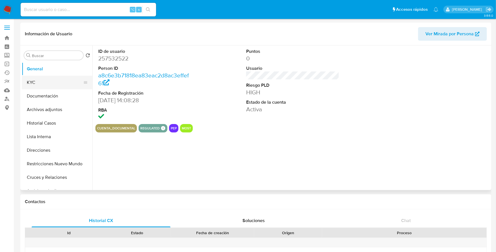
select select "10"
click at [41, 82] on button "KYC" at bounding box center [55, 83] width 66 height 14
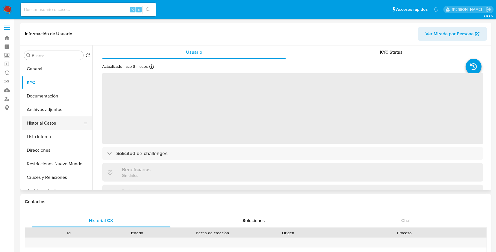
click at [45, 127] on button "Historial Casos" at bounding box center [55, 123] width 66 height 14
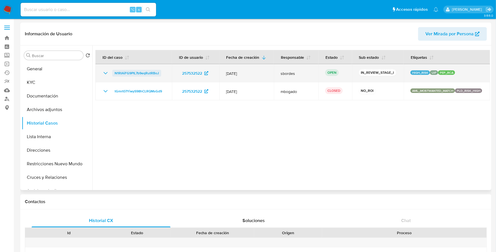
click at [130, 74] on span "N1RIAiFG9PIL7b9eqRutRBoJ" at bounding box center [137, 73] width 44 height 7
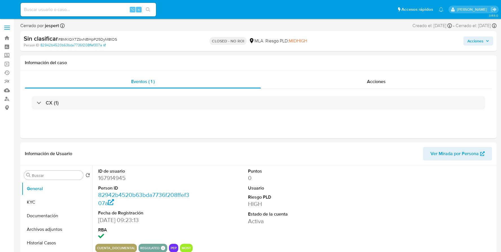
select select "10"
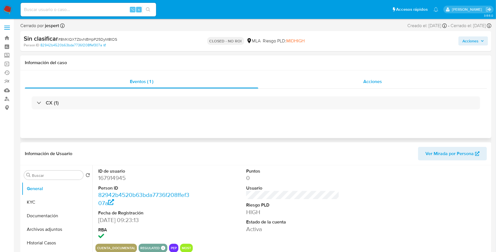
click at [356, 79] on div "Acciones" at bounding box center [372, 82] width 229 height 14
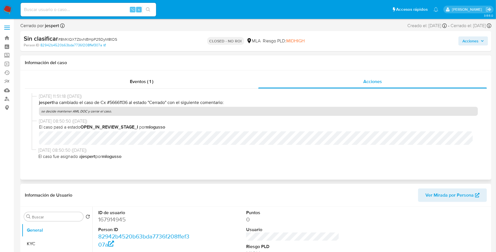
scroll to position [30, 0]
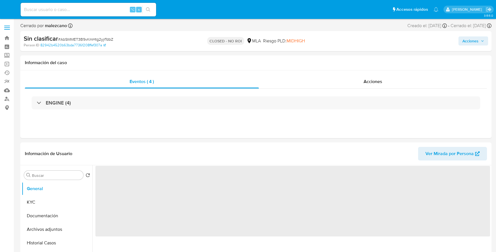
select select "10"
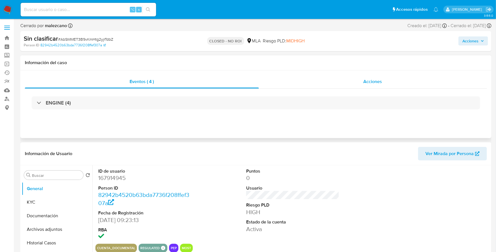
click at [381, 84] on span "Acciones" at bounding box center [373, 81] width 19 height 6
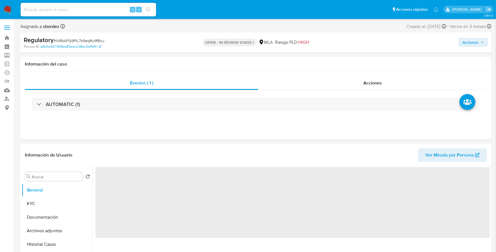
select select "10"
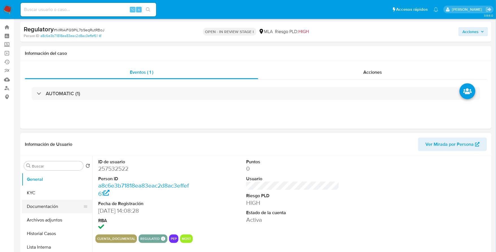
scroll to position [11, 0]
click at [48, 231] on button "Historial Casos" at bounding box center [55, 233] width 66 height 14
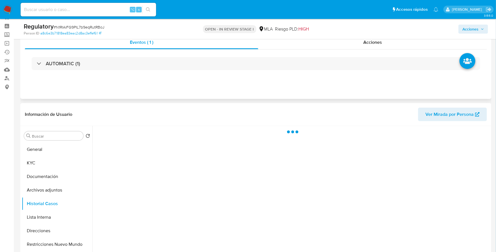
scroll to position [67, 0]
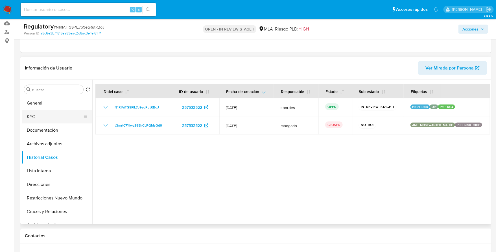
click at [58, 116] on button "KYC" at bounding box center [55, 117] width 66 height 14
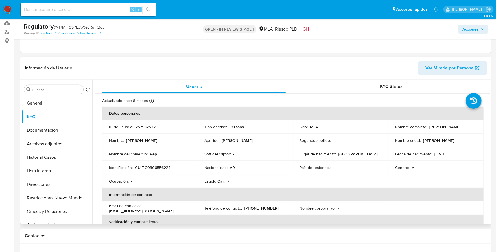
drag, startPoint x: 427, startPoint y: 127, endPoint x: 478, endPoint y: 127, distance: 51.6
click at [478, 127] on td "Nombre completo : [PERSON_NAME]" at bounding box center [435, 127] width 95 height 14
copy div "[PERSON_NAME]"
copy p "20306556224"
drag, startPoint x: 428, startPoint y: 126, endPoint x: 479, endPoint y: 127, distance: 51.1
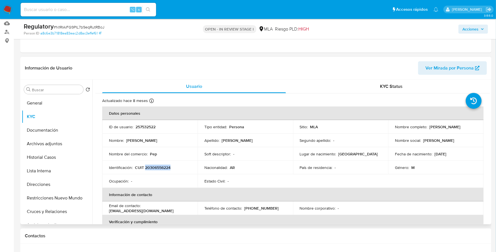
click at [479, 127] on td "Nombre completo : [PERSON_NAME]" at bounding box center [435, 127] width 95 height 14
copy p "[PERSON_NAME]"
click at [51, 133] on button "Documentación" at bounding box center [55, 130] width 66 height 14
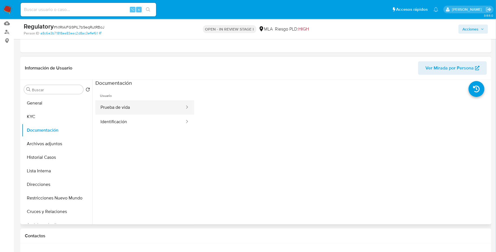
click at [137, 107] on button "Prueba de vida" at bounding box center [140, 107] width 90 height 14
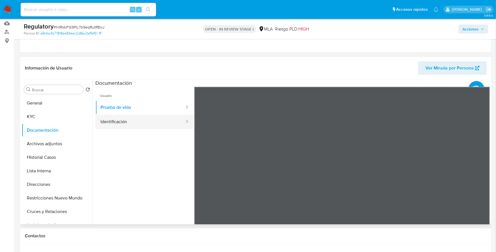
click at [130, 126] on button "Identificación" at bounding box center [140, 122] width 90 height 14
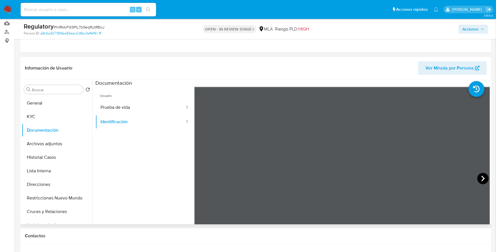
click at [478, 178] on icon at bounding box center [482, 178] width 11 height 11
click at [51, 120] on button "KYC" at bounding box center [55, 117] width 66 height 14
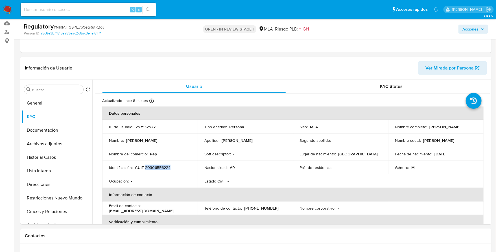
copy p "20306556224"
click at [45, 156] on button "Lista Interna" at bounding box center [55, 157] width 66 height 14
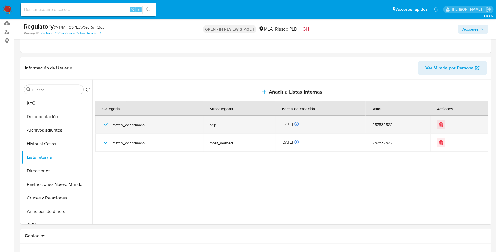
click at [105, 124] on icon "button" at bounding box center [105, 124] width 7 height 7
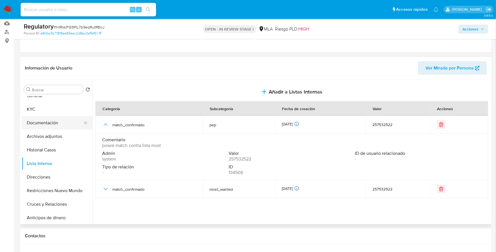
scroll to position [0, 0]
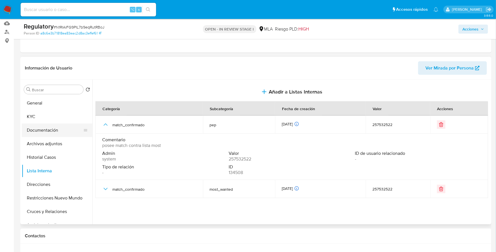
click at [46, 124] on button "Documentación" at bounding box center [55, 130] width 66 height 14
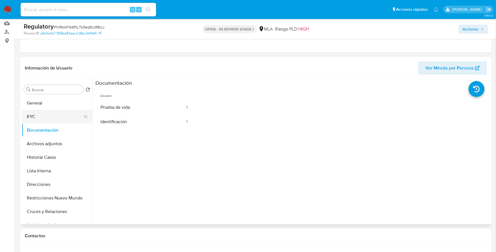
click at [47, 117] on button "KYC" at bounding box center [55, 117] width 66 height 14
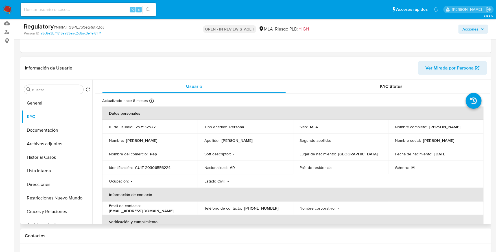
drag, startPoint x: 428, startPoint y: 127, endPoint x: 473, endPoint y: 128, distance: 45.5
click at [473, 128] on div "Nombre completo : [PERSON_NAME]" at bounding box center [436, 126] width 82 height 5
copy p "[PERSON_NAME]"
click at [47, 168] on button "Lista Interna" at bounding box center [55, 171] width 66 height 14
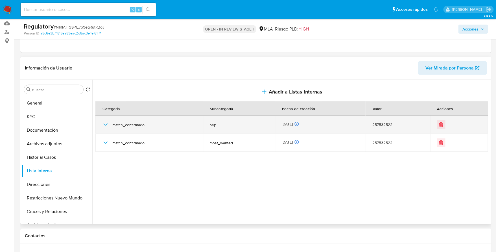
click at [104, 123] on icon "button" at bounding box center [106, 124] width 4 height 2
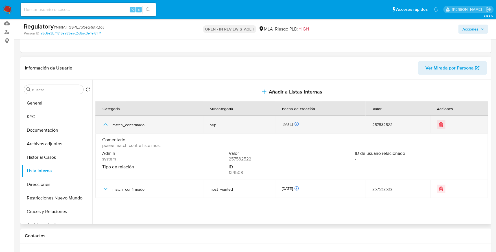
click at [104, 122] on icon "button" at bounding box center [105, 124] width 7 height 7
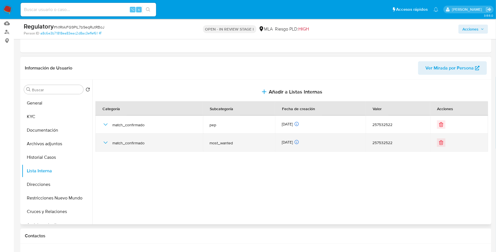
click at [105, 145] on div "match_confirmado" at bounding box center [149, 142] width 94 height 18
click at [105, 143] on icon "button" at bounding box center [105, 142] width 7 height 7
click at [105, 141] on icon "button" at bounding box center [105, 142] width 7 height 7
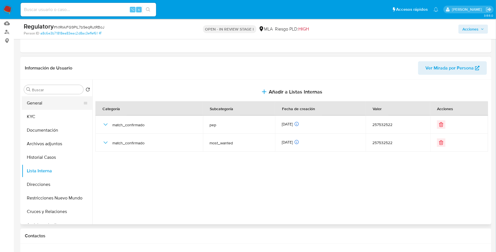
click at [45, 102] on button "General" at bounding box center [55, 103] width 66 height 14
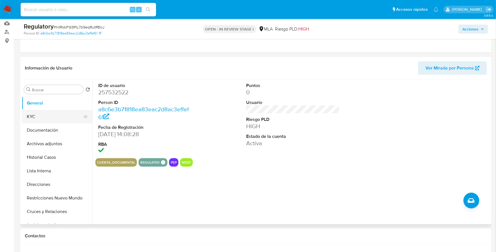
click at [53, 118] on button "KYC" at bounding box center [55, 117] width 66 height 14
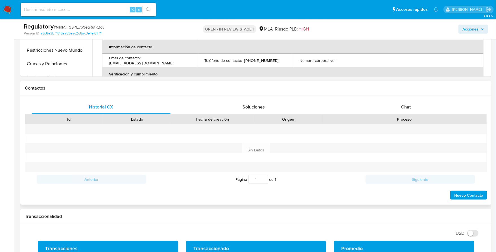
scroll to position [186, 0]
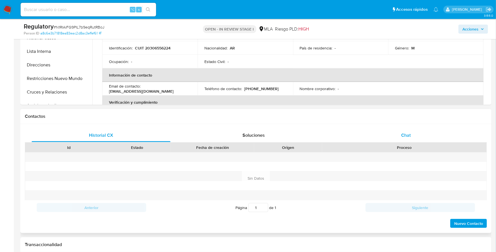
click at [409, 138] on span "Chat" at bounding box center [406, 135] width 10 height 6
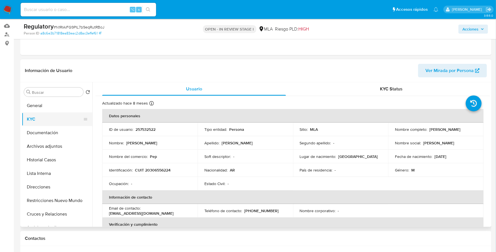
scroll to position [58, 0]
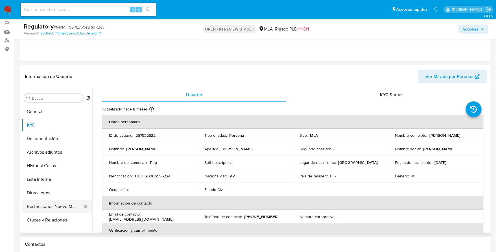
click at [52, 203] on button "Restricciones Nuevo Mundo" at bounding box center [55, 207] width 66 height 14
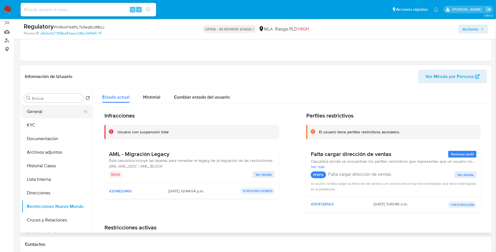
click at [39, 115] on button "General" at bounding box center [55, 112] width 66 height 14
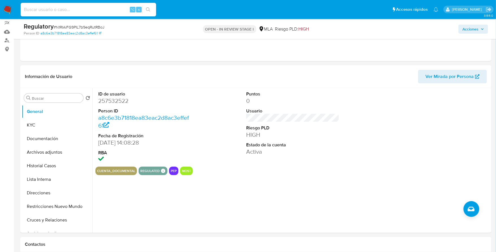
click at [74, 11] on input at bounding box center [88, 9] width 135 height 7
paste input "546187975"
type input "546187975"
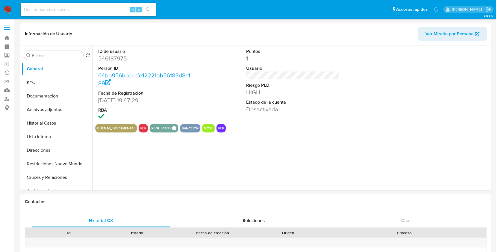
select select "10"
click at [43, 122] on button "Historial Casos" at bounding box center [55, 123] width 66 height 14
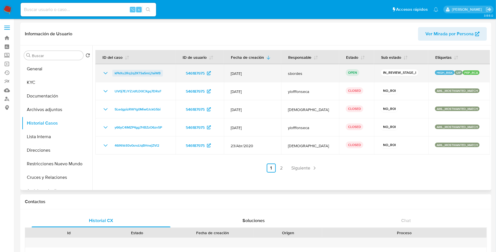
click at [128, 71] on span "kPkXu2Rq2qZKTSa5mLj1aiWB" at bounding box center [138, 73] width 46 height 7
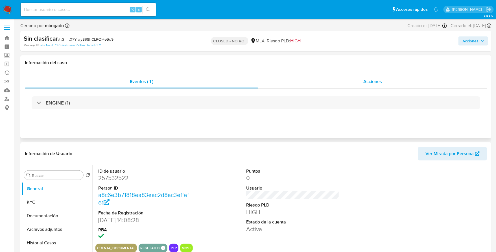
select select "10"
click at [394, 79] on div "Acciones" at bounding box center [372, 82] width 229 height 14
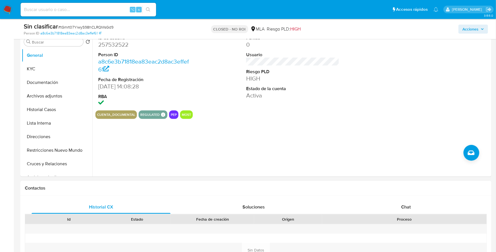
scroll to position [190, 0]
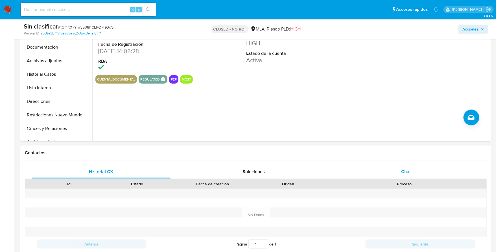
click at [408, 170] on span "Chat" at bounding box center [406, 171] width 10 height 6
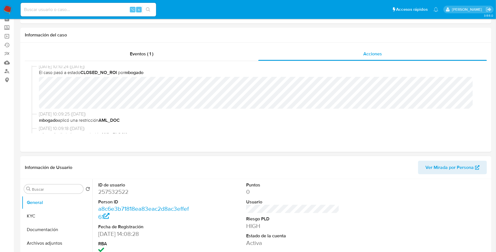
scroll to position [34, 0]
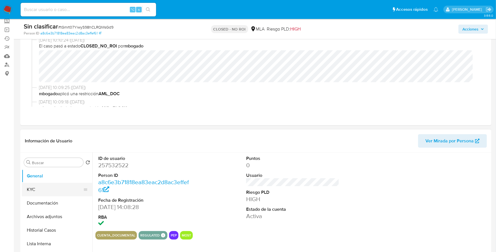
click at [38, 189] on button "KYC" at bounding box center [55, 190] width 66 height 14
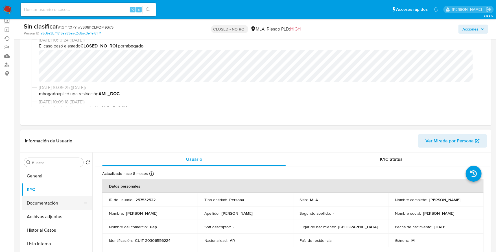
click at [39, 203] on button "Documentación" at bounding box center [55, 203] width 66 height 14
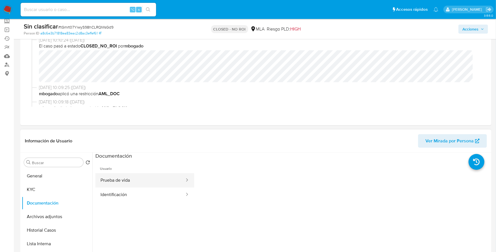
click at [135, 180] on button "Prueba de vida" at bounding box center [140, 180] width 90 height 14
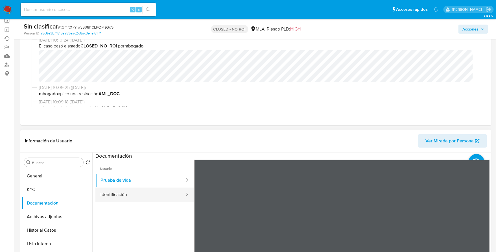
click at [130, 197] on button "Identificación" at bounding box center [140, 194] width 90 height 14
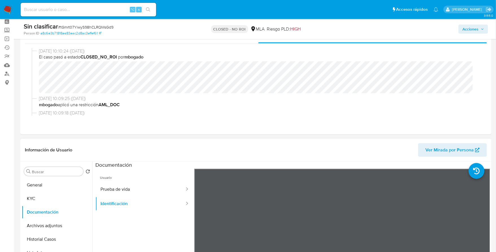
scroll to position [43, 0]
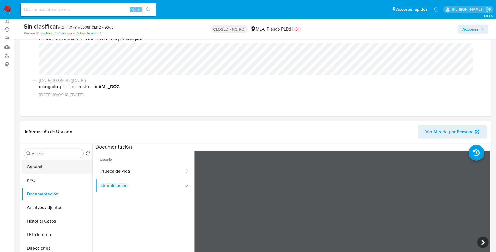
click at [49, 166] on button "General" at bounding box center [55, 167] width 66 height 14
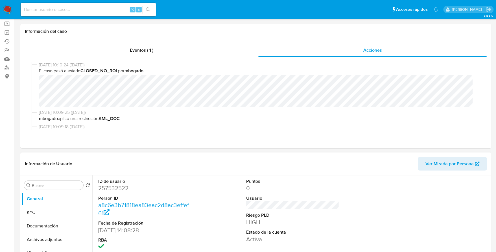
scroll to position [0, 0]
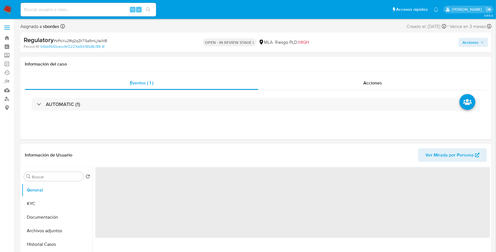
select select "10"
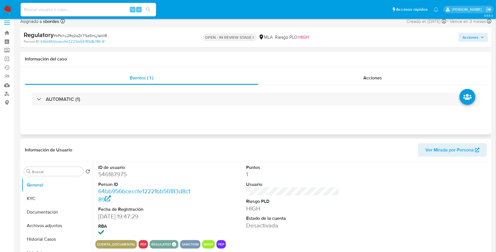
scroll to position [12, 0]
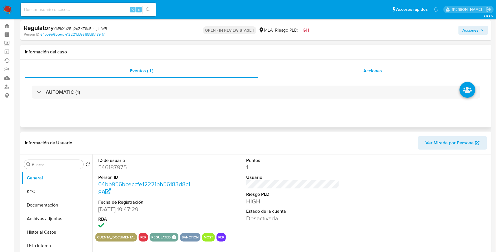
click at [362, 69] on div "Acciones" at bounding box center [372, 71] width 229 height 14
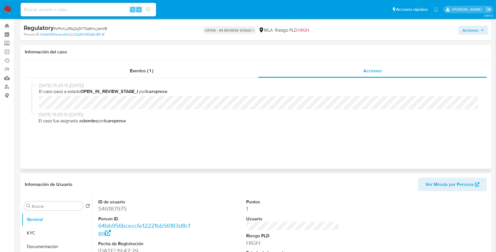
scroll to position [75, 0]
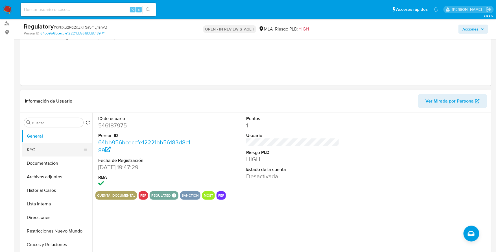
click at [36, 149] on button "KYC" at bounding box center [55, 150] width 66 height 14
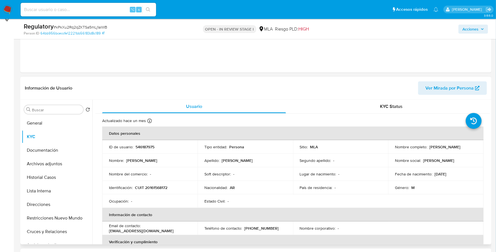
scroll to position [89, 0]
drag, startPoint x: 428, startPoint y: 146, endPoint x: 461, endPoint y: 146, distance: 32.7
click at [461, 146] on div "Nombre completo : Fabian Lopez" at bounding box center [436, 146] width 82 height 5
copy p "Fabian Lopez"
click at [56, 150] on button "Documentación" at bounding box center [55, 150] width 66 height 14
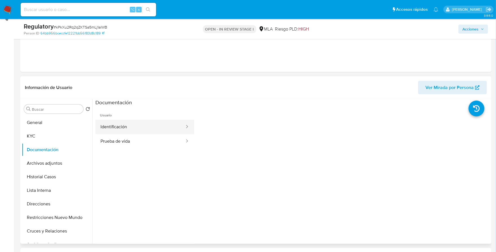
click at [143, 124] on button "Identificación" at bounding box center [140, 127] width 90 height 14
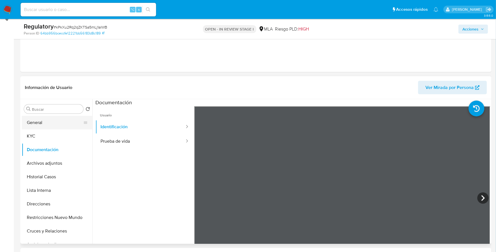
click at [39, 124] on button "General" at bounding box center [55, 123] width 66 height 14
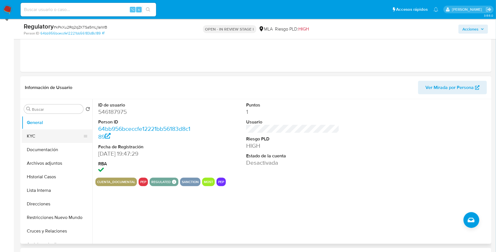
click at [35, 134] on button "KYC" at bounding box center [55, 136] width 66 height 14
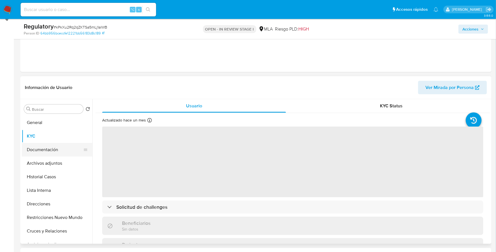
click at [45, 147] on button "Documentación" at bounding box center [55, 150] width 66 height 14
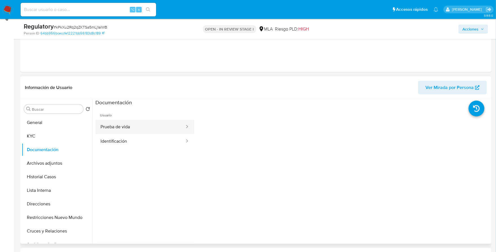
click at [135, 122] on button "Prueba de vida" at bounding box center [140, 127] width 90 height 14
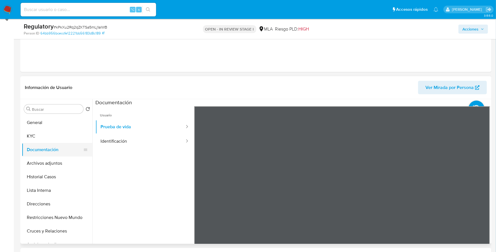
click at [49, 154] on button "Documentación" at bounding box center [55, 150] width 66 height 14
click at [45, 150] on button "Documentación" at bounding box center [55, 150] width 66 height 14
click at [67, 168] on button "Archivos adjuntos" at bounding box center [55, 163] width 66 height 14
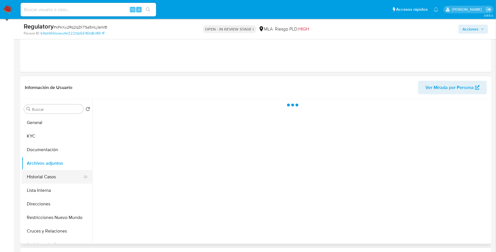
click at [48, 174] on button "Historial Casos" at bounding box center [55, 177] width 66 height 14
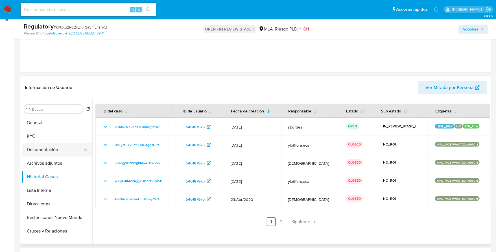
click at [50, 149] on button "Documentación" at bounding box center [55, 150] width 66 height 14
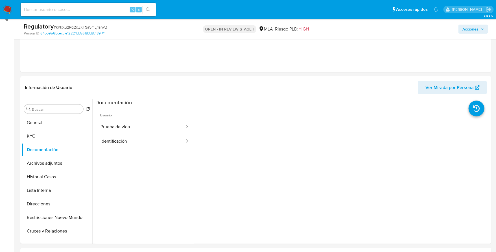
click at [116, 126] on button "Prueba de vida" at bounding box center [140, 127] width 90 height 14
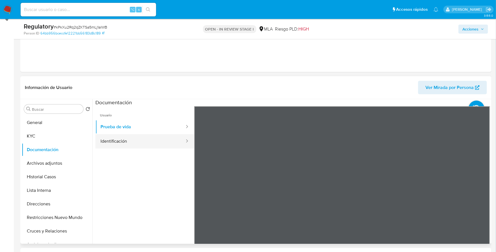
click at [116, 140] on button "Identificación" at bounding box center [140, 141] width 90 height 14
click at [483, 199] on icon at bounding box center [482, 197] width 11 height 11
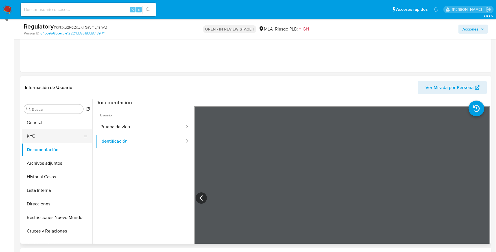
click at [39, 137] on button "KYC" at bounding box center [55, 136] width 66 height 14
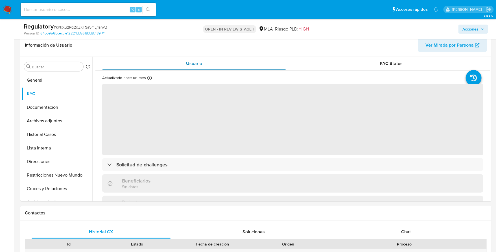
scroll to position [135, 0]
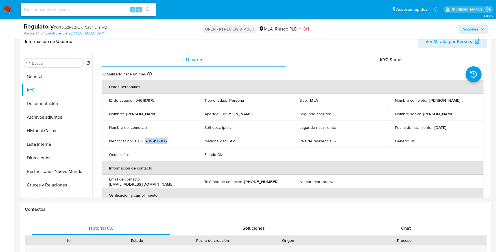
copy p "20161568172"
click at [45, 171] on button "Restricciones Nuevo Mundo" at bounding box center [55, 172] width 66 height 14
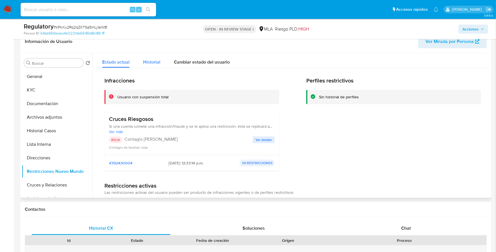
click at [152, 67] on div "Historial" at bounding box center [151, 60] width 17 height 15
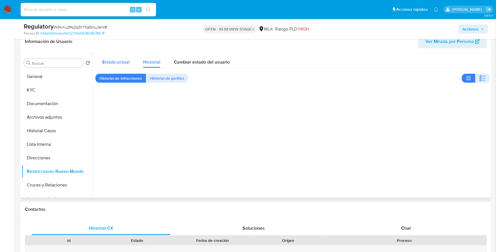
click at [117, 57] on div "Estado actual" at bounding box center [115, 60] width 27 height 15
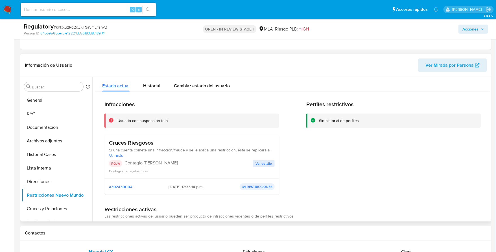
scroll to position [112, 0]
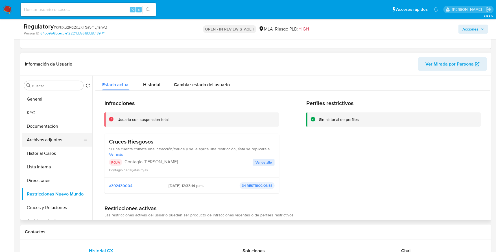
click at [40, 140] on button "Archivos adjuntos" at bounding box center [55, 140] width 66 height 14
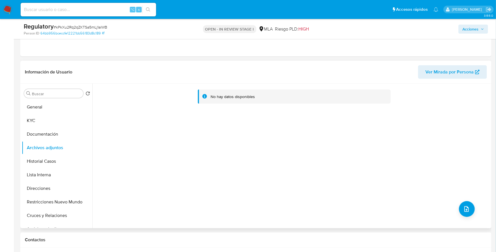
scroll to position [102, 0]
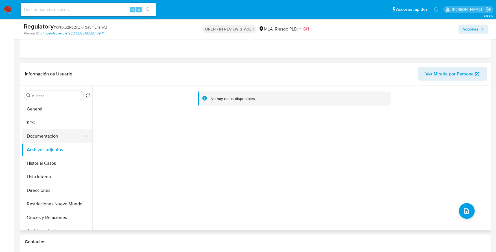
click at [39, 137] on button "Documentación" at bounding box center [55, 136] width 66 height 14
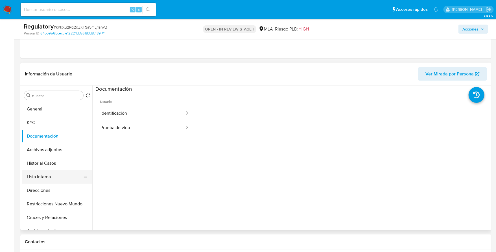
click at [41, 170] on button "Lista Interna" at bounding box center [55, 177] width 66 height 14
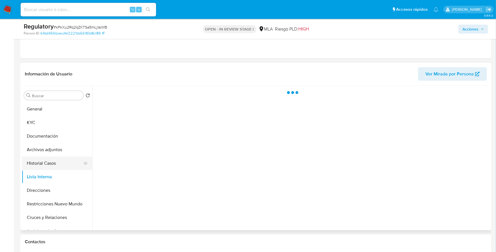
click at [43, 165] on button "Historial Casos" at bounding box center [55, 163] width 66 height 14
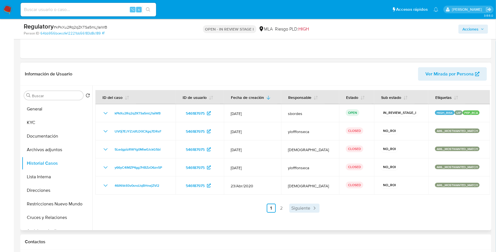
click at [292, 209] on span "Siguiente" at bounding box center [301, 208] width 19 height 5
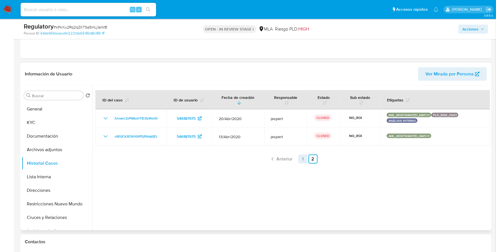
click at [298, 158] on link "1" at bounding box center [302, 158] width 9 height 9
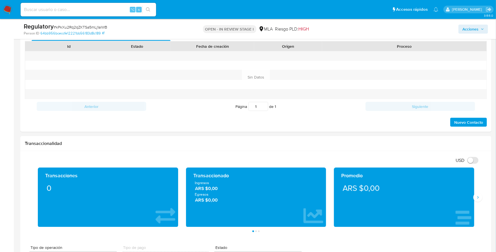
scroll to position [190, 0]
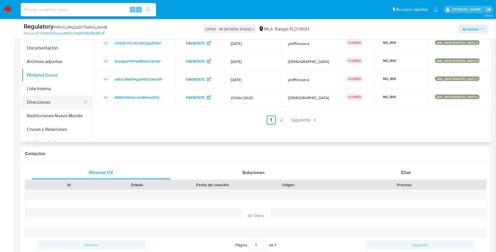
click at [47, 104] on button "Direcciones" at bounding box center [55, 102] width 66 height 14
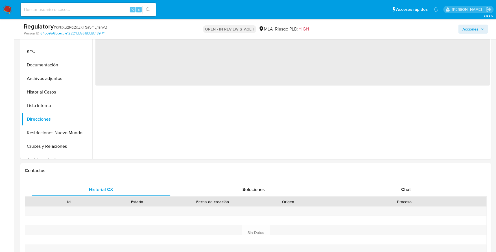
scroll to position [137, 0]
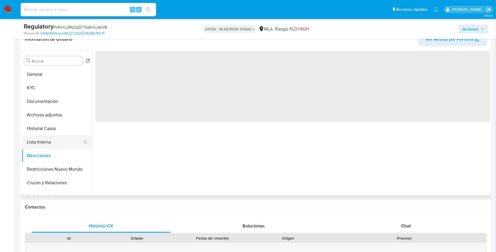
click at [43, 137] on button "Lista Interna" at bounding box center [55, 142] width 66 height 14
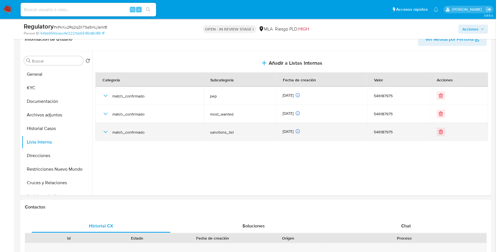
click at [102, 130] on icon "button" at bounding box center [105, 131] width 7 height 7
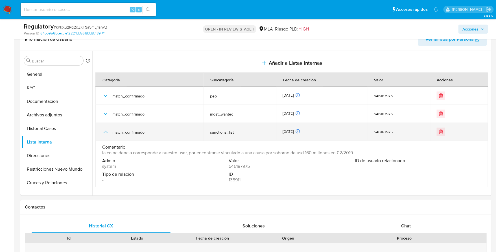
click at [102, 129] on icon "button" at bounding box center [105, 131] width 7 height 7
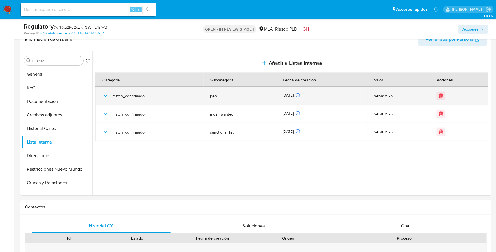
click at [104, 93] on icon "button" at bounding box center [105, 95] width 7 height 7
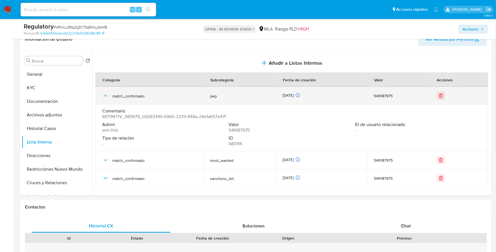
click at [104, 93] on icon "button" at bounding box center [105, 95] width 7 height 7
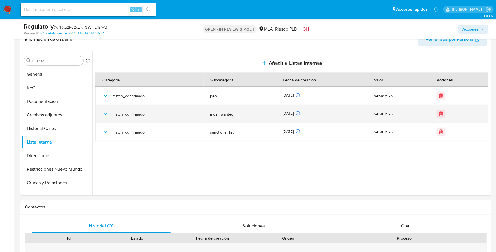
click at [102, 112] on td "match_confirmado" at bounding box center [149, 114] width 108 height 18
click at [104, 109] on div "match_confirmado" at bounding box center [149, 114] width 95 height 18
click at [106, 113] on icon "button" at bounding box center [105, 113] width 7 height 7
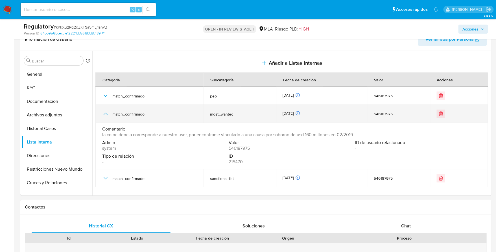
click at [106, 113] on icon "button" at bounding box center [105, 113] width 7 height 7
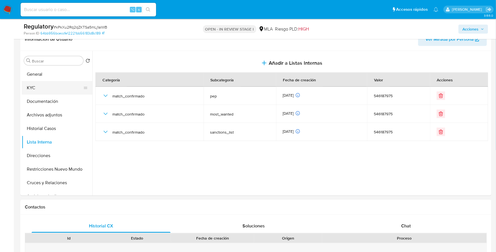
click at [45, 90] on button "KYC" at bounding box center [55, 88] width 66 height 14
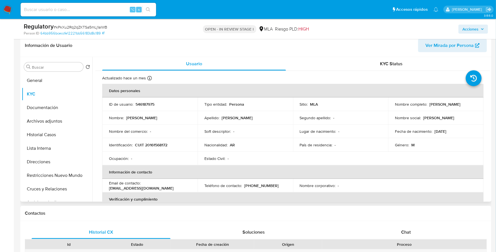
scroll to position [124, 0]
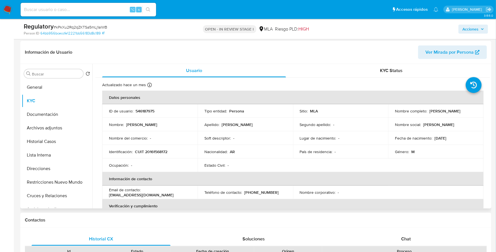
click at [458, 52] on span "Ver Mirada por Persona" at bounding box center [449, 52] width 48 height 14
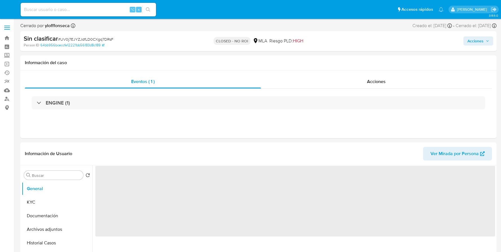
select select "10"
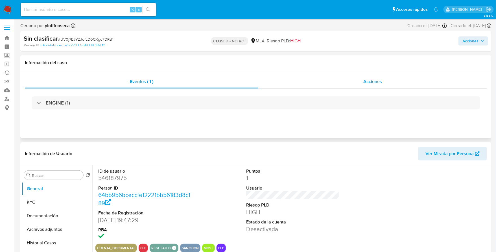
click at [341, 76] on div "Acciones" at bounding box center [372, 82] width 229 height 14
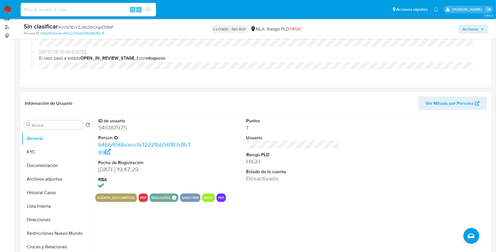
scroll to position [32, 0]
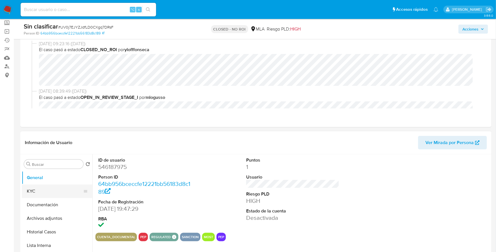
drag, startPoint x: 31, startPoint y: 182, endPoint x: 31, endPoint y: 186, distance: 3.4
click at [31, 184] on ul "General KYC Documentación Archivos adjuntos Historial Casos Lista Interna Direc…" at bounding box center [57, 234] width 71 height 127
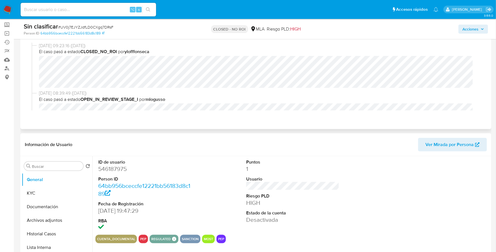
scroll to position [25, 0]
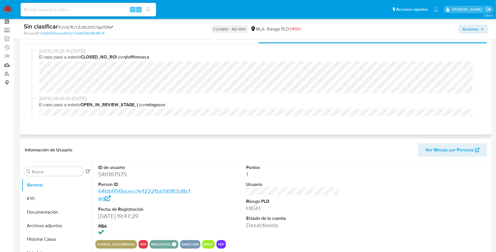
drag, startPoint x: 78, startPoint y: 26, endPoint x: 37, endPoint y: 70, distance: 59.3
click at [37, 70] on div "[DATE] 09:23:16 ([DATE]) El caso pasó a estado CLOSED_NO_ROI por ylofffonseca" at bounding box center [256, 71] width 448 height 47
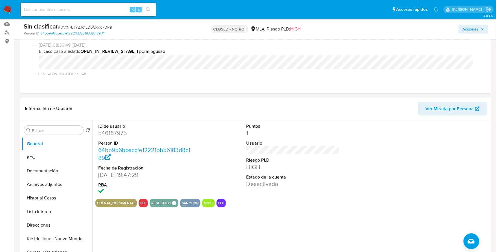
scroll to position [103, 0]
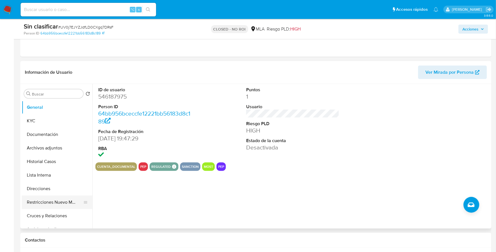
click at [47, 201] on button "Restricciones Nuevo Mundo" at bounding box center [55, 202] width 66 height 14
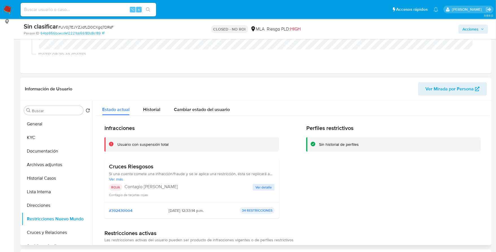
scroll to position [116, 0]
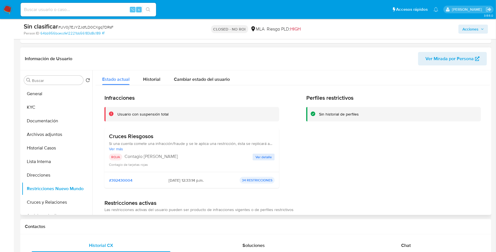
click at [260, 156] on span "Ver detalle" at bounding box center [263, 157] width 16 height 6
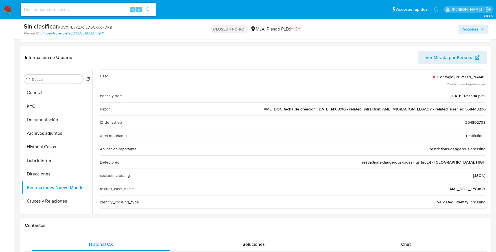
scroll to position [118, 0]
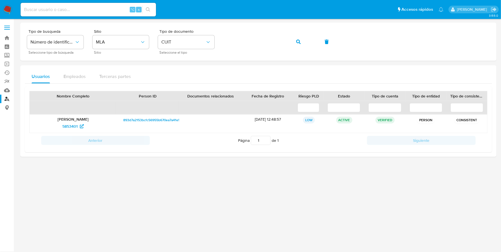
click at [2, 11] on nav "Pausado Ver notificaciones ⌥ s Accesos rápidos Presiona las siguientes teclas p…" at bounding box center [250, 9] width 501 height 19
click at [5, 10] on img at bounding box center [8, 10] width 10 height 10
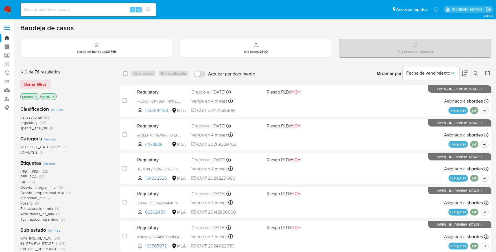
click at [37, 96] on icon "close-filter" at bounding box center [35, 96] width 3 height 3
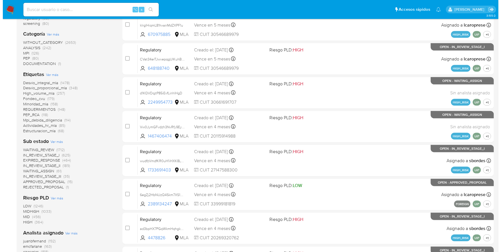
scroll to position [198, 0]
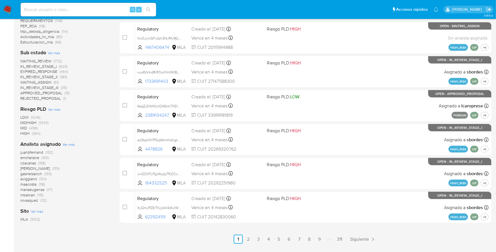
click at [69, 145] on span "Ver más" at bounding box center [68, 144] width 12 height 5
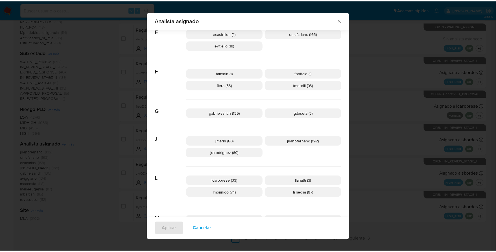
scroll to position [144, 0]
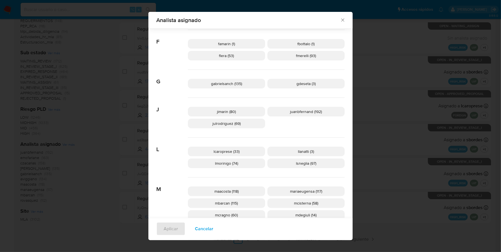
click at [341, 19] on icon "Cerrar" at bounding box center [343, 20] width 6 height 6
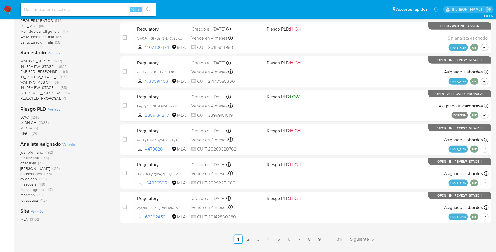
click at [78, 10] on input at bounding box center [88, 9] width 135 height 7
paste input "1198891022"
type input "1198891022"
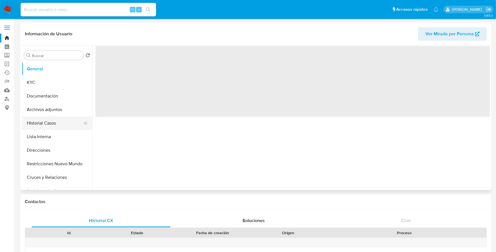
click at [47, 123] on button "Historial Casos" at bounding box center [55, 123] width 66 height 14
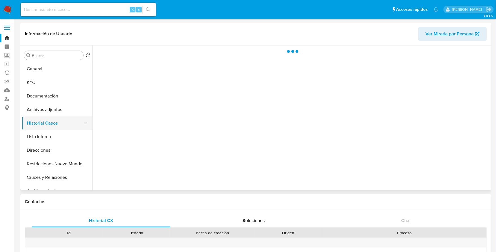
select select "10"
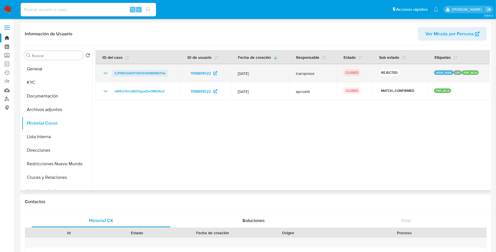
click at [139, 75] on span "EJPWlUGNdYQIH3nVt6MSNOYw" at bounding box center [140, 73] width 51 height 7
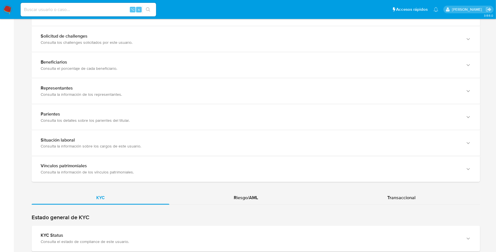
scroll to position [415, 0]
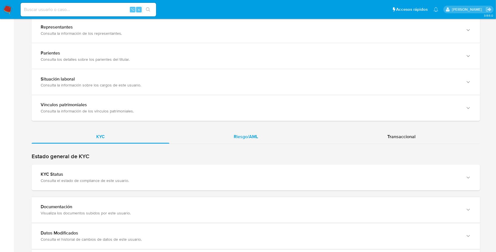
click at [243, 133] on span "Riesgo/AML" at bounding box center [246, 136] width 24 height 6
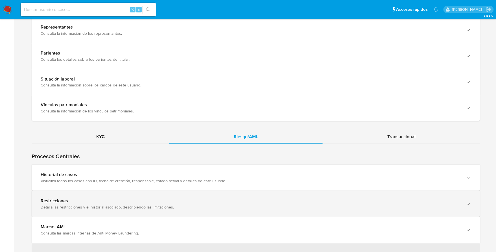
click at [160, 208] on div "Detalla las restricciones y el historial asociado, describiendo las limitacione…" at bounding box center [250, 207] width 419 height 5
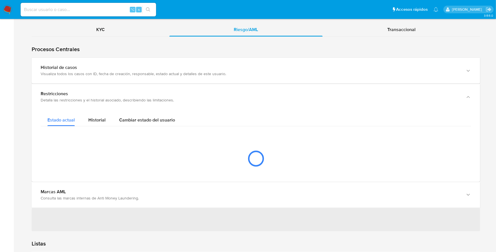
scroll to position [533, 0]
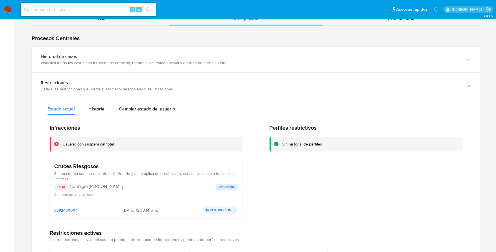
click at [228, 184] on span "Ver detalle" at bounding box center [227, 187] width 16 height 6
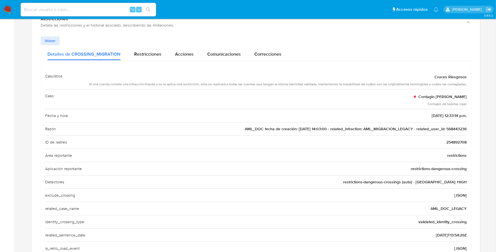
scroll to position [610, 0]
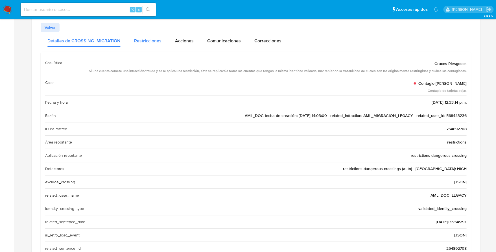
click at [150, 41] on span "Restricciones" at bounding box center [147, 41] width 27 height 6
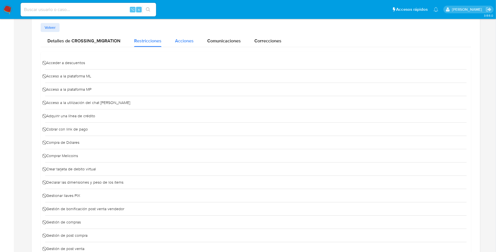
click at [190, 39] on span "Acciones" at bounding box center [184, 41] width 19 height 6
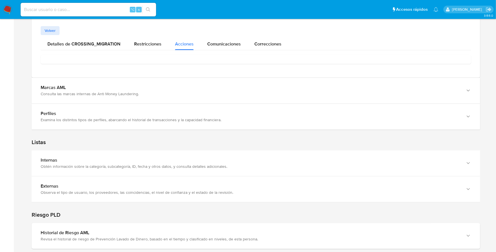
scroll to position [599, 0]
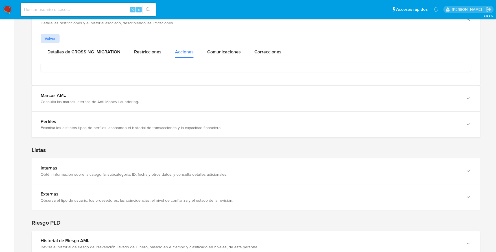
click at [55, 37] on span "Volver" at bounding box center [50, 38] width 11 height 8
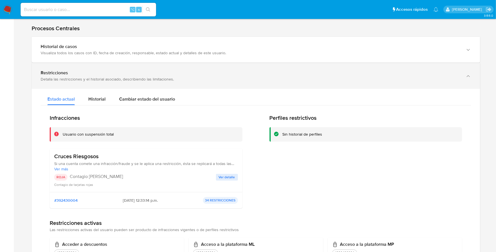
scroll to position [542, 0]
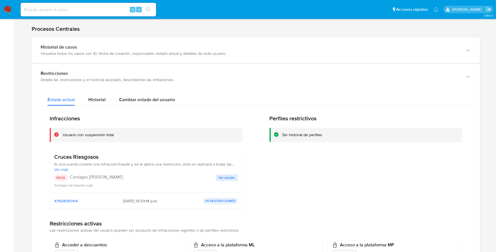
click at [99, 96] on span "Historial" at bounding box center [96, 99] width 17 height 6
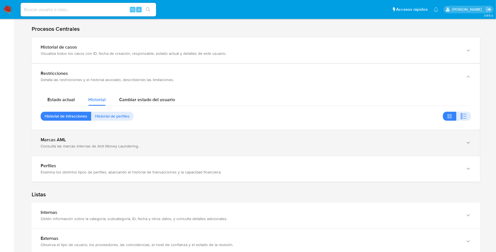
click at [115, 139] on div "Marcas AML" at bounding box center [250, 140] width 419 height 6
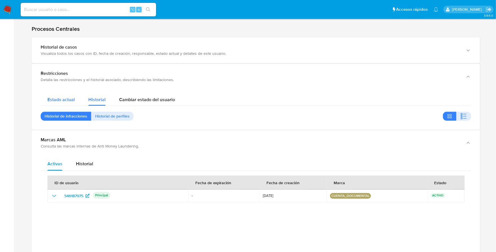
click at [69, 96] on span "Estado actual" at bounding box center [60, 99] width 27 height 6
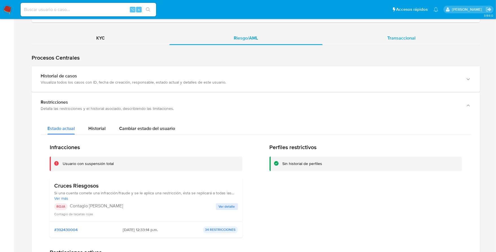
scroll to position [375, 0]
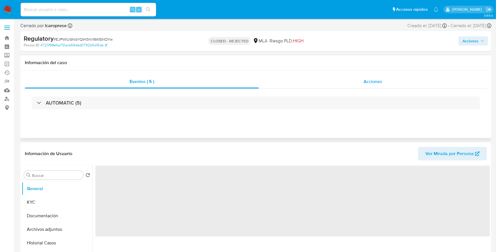
click at [346, 84] on div "Acciones" at bounding box center [373, 82] width 228 height 14
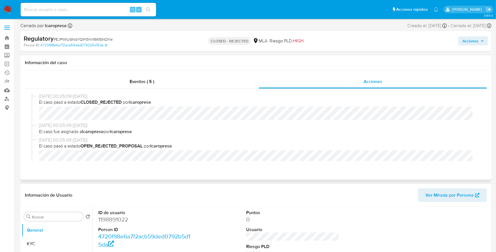
select select "10"
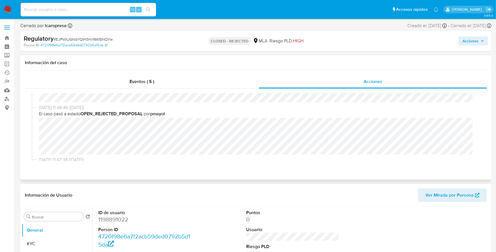
scroll to position [62, 0]
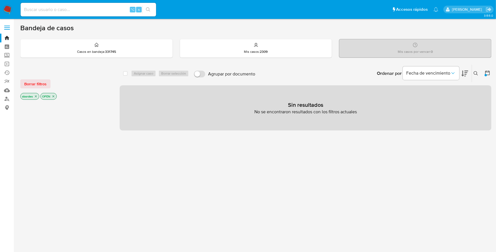
click at [77, 6] on input at bounding box center [88, 9] width 135 height 7
paste input "568443236"
type input "568443236"
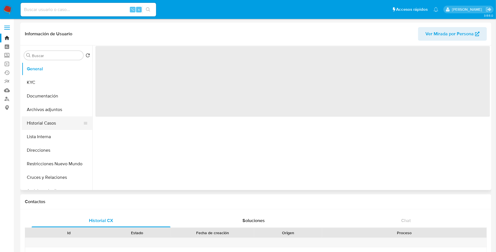
click at [46, 119] on button "Historial Casos" at bounding box center [55, 123] width 66 height 14
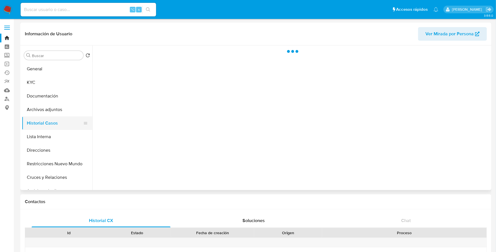
select select "10"
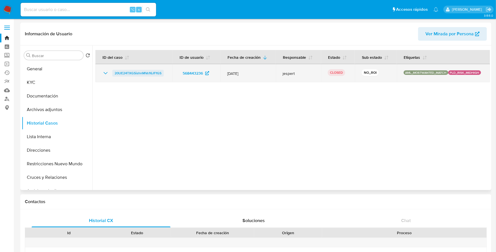
click at [124, 74] on span "20UE24TXGSishnMVs16JFfGS" at bounding box center [138, 73] width 47 height 7
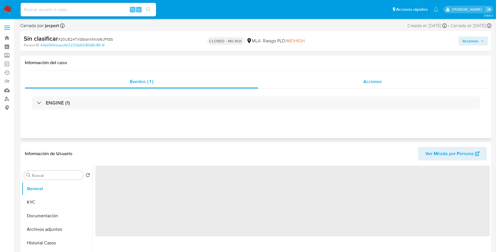
click at [360, 81] on div "Acciones" at bounding box center [372, 82] width 229 height 14
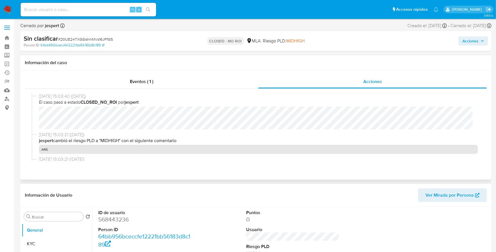
select select "10"
